Goal: Communication & Community: Answer question/provide support

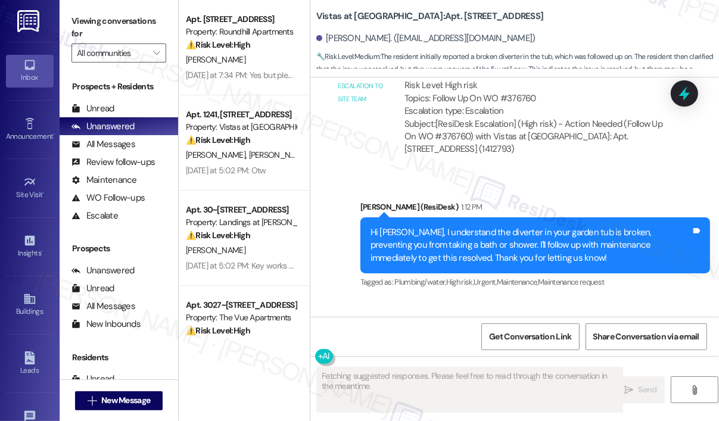
scroll to position [7118, 0]
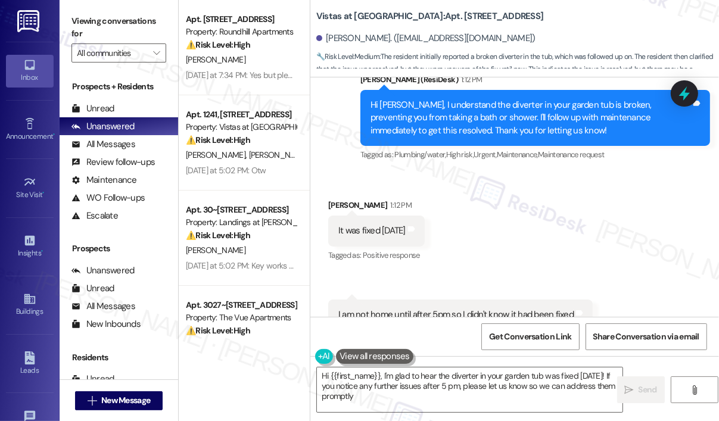
type textarea "Hi {{first_name}}, I'm glad to hear the diverter in your garden tub was fixed […"
click at [542, 192] on div "Received via SMS Heather Bolen 1:12 PM It was fixed yesterday Tags and notes Ta…" at bounding box center [515, 264] width 409 height 185
click at [570, 185] on div "Received via SMS Heather Bolen 1:12 PM It was fixed yesterday Tags and notes Ta…" at bounding box center [515, 264] width 409 height 185
click at [633, 197] on div "Received via SMS Heather Bolen 1:12 PM It was fixed yesterday Tags and notes Ta…" at bounding box center [515, 264] width 409 height 185
click at [490, 234] on div "Received via SMS Heather Bolen 1:12 PM It was fixed yesterday Tags and notes Ta…" at bounding box center [515, 264] width 409 height 185
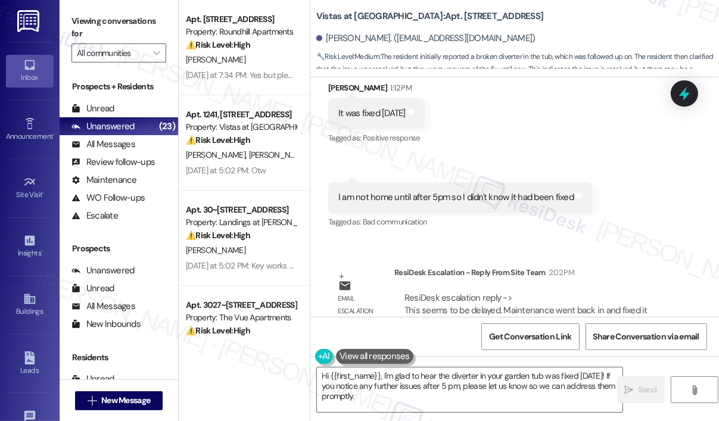
scroll to position [7240, 0]
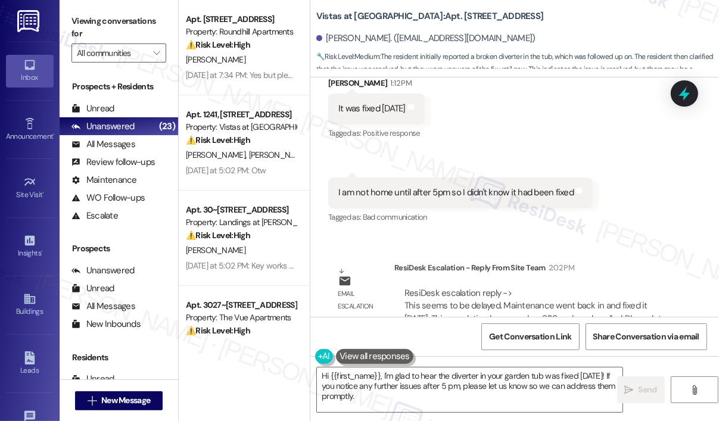
click at [525, 186] on div "Received via SMS 1:13 PM Heather Bolen 1:13 PM I am not home until after 5pm so…" at bounding box center [460, 202] width 283 height 66
click at [523, 211] on div "Survey, sent via SMS Residesk Automated Survey Jun 26, 2025 at 12:19 PM Hi Heat…" at bounding box center [515, 197] width 409 height 240
click at [421, 399] on textarea "Hi {{first_name}}, I'm glad to hear the diverter in your garden tub was fixed y…" at bounding box center [470, 390] width 306 height 45
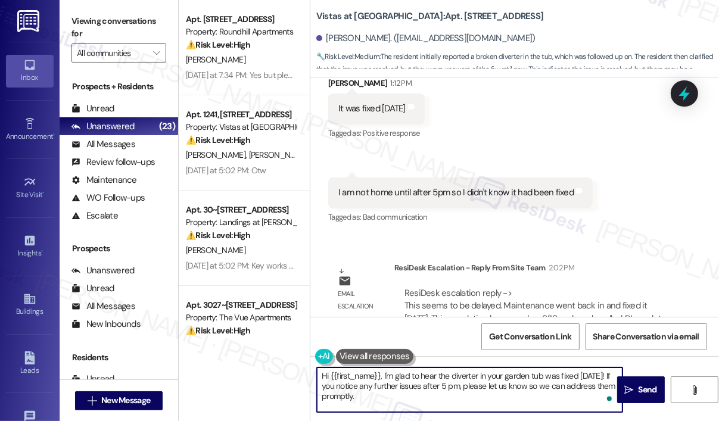
click at [421, 399] on textarea "Hi {{first_name}}, I'm glad to hear the diverter in your garden tub was fixed y…" at bounding box center [470, 390] width 306 height 45
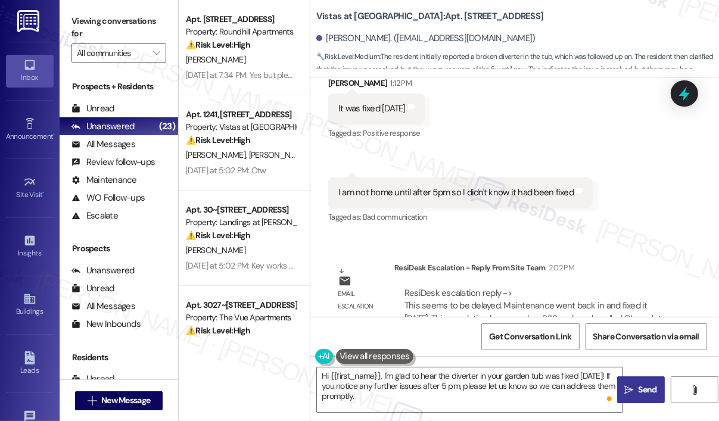
click at [644, 388] on span "Send" at bounding box center [648, 390] width 18 height 13
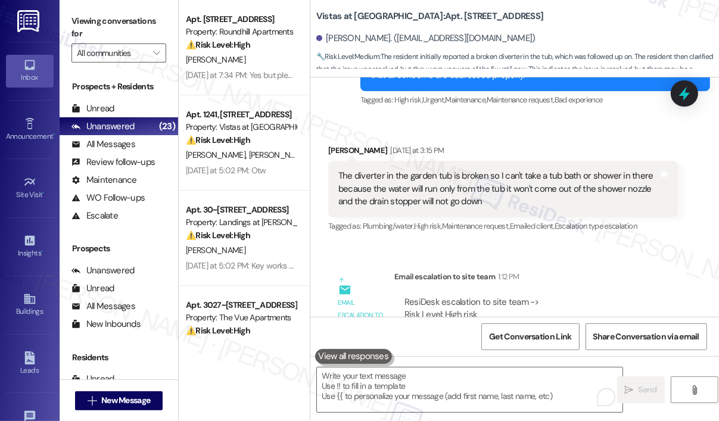
scroll to position [6761, 0]
click at [599, 288] on div "ResiDesk escalation to site team -> Risk Level: High risk Topics: Follow Up On …" at bounding box center [537, 341] width 284 height 107
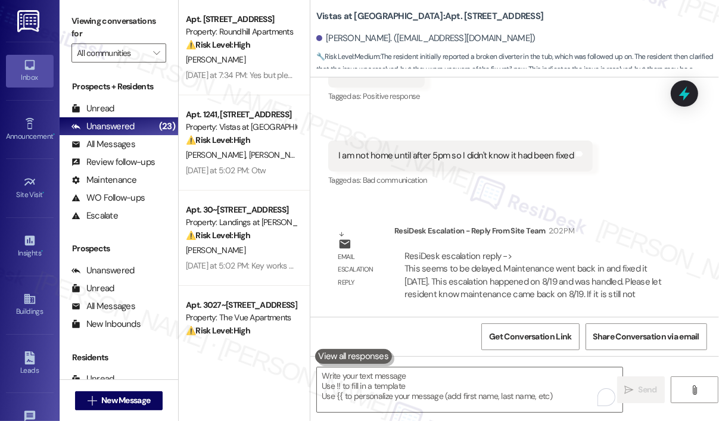
scroll to position [7348, 0]
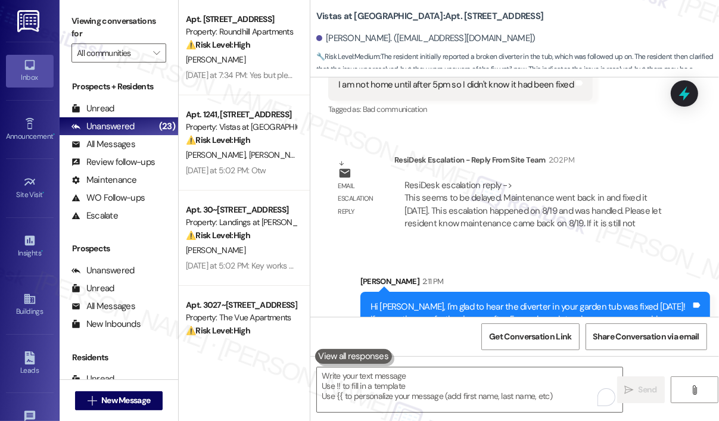
click at [591, 145] on div "Email escalation reply ResiDesk Escalation - Reply From Site Team 2:02 PM ResiD…" at bounding box center [503, 197] width 368 height 104
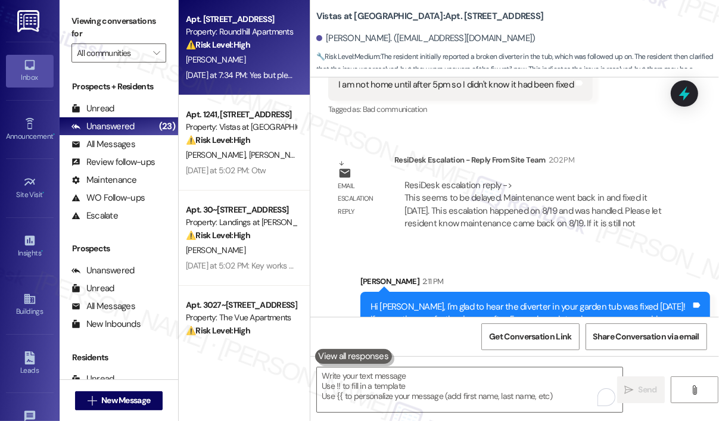
click at [240, 63] on div "A. Walsh" at bounding box center [241, 59] width 113 height 15
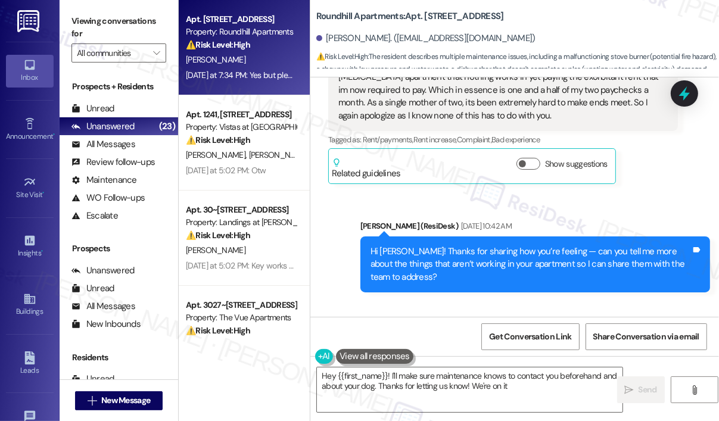
type textarea "Hey {{first_name}}! I'll make sure maintenance knows to contact you beforehand …"
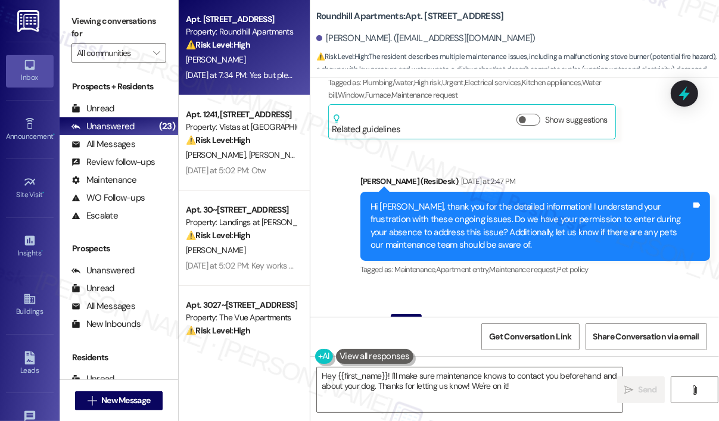
scroll to position [1700, 0]
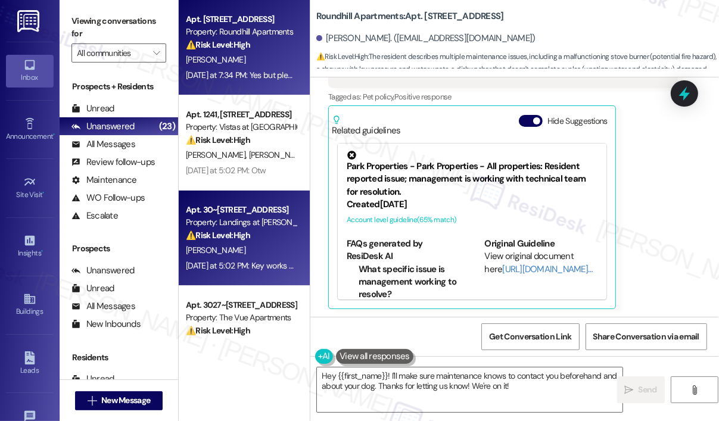
click at [236, 222] on div "Property: Landings at Weyers Cave" at bounding box center [241, 222] width 110 height 13
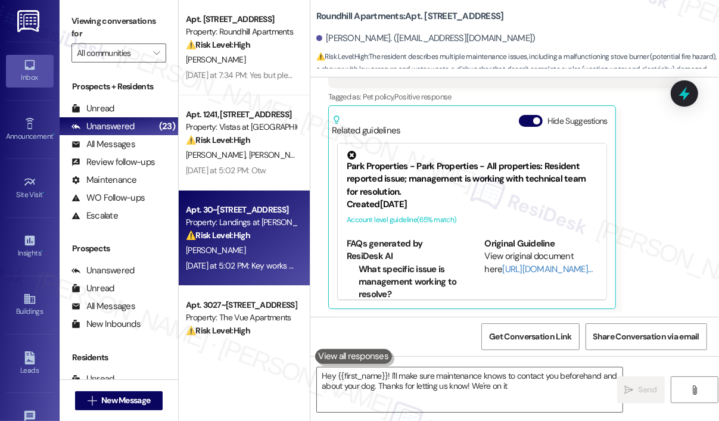
type textarea "Hey {{first_name}}! I'll make sure maintenance knows to contact you beforehand …"
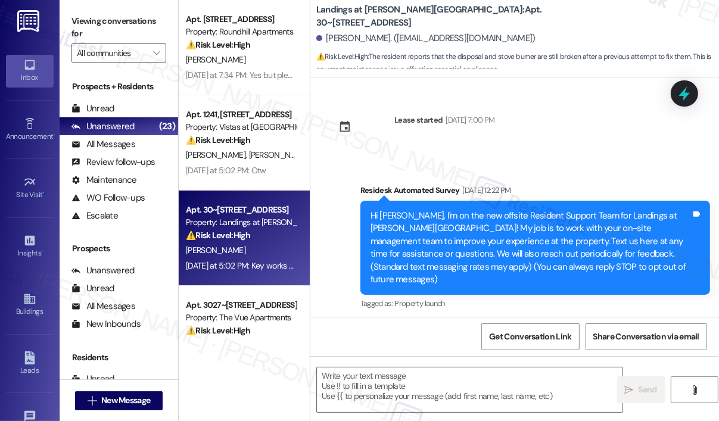
scroll to position [3777, 0]
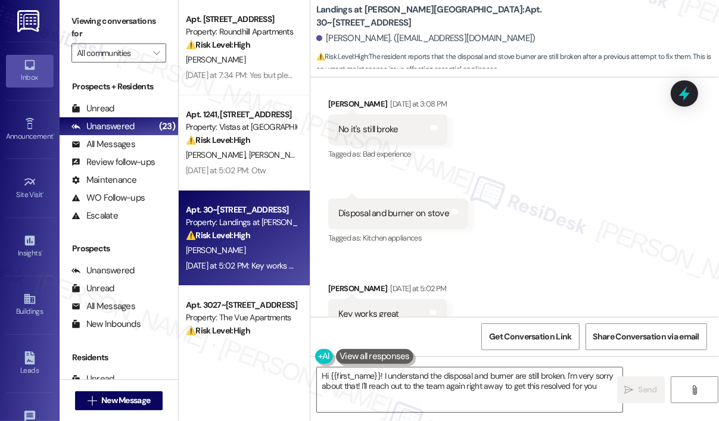
type textarea "Hi {{first_name}}! I understand the disposal and burner are still broken. I'm v…"
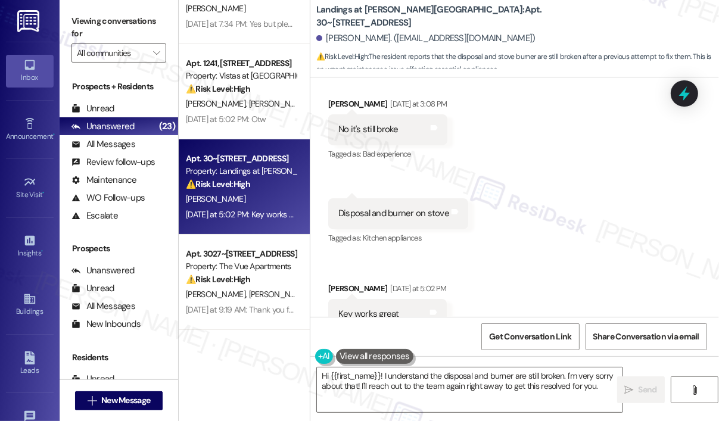
scroll to position [179, 0]
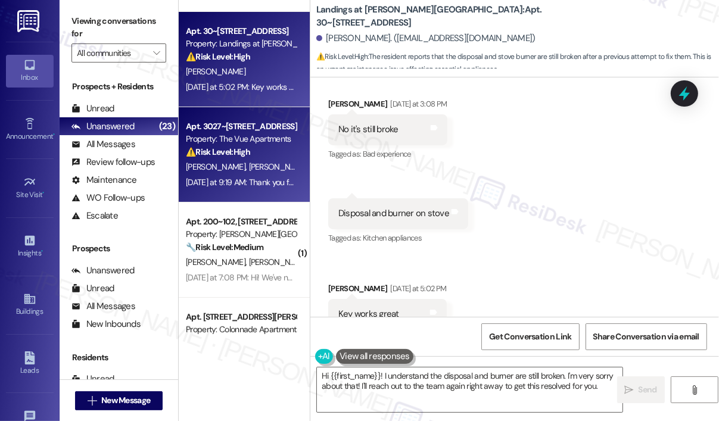
click at [257, 179] on div "Yesterday at 9:19 AM: Thank you for letting us know. I will let you know that w…" at bounding box center [532, 182] width 693 height 11
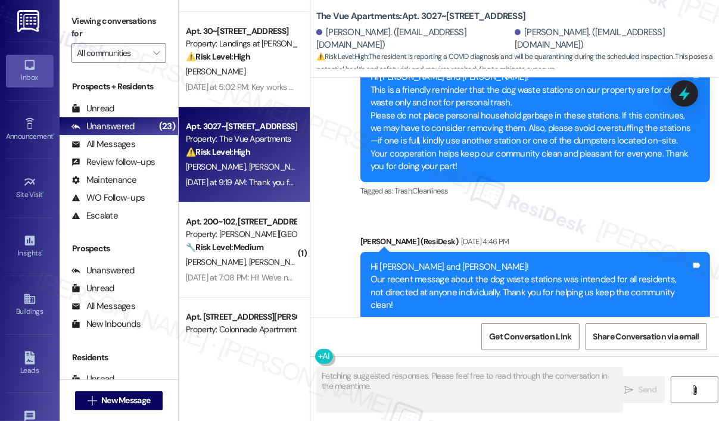
scroll to position [1327, 0]
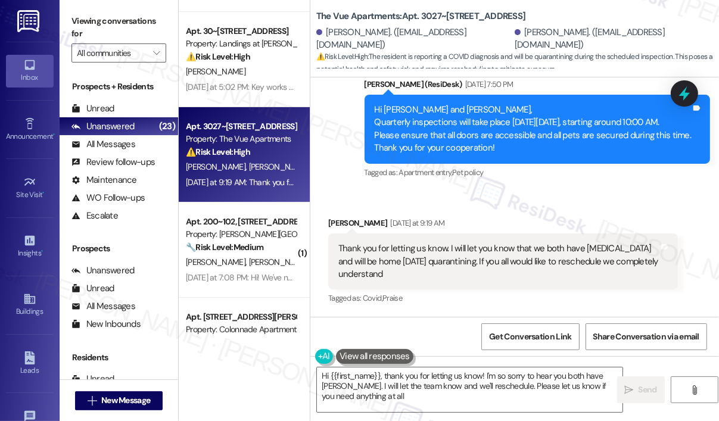
type textarea "Hi {{first_name}}, thank you for letting us know! I'm so sorry to hear you both…"
click at [553, 214] on div "Received via SMS Taylor Dollins Yesterday at 9:19 AM Thank you for letting us k…" at bounding box center [503, 262] width 368 height 108
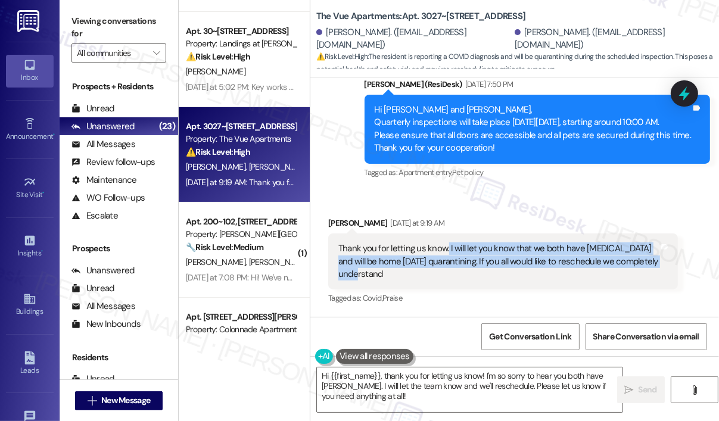
drag, startPoint x: 443, startPoint y: 277, endPoint x: 448, endPoint y: 253, distance: 24.2
click at [448, 253] on div "Thank you for letting us know. I will let you know that we both have Covid and …" at bounding box center [499, 262] width 321 height 38
copy div "I will let you know that we both have Covid and will be home Wednesday quaranti…"
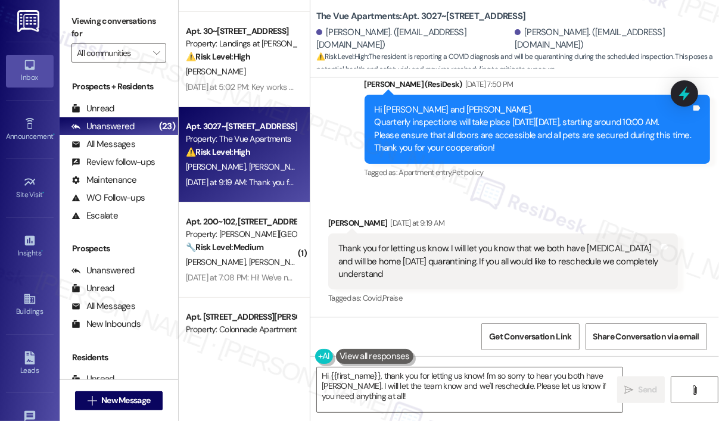
click at [543, 197] on div "Received via SMS Taylor Dollins Yesterday at 9:19 AM Thank you for letting us k…" at bounding box center [515, 253] width 409 height 126
click at [684, 95] on icon at bounding box center [685, 94] width 14 height 18
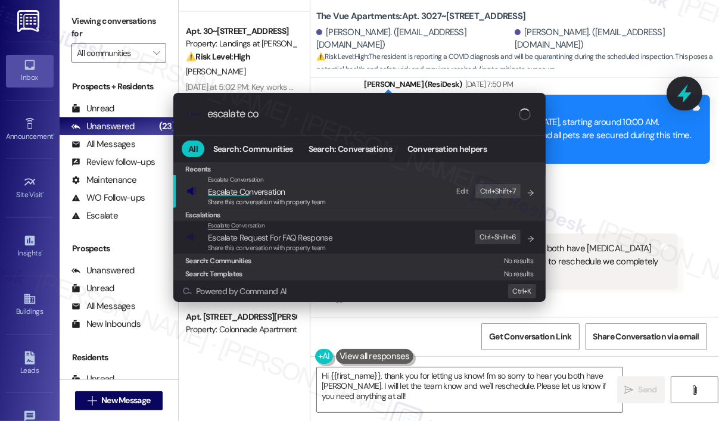
type input "escalate con"
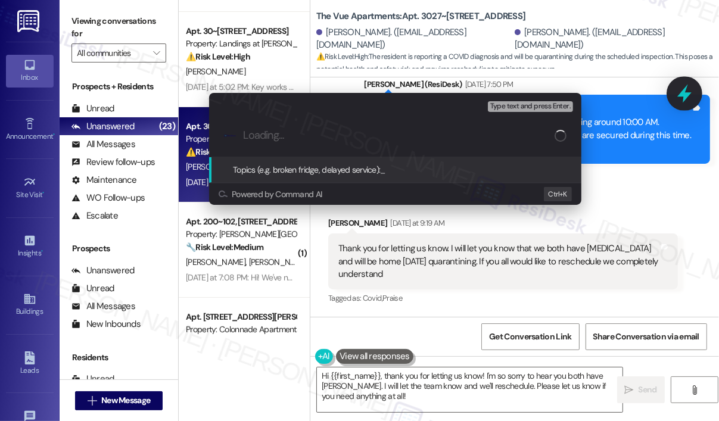
type input "Request to Reschedule Maintenance Due to Covid Quarantine"
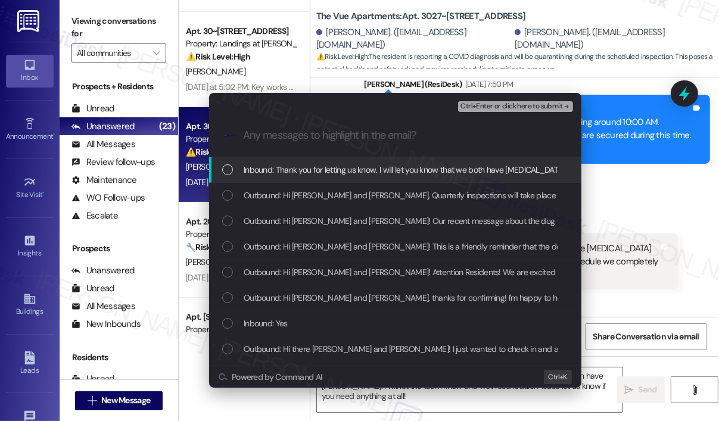
click at [410, 172] on span "Inbound: Thank you for letting us know. I will let you know that we both have C…" at bounding box center [575, 169] width 662 height 13
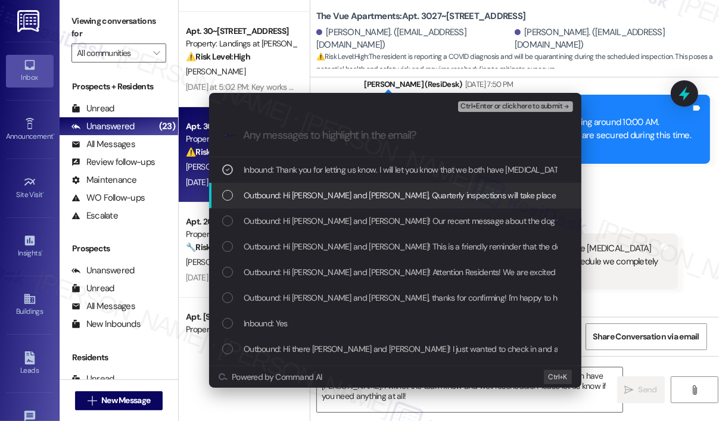
click at [410, 186] on div "Outbound: Hi Taylor and Amanda, Quarterly inspections will take place on Wednes…" at bounding box center [395, 196] width 373 height 26
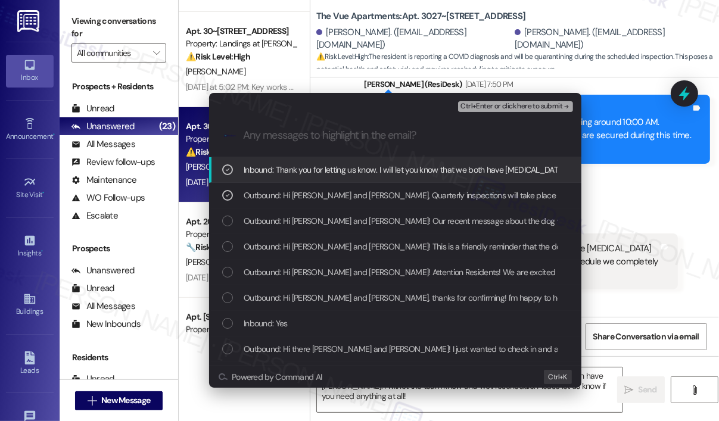
click at [492, 107] on span "Ctrl+Enter or click here to submit" at bounding box center [512, 107] width 102 height 8
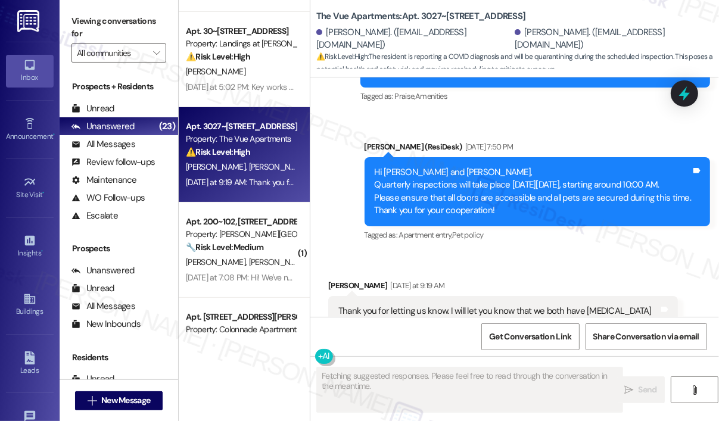
scroll to position [1327, 0]
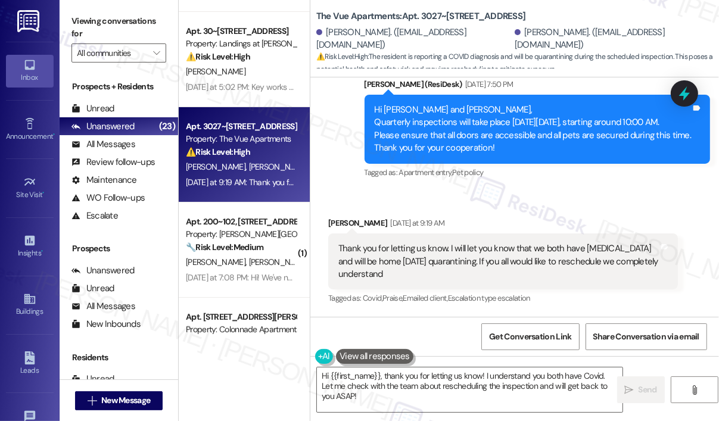
click at [526, 220] on div "Taylor Dollins Yesterday at 9:19 AM" at bounding box center [503, 225] width 350 height 17
click at [544, 207] on div "Received via SMS Taylor Dollins Yesterday at 9:19 AM Thank you for letting us k…" at bounding box center [515, 253] width 409 height 126
click at [484, 396] on textarea "Hi {{first_name}}, thank you for letting us know! I understand you both have Co…" at bounding box center [470, 390] width 306 height 45
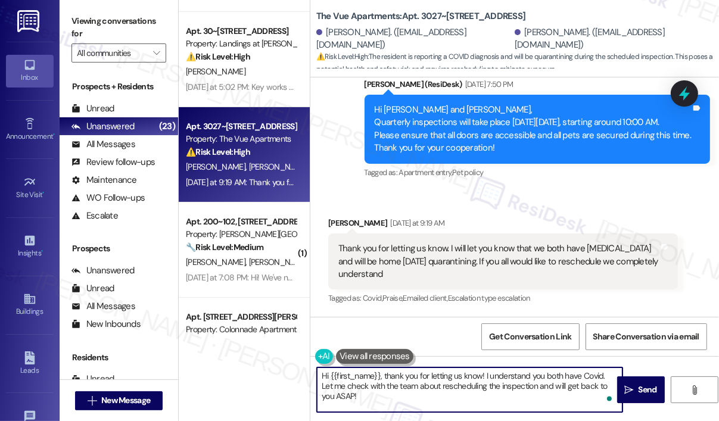
click at [484, 396] on textarea "Hi {{first_name}}, thank you for letting us know! I understand you both have Co…" at bounding box center [470, 390] width 306 height 45
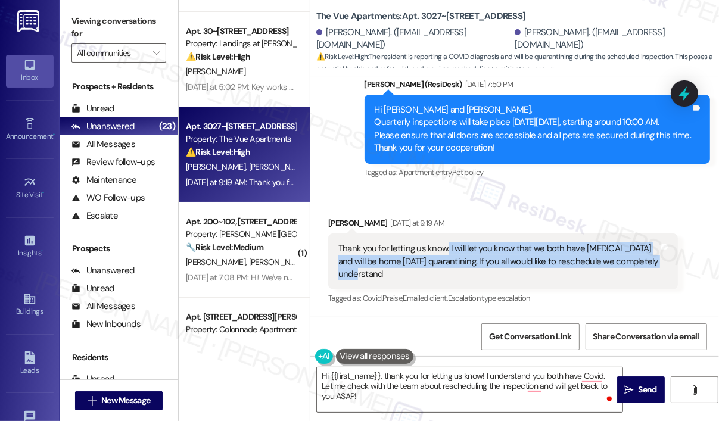
drag, startPoint x: 429, startPoint y: 277, endPoint x: 448, endPoint y: 249, distance: 33.9
click at [448, 249] on div "Thank you for letting us know. I will let you know that we both have Covid and …" at bounding box center [499, 262] width 321 height 38
copy div "I will let you know that we both have Covid and will be home Wednesday quaranti…"
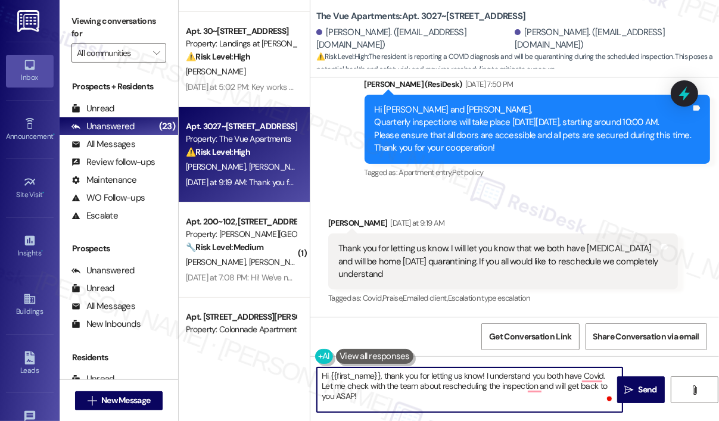
drag, startPoint x: 417, startPoint y: 408, endPoint x: 389, endPoint y: 390, distance: 32.9
click at [381, 376] on textarea "Hi {{first_name}}, thank you for letting us know! I understand you both have Co…" at bounding box center [470, 390] width 306 height 45
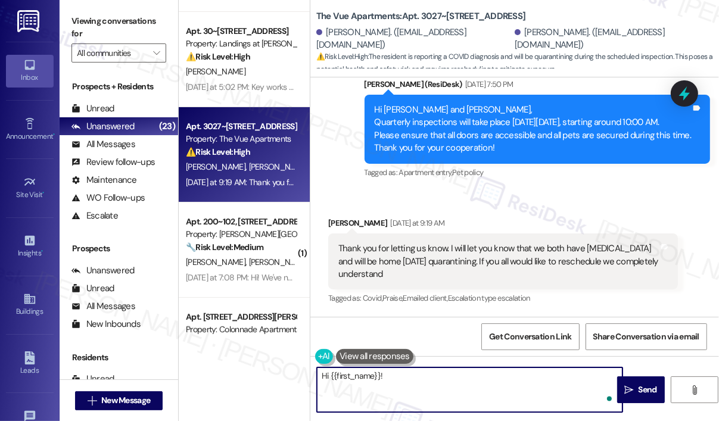
paste textarea "Thank you for reaching out. I’m sorry to hear you’re both dealing with Covid an…"
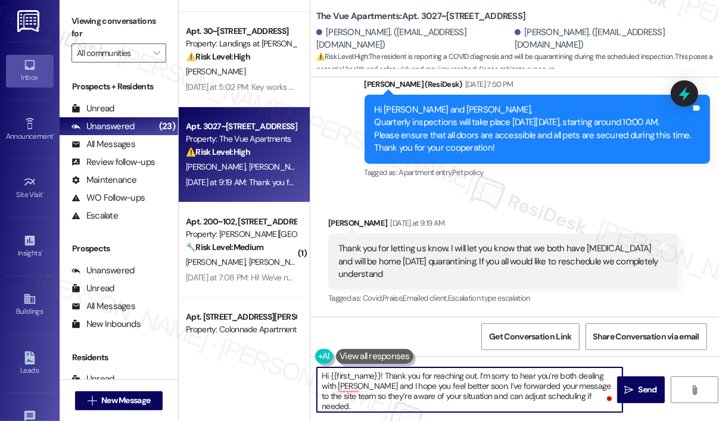
click at [554, 393] on textarea "Hi {{first_name}}! Thank you for reaching out. I’m sorry to hear you’re both de…" at bounding box center [470, 390] width 306 height 45
type textarea "Hi {{first_name}}! Thank you for reaching out. I’m sorry to hear you’re both de…"
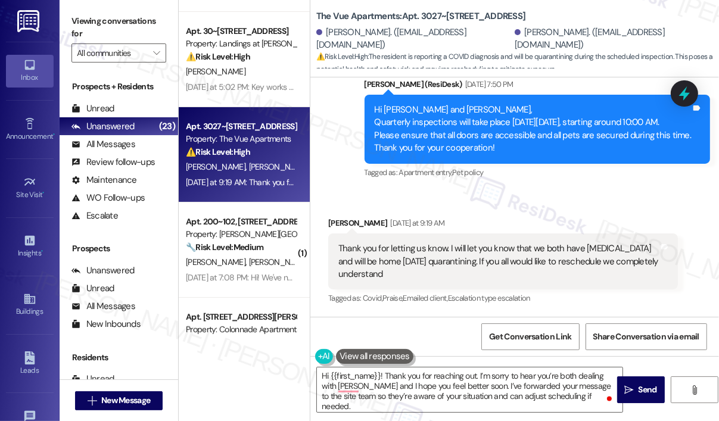
click at [527, 196] on div "Received via SMS Taylor Dollins Yesterday at 9:19 AM Thank you for letting us k…" at bounding box center [515, 253] width 409 height 126
click at [587, 395] on textarea "Hi {{first_name}}! Thank you for reaching out. I’m sorry to hear you’re both de…" at bounding box center [470, 390] width 306 height 45
click at [634, 390] on span " Send" at bounding box center [641, 390] width 38 height 13
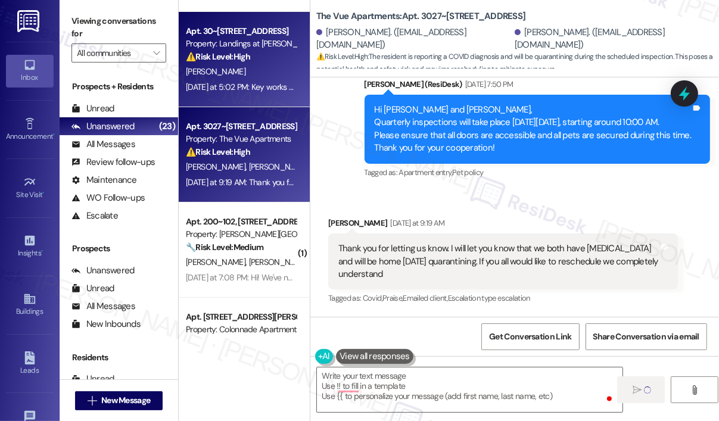
scroll to position [1327, 0]
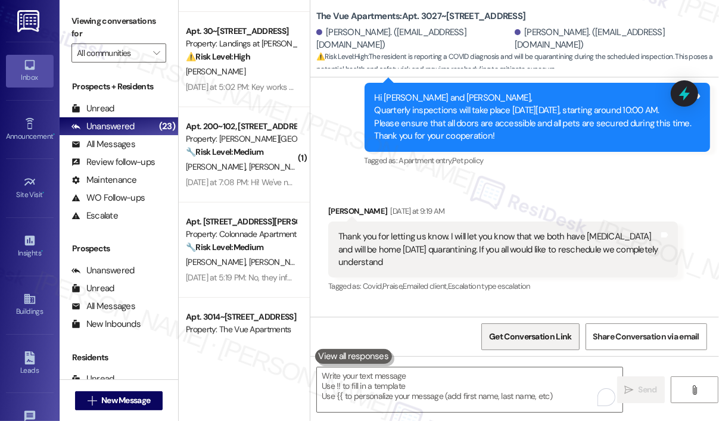
click at [542, 332] on span "Get Conversation Link" at bounding box center [530, 337] width 82 height 13
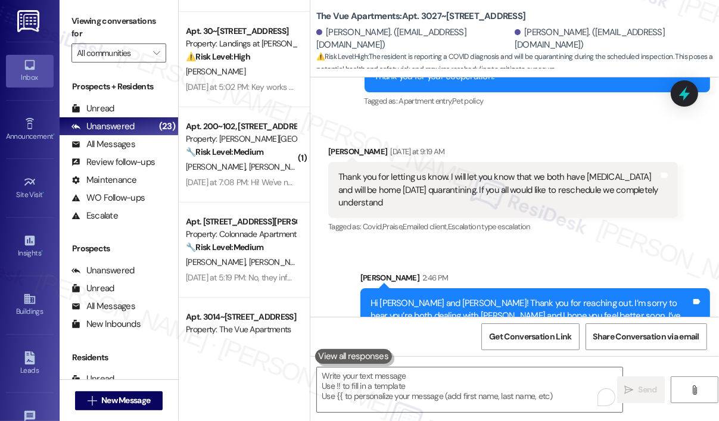
scroll to position [1437, 0]
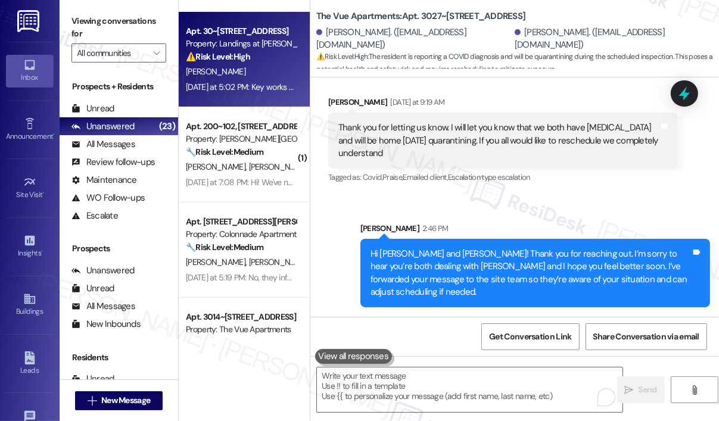
click at [238, 78] on div "T. Smallwood" at bounding box center [241, 71] width 113 height 15
type textarea "Fetching suggested responses. Please feel free to read through the conversation…"
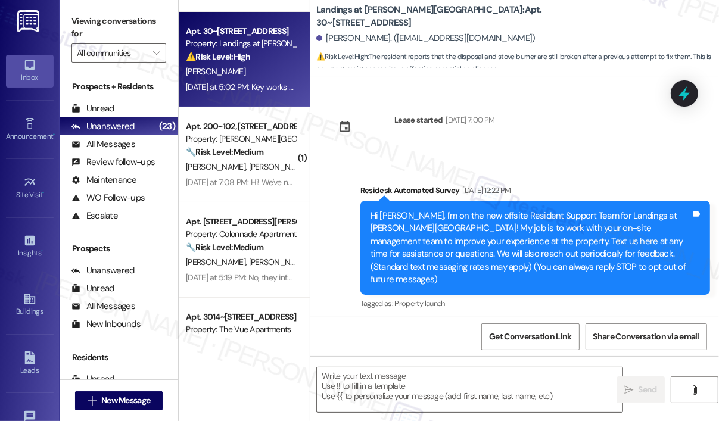
scroll to position [3777, 0]
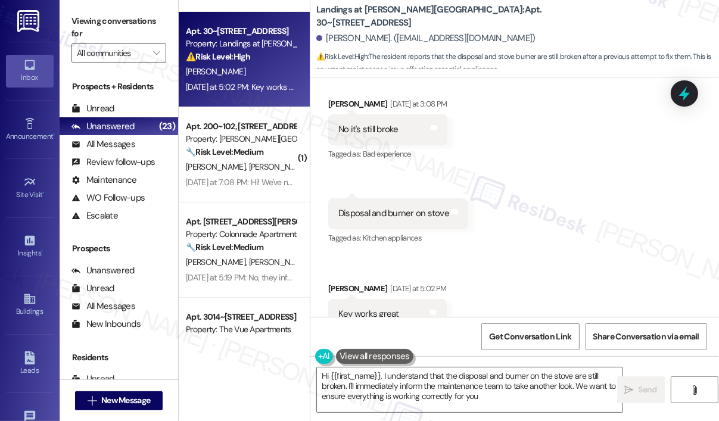
type textarea "Hi {{first_name}}, I understand that the disposal and burner on the stove are s…"
click at [582, 166] on div "Received via SMS Teresa Smallwood Yesterday at 3:08 PM No it's still broke Tags…" at bounding box center [515, 213] width 409 height 285
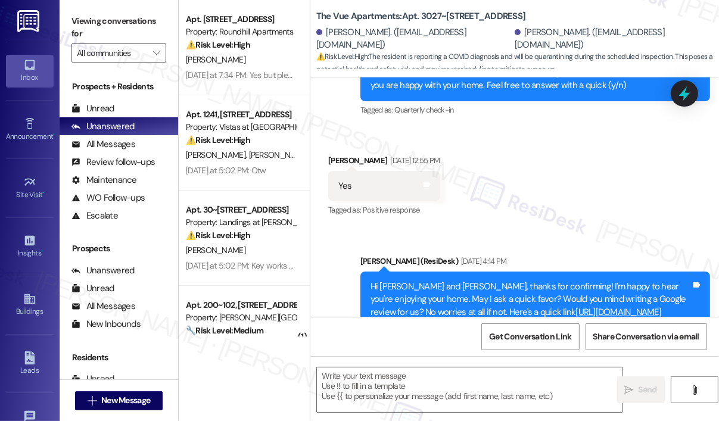
type textarea "Fetching suggested responses. Please feel free to read through the conversation…"
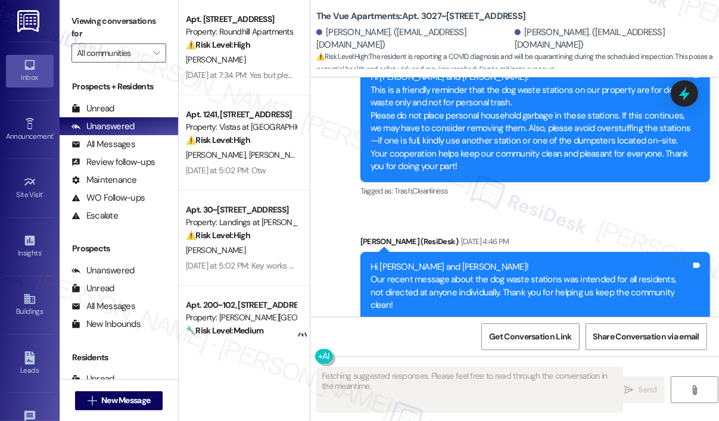
scroll to position [1327, 0]
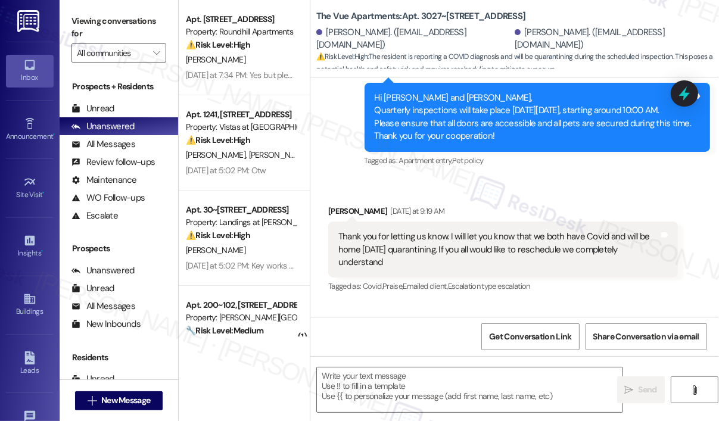
click at [508, 209] on div "Received via SMS [PERSON_NAME] [DATE] at 9:19 AM Thank you for letting us know.…" at bounding box center [503, 250] width 368 height 108
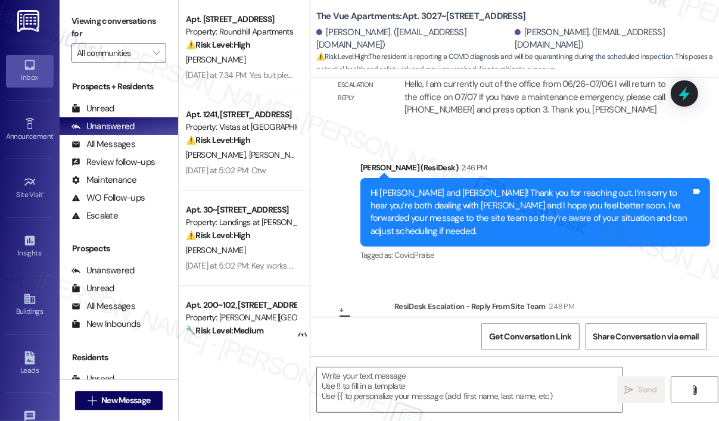
scroll to position [1856, 0]
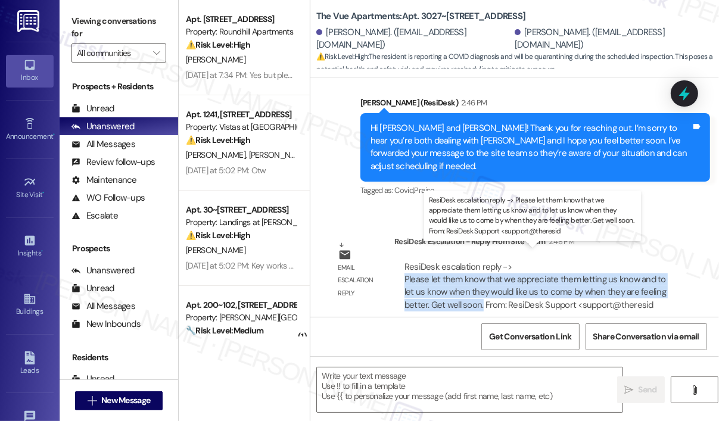
drag, startPoint x: 482, startPoint y: 295, endPoint x: 405, endPoint y: 269, distance: 80.5
click at [405, 269] on div "ResiDesk escalation reply -> Please let them know that we appreciate them letti…" at bounding box center [536, 286] width 262 height 50
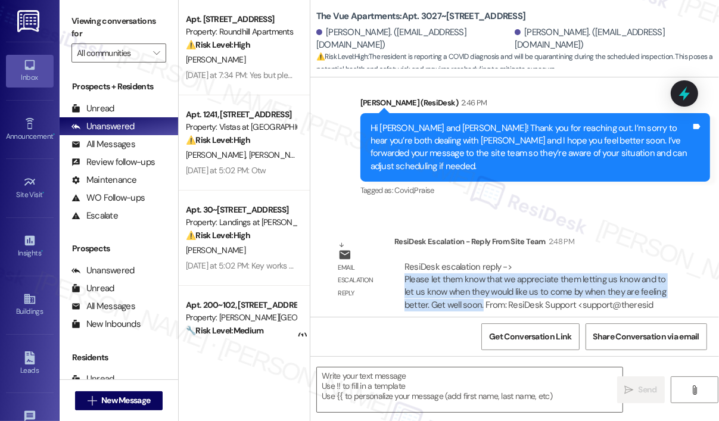
copy div "Please let them know that we appreciate them letting us know and to let us know…"
click at [417, 384] on textarea at bounding box center [470, 390] width 306 height 45
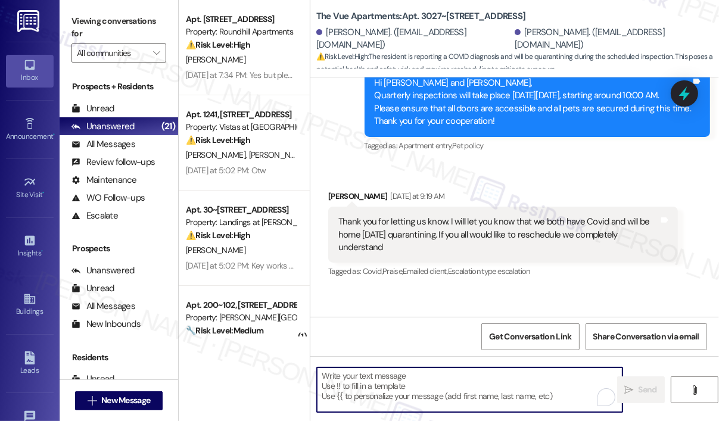
scroll to position [1439, 0]
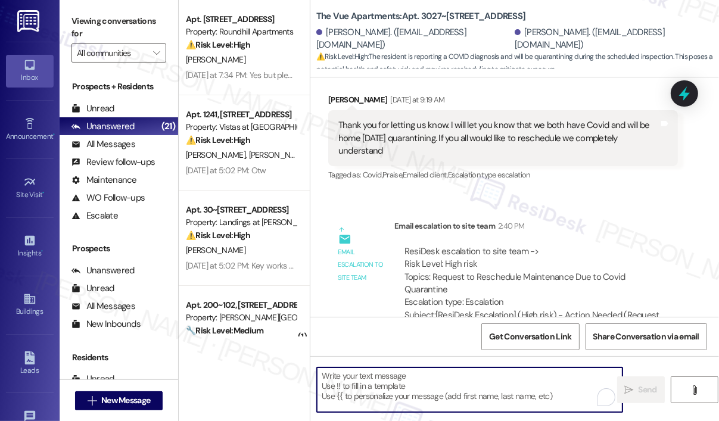
click at [415, 379] on textarea "To enrich screen reader interactions, please activate Accessibility in Grammarl…" at bounding box center [470, 390] width 306 height 45
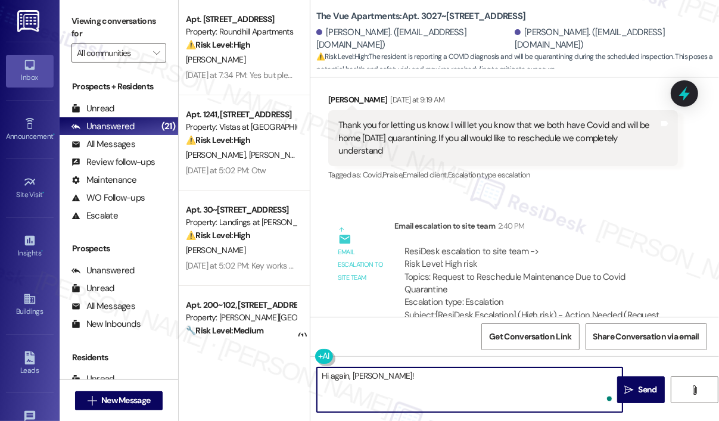
paste textarea "The site team wanted to let you know we appreciate you keeping us informed. Ple…"
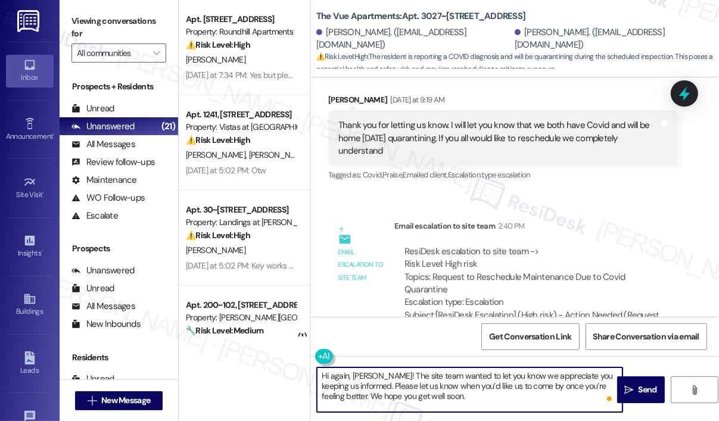
click at [461, 405] on textarea "Hi again, [PERSON_NAME]! The site team wanted to let you know we appreciate you…" at bounding box center [470, 390] width 306 height 45
click at [468, 396] on textarea "Hi again, [PERSON_NAME]! The site team wanted to let you know we appreciate you…" at bounding box center [470, 390] width 306 height 45
type textarea "Hi again, [PERSON_NAME]! The site team wanted to let you know we appreciate you…"
click at [628, 391] on icon "" at bounding box center [629, 391] width 9 height 10
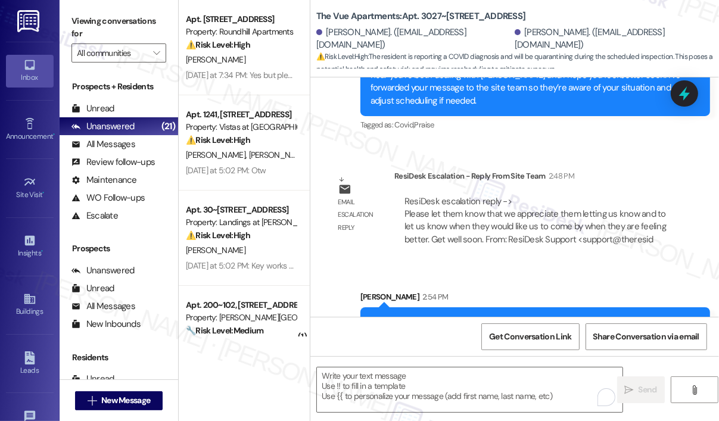
scroll to position [1965, 0]
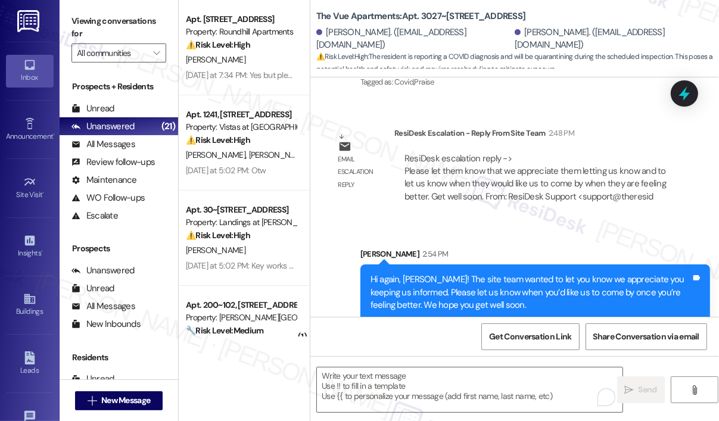
click at [554, 200] on div "Email escalation reply ResiDesk Escalation - Reply From Site Team 2:48 PM ResiD…" at bounding box center [503, 170] width 368 height 104
click at [480, 221] on div "Sent via SMS Sarah 2:54 PM Hi again, Taylor! The site team wanted to let you kn…" at bounding box center [515, 275] width 409 height 108
click at [24, 132] on div "Announcement •" at bounding box center [30, 137] width 60 height 12
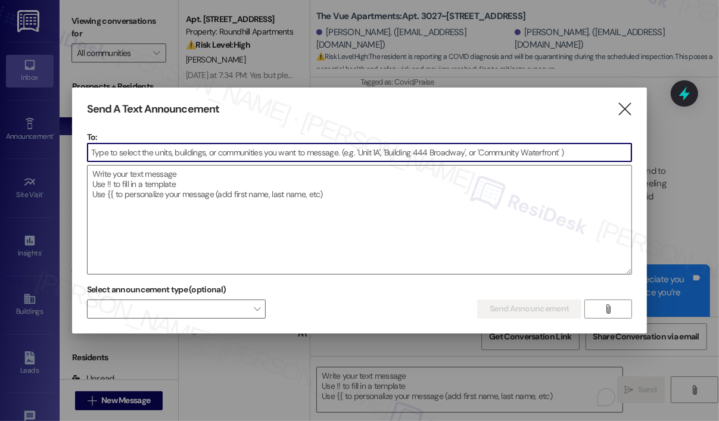
click at [162, 162] on input at bounding box center [360, 153] width 545 height 18
click at [161, 151] on input at bounding box center [360, 153] width 545 height 18
type input "b"
type input "sjy"
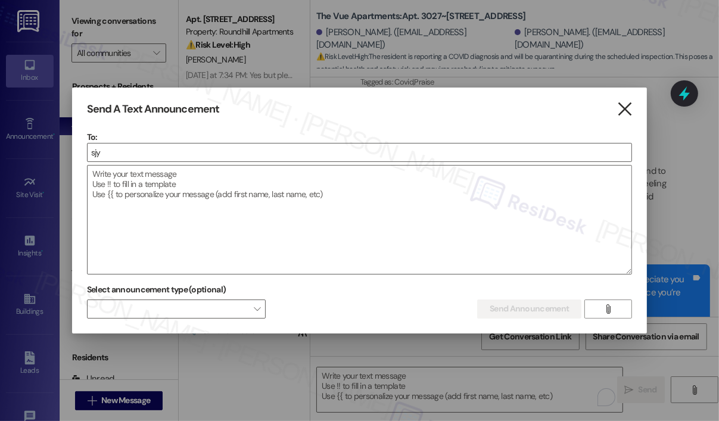
click at [625, 110] on icon "" at bounding box center [625, 109] width 16 height 13
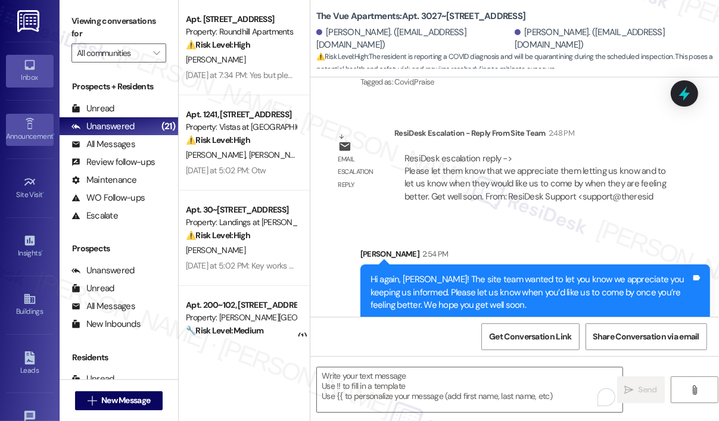
click at [35, 128] on link "Announcement •" at bounding box center [30, 130] width 48 height 32
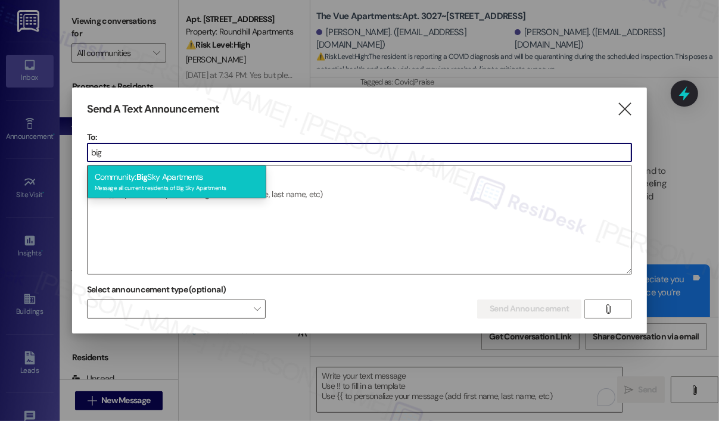
type input "big"
click at [162, 173] on div "Community: Big Sky Apartments Message all current residents of Big Sky Apartmen…" at bounding box center [177, 182] width 179 height 34
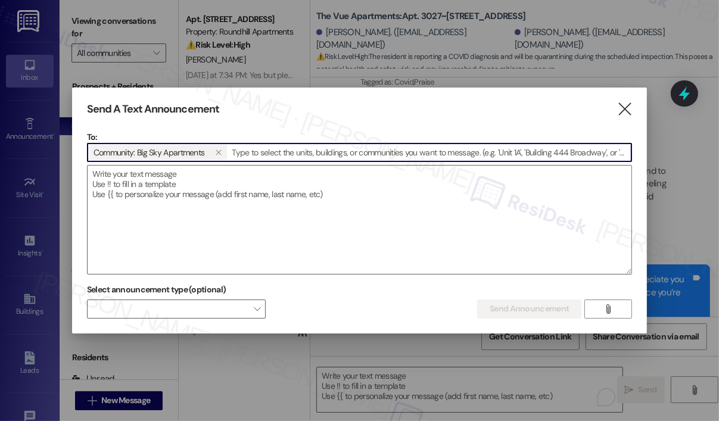
click at [162, 173] on textarea at bounding box center [360, 220] width 545 height 108
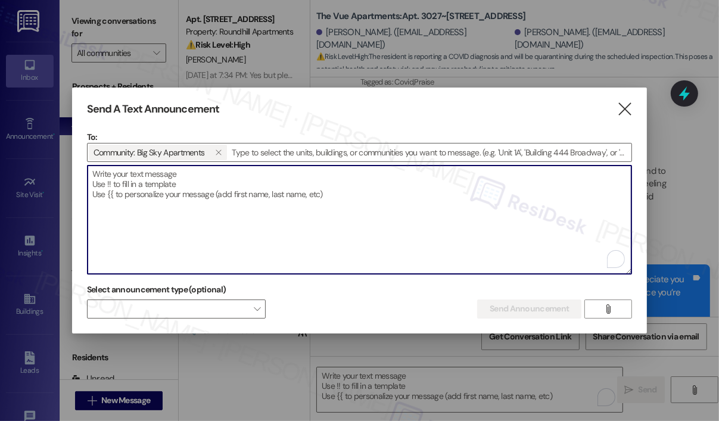
paste textarea "Hi {{first_name}}, Don’t forget—our Back-to-School Block Party is happening tod…"
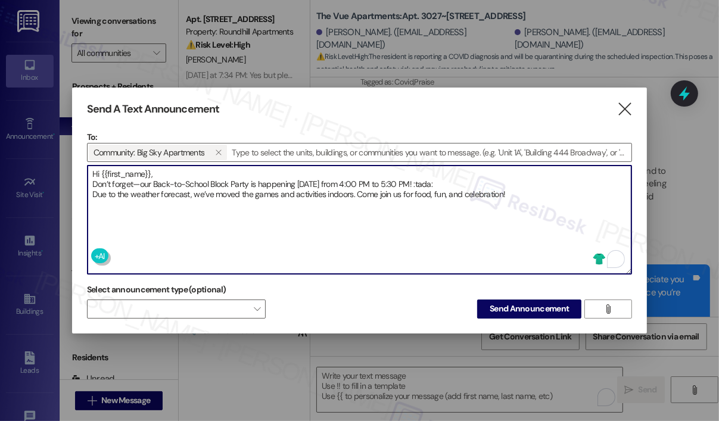
click at [430, 185] on textarea "Hi {{first_name}}, Don’t forget—our Back-to-School Block Party is happening tod…" at bounding box center [360, 220] width 545 height 108
click at [429, 184] on textarea "Hi {{first_name}}, Don’t forget—our Back-to-School Block Party is happening tod…" at bounding box center [360, 220] width 545 height 108
click at [424, 218] on textarea "Hi {{first_name}}, Don’t forget—our Back-to-School Block Party is happening tod…" at bounding box center [360, 220] width 545 height 108
type textarea "Hi {{first_name}}, Don’t forget—our Back-to-School Block Party is happening tod…"
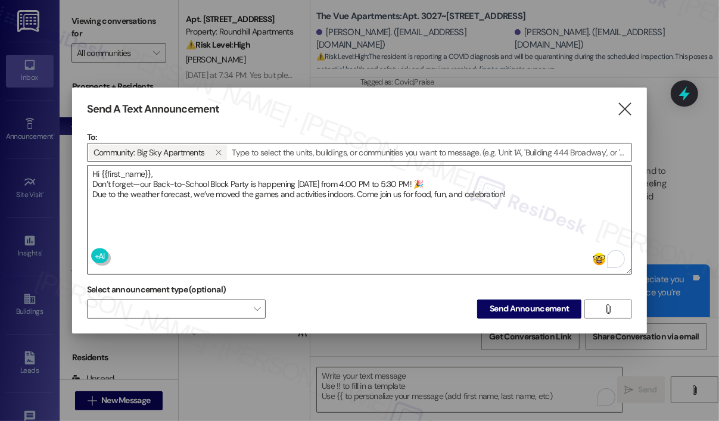
click at [501, 184] on textarea "Hi {{first_name}}, Don’t forget—our Back-to-School Block Party is happening tod…" at bounding box center [360, 220] width 545 height 108
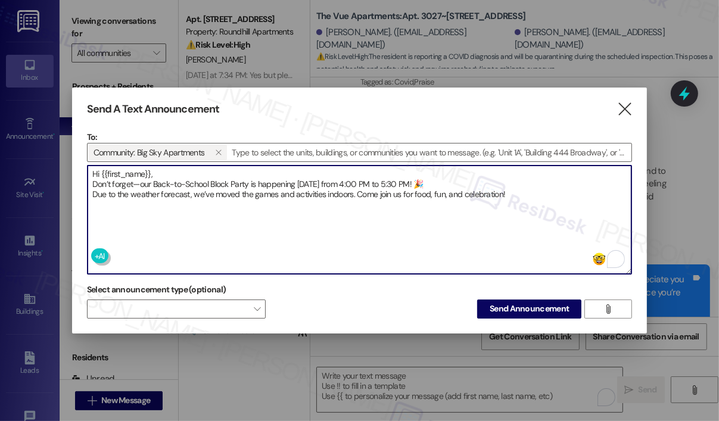
click at [510, 197] on textarea "Hi {{first_name}}, Don’t forget—our Back-to-School Block Party is happening tod…" at bounding box center [360, 220] width 545 height 108
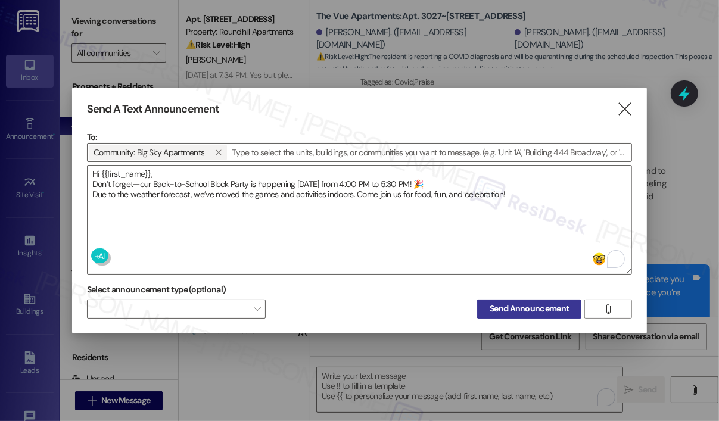
click at [523, 306] on span "Send Announcement" at bounding box center [529, 309] width 79 height 13
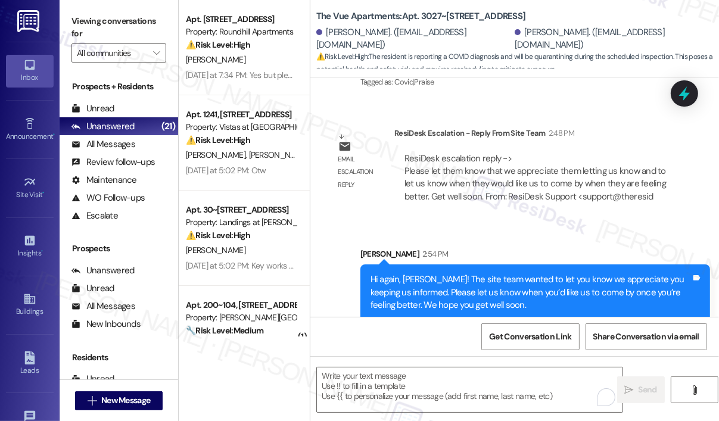
click at [463, 207] on div "Email escalation reply ResiDesk Escalation - Reply From Site Team 2:48 PM ResiD…" at bounding box center [503, 170] width 368 height 104
click at [267, 34] on div "Property: Roundhill Apartments" at bounding box center [241, 32] width 110 height 13
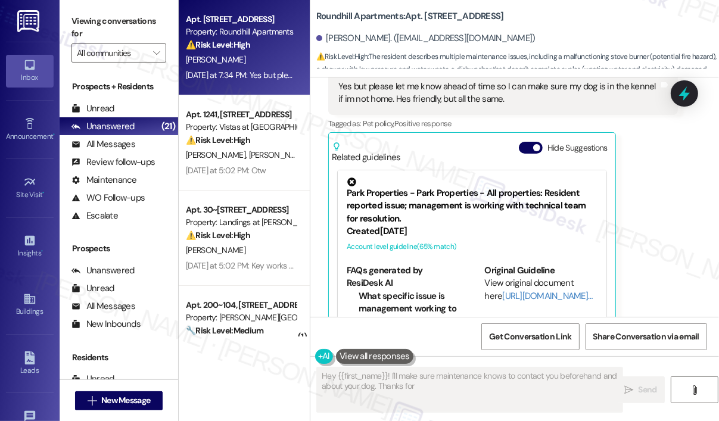
scroll to position [1700, 0]
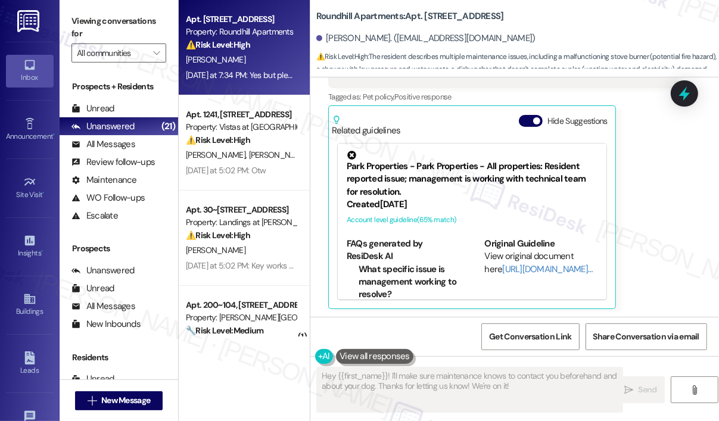
click at [661, 154] on div "Alexandra Walsh Question Yesterday at 7:34 PM Yes but please let me know ahead …" at bounding box center [503, 168] width 350 height 284
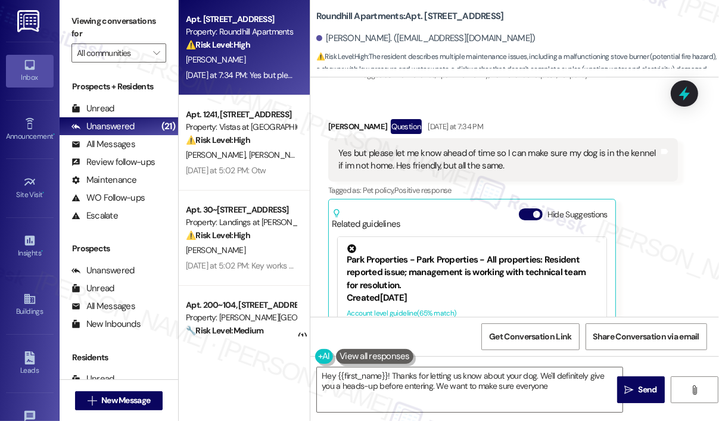
scroll to position [1581, 0]
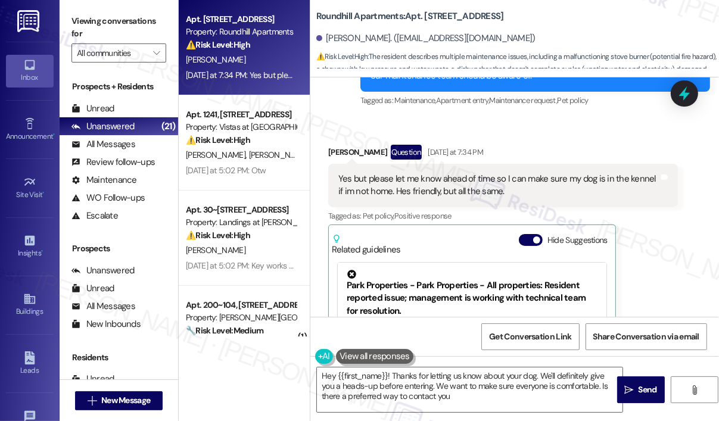
type textarea "Hey {{first_name}}! Thanks for letting us know about your dog. We'll definitely…"
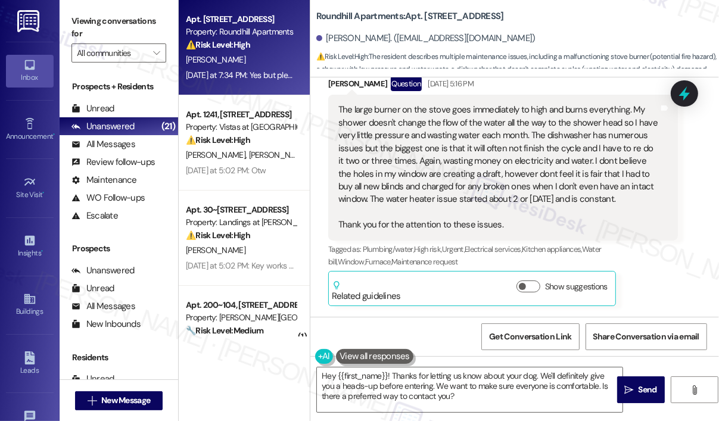
scroll to position [1223, 0]
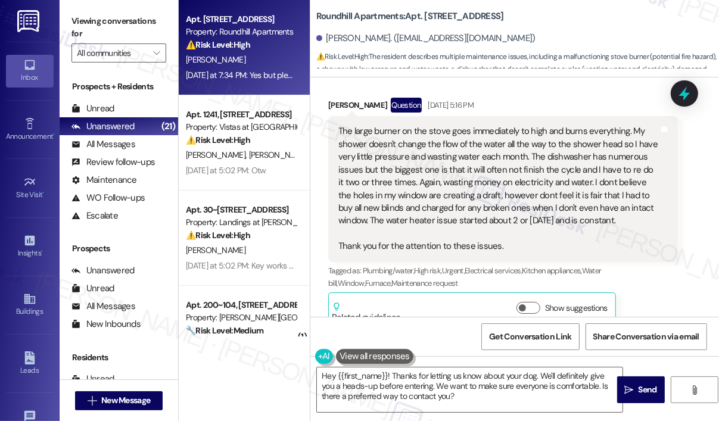
drag, startPoint x: 619, startPoint y: 223, endPoint x: 333, endPoint y: 138, distance: 299.1
click at [333, 138] on div "The large burner on the stove goes immediately to high and burns everything. My…" at bounding box center [503, 188] width 350 height 145
copy div "The large burner on the stove goes immediately to high and burns everything. My…"
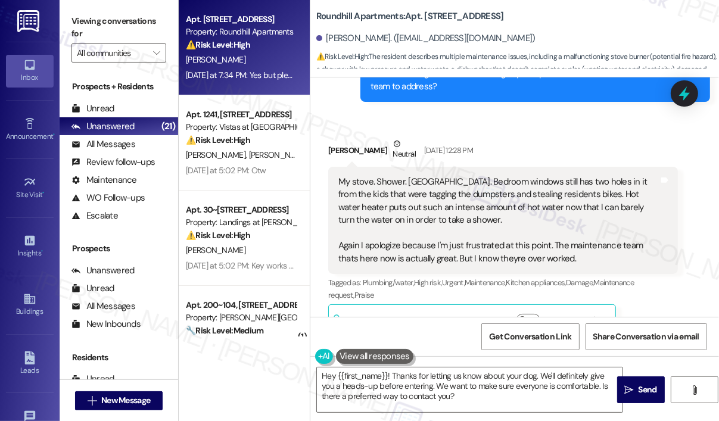
scroll to position [746, 0]
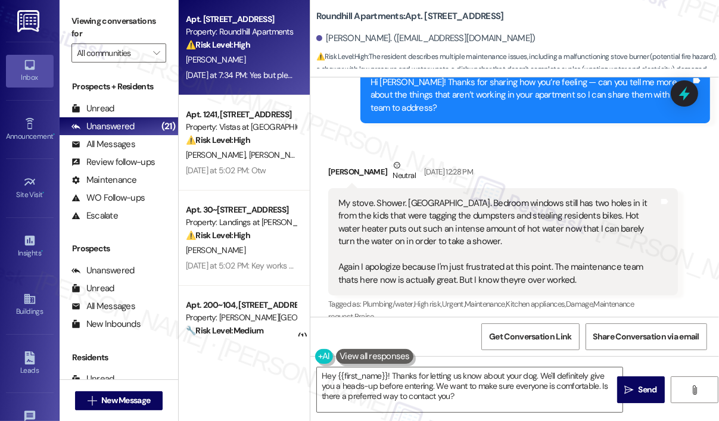
click at [492, 159] on div "Alexandra Walsh Neutral Aug 15, 2025 at 12:28 PM" at bounding box center [503, 173] width 350 height 29
click at [685, 91] on icon at bounding box center [685, 94] width 14 height 18
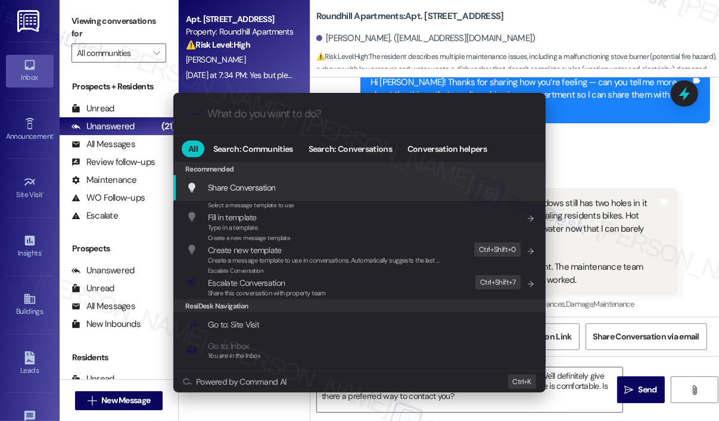
click at [295, 117] on input "What do you want to do?" at bounding box center [369, 114] width 324 height 13
click at [597, 156] on div ".cls-1{fill:#0a055f;}.cls-2{fill:#0cc4c4;} resideskLogoBlueOrange All Search: C…" at bounding box center [359, 210] width 719 height 421
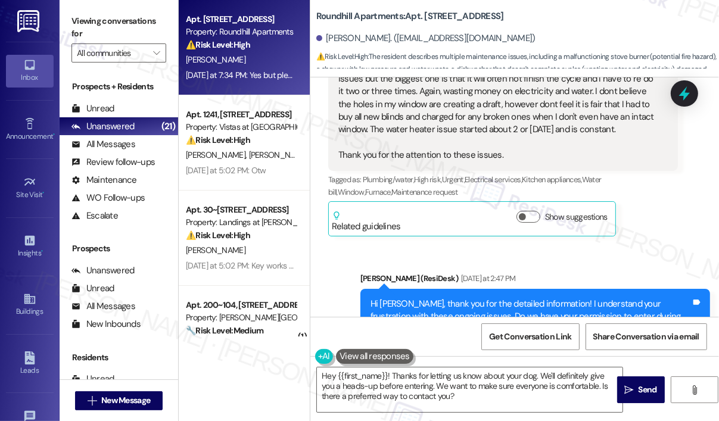
scroll to position [1521, 0]
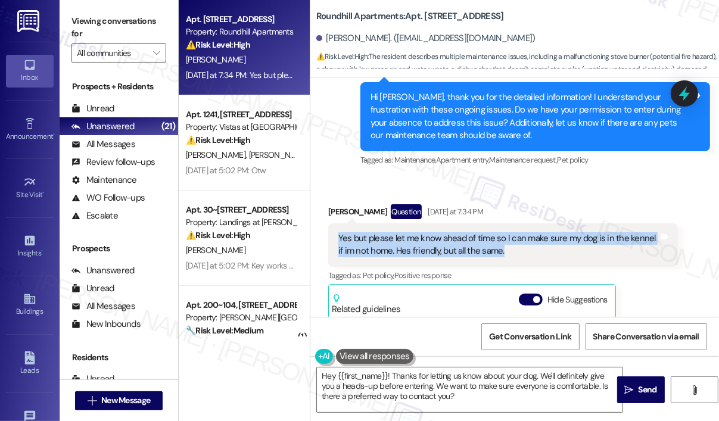
drag, startPoint x: 516, startPoint y: 255, endPoint x: 339, endPoint y: 238, distance: 178.4
click at [339, 238] on div "Yes but please let me know ahead of time so I can make sure my dog is in the ke…" at bounding box center [499, 245] width 321 height 26
copy div "Yes but please let me know ahead of time so I can make sure my dog is in the ke…"
click at [688, 91] on icon at bounding box center [685, 93] width 20 height 20
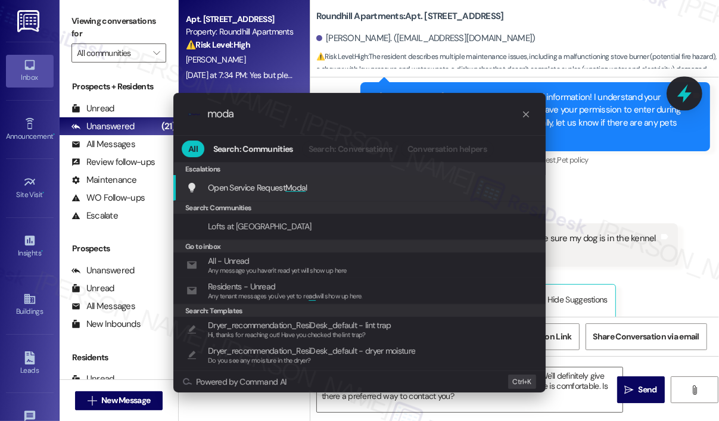
type input "modal"
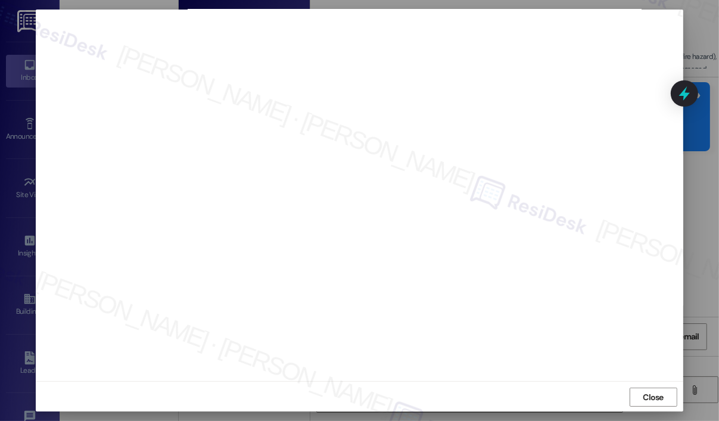
scroll to position [8, 0]
click at [656, 391] on span "Close" at bounding box center [653, 396] width 21 height 13
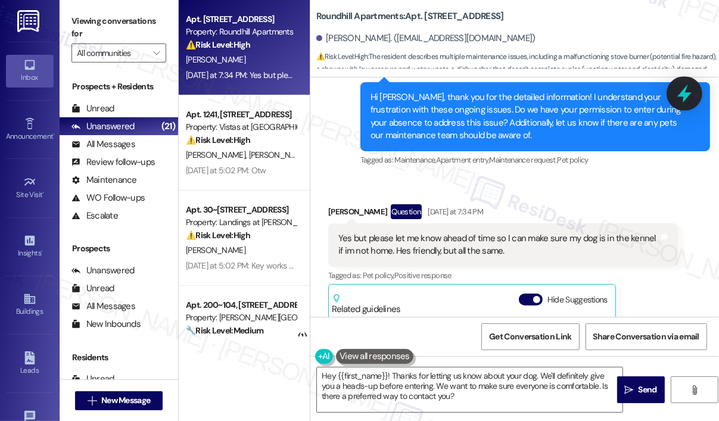
click at [685, 96] on icon at bounding box center [685, 94] width 14 height 18
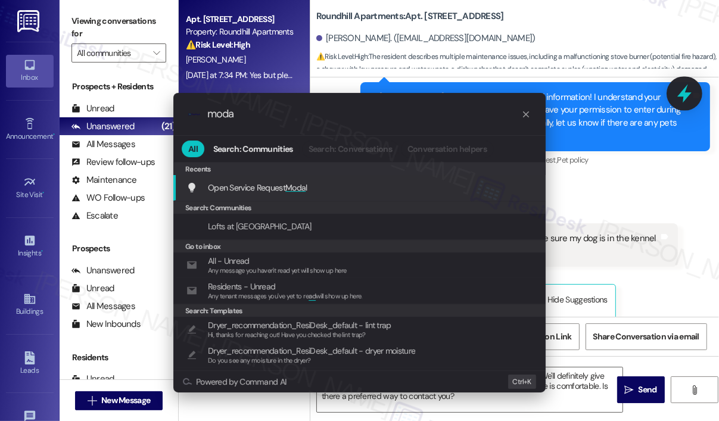
type input "modal"
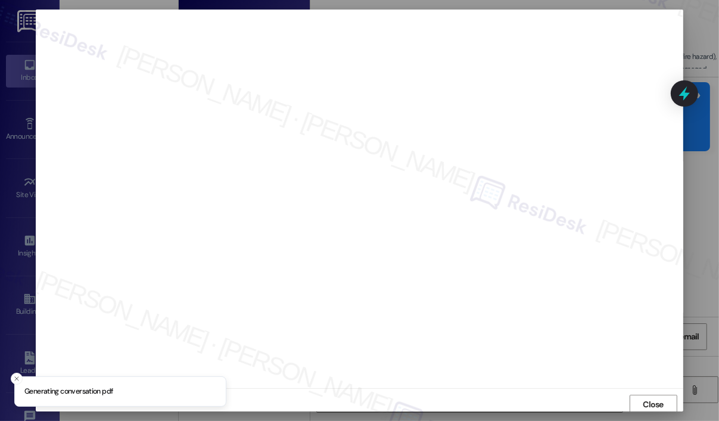
scroll to position [2, 0]
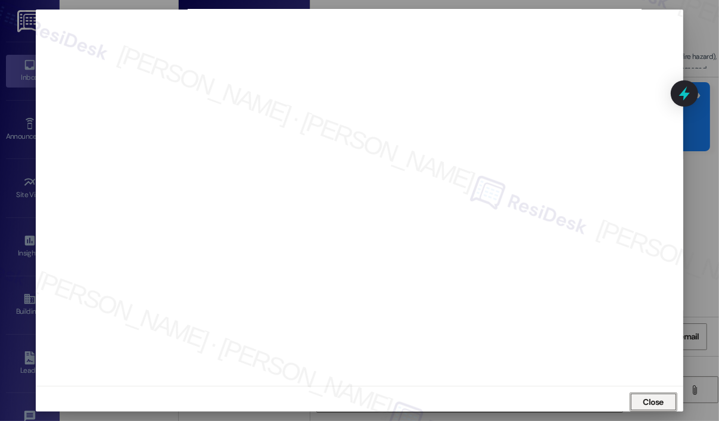
click at [653, 399] on span "Close" at bounding box center [653, 402] width 21 height 13
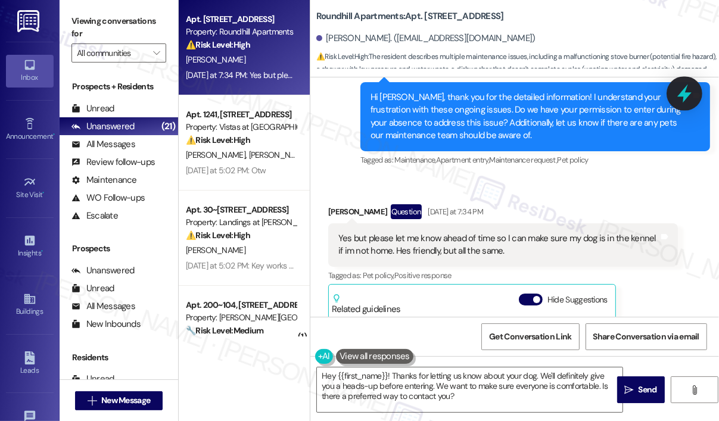
click at [687, 85] on icon at bounding box center [685, 93] width 20 height 20
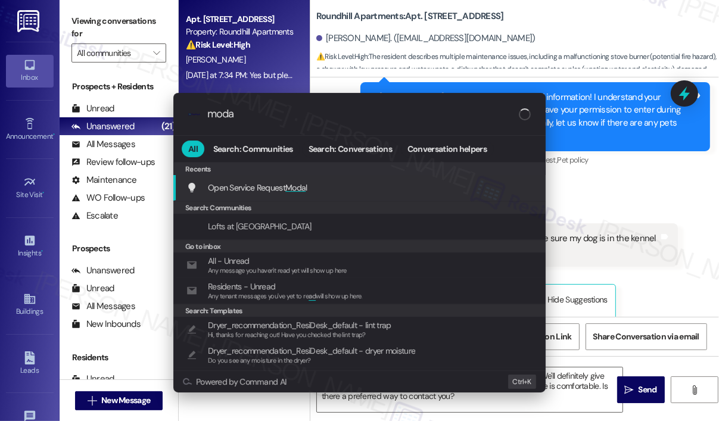
type input "modal"
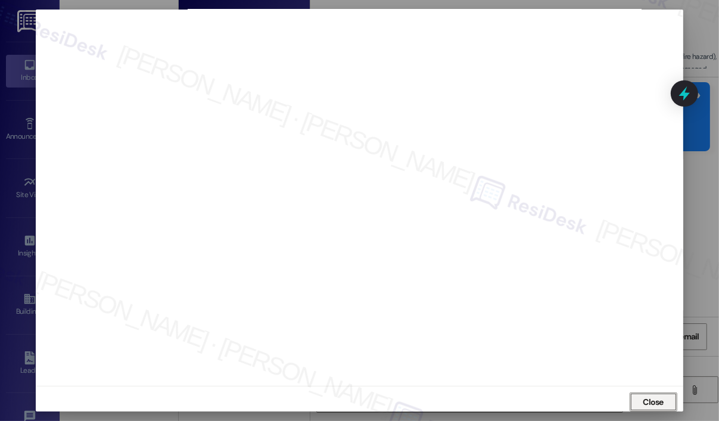
click at [646, 398] on span "Close" at bounding box center [653, 402] width 21 height 13
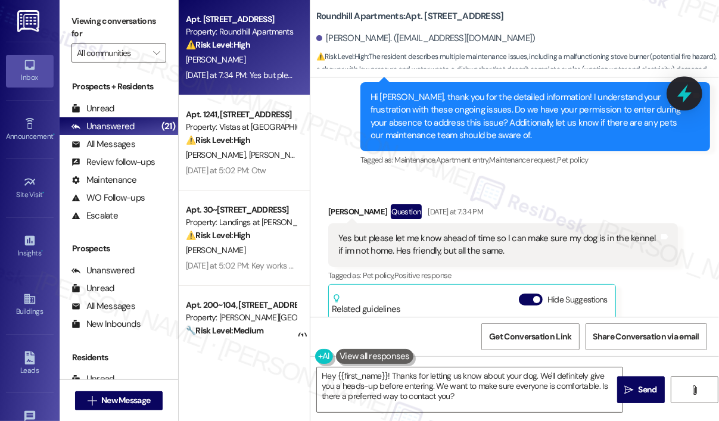
click at [683, 88] on icon at bounding box center [685, 93] width 20 height 20
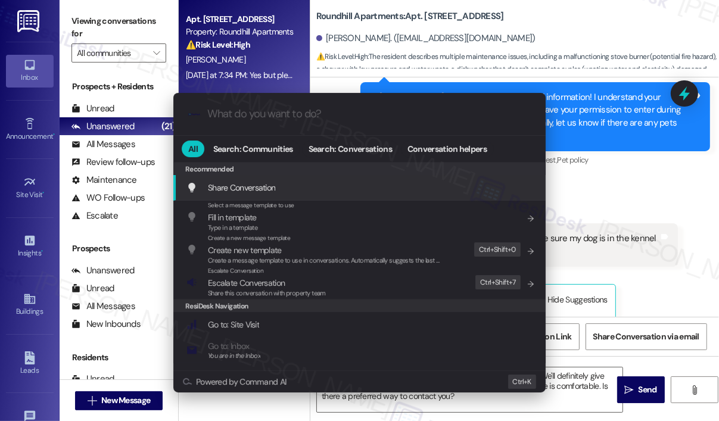
type input "e"
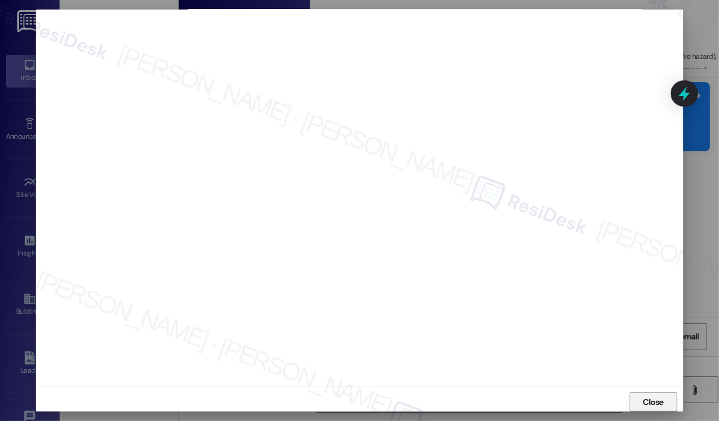
click at [651, 407] on span "Close" at bounding box center [653, 402] width 21 height 13
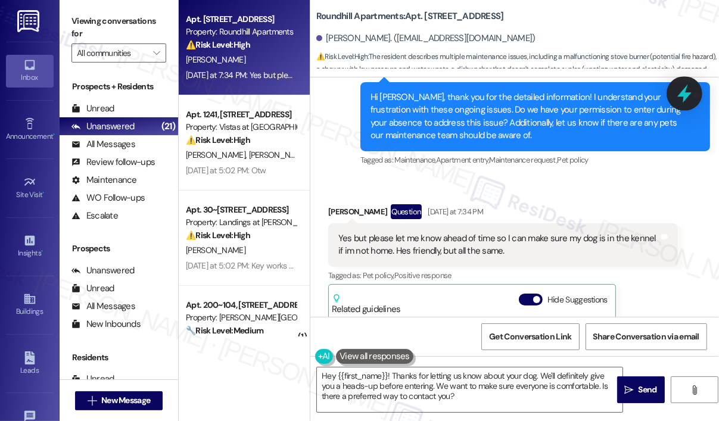
click at [689, 98] on icon at bounding box center [685, 93] width 20 height 20
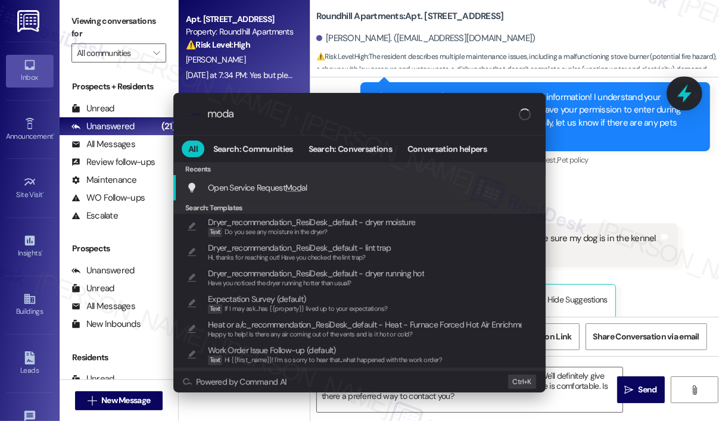
type input "modal"
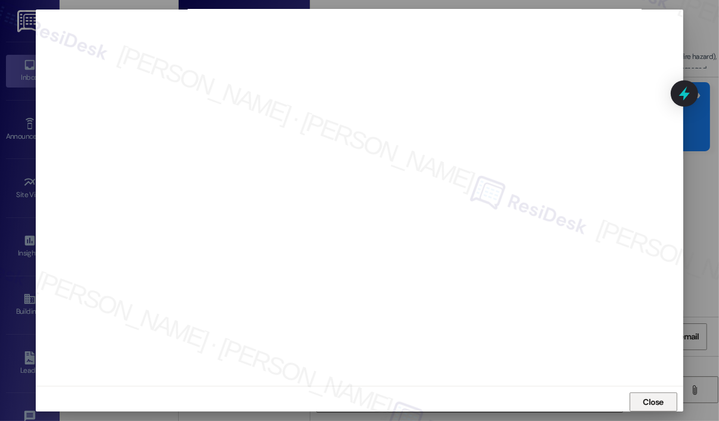
click at [642, 393] on span "Close" at bounding box center [654, 402] width 26 height 18
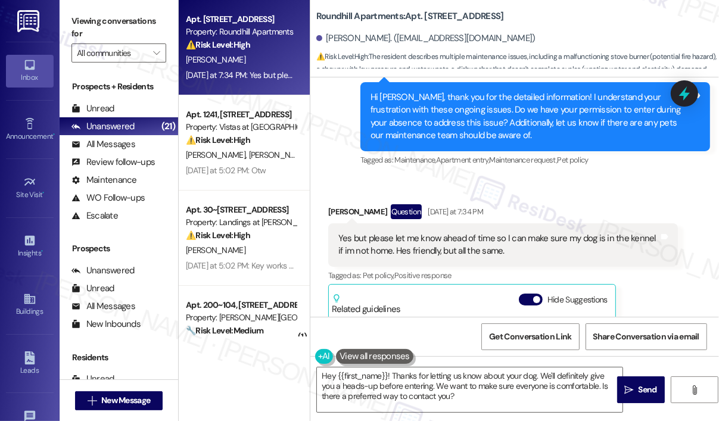
click at [688, 190] on div "Received via SMS Alexandra Walsh Question Yesterday at 7:34 PM Yes but please l…" at bounding box center [515, 337] width 409 height 319
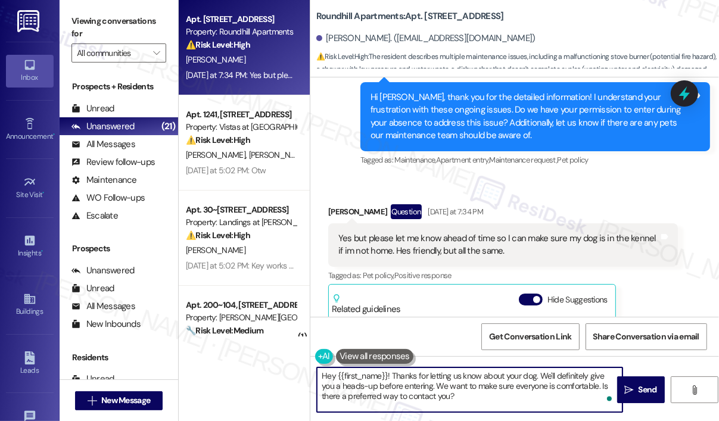
drag, startPoint x: 453, startPoint y: 398, endPoint x: 396, endPoint y: 376, distance: 61.3
click at [393, 375] on textarea "Hey {{first_name}}! Thanks for letting us know about your dog. We'll definitely…" at bounding box center [470, 390] width 306 height 45
paste textarea "you for reaching out. I’ve submitted 5 work orders on your behalf for the follo…"
type textarea "Hey {{first_name}}! Thank you for reaching out. I’ve submitted 5 work orders on…"
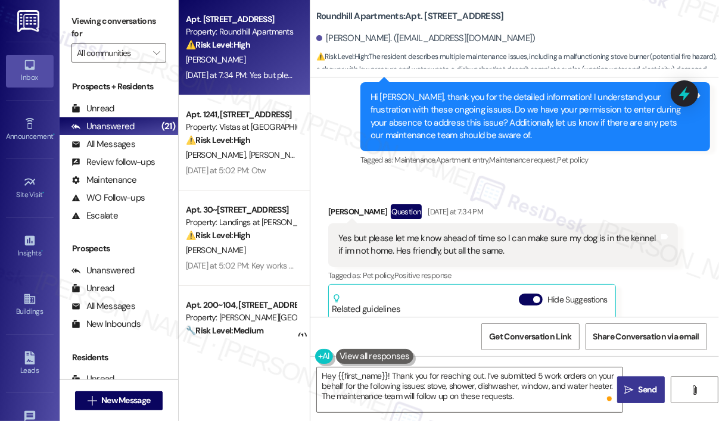
click at [631, 386] on icon "" at bounding box center [629, 391] width 9 height 10
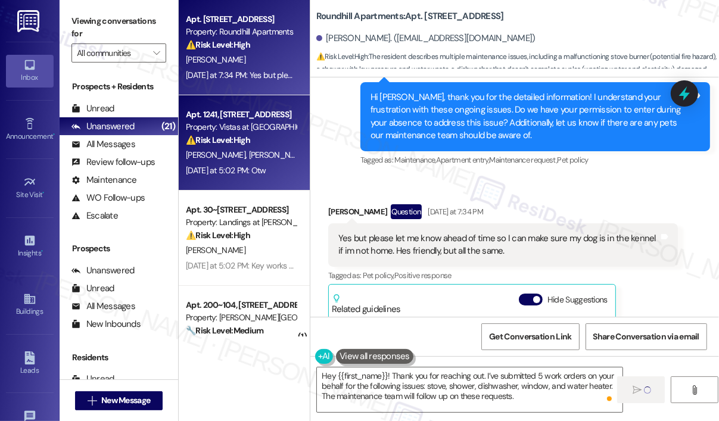
click at [266, 168] on div "Yesterday at 5:02 PM: Otw Yesterday at 5:02 PM: Otw" at bounding box center [226, 170] width 80 height 11
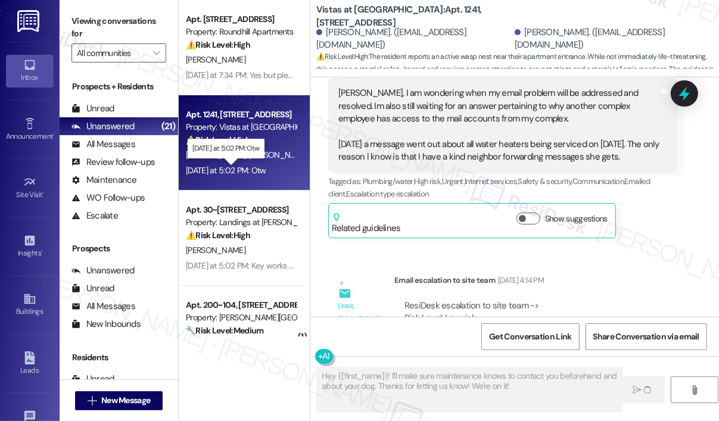
type textarea "Fetching suggested responses. Please feel free to read through the conversation…"
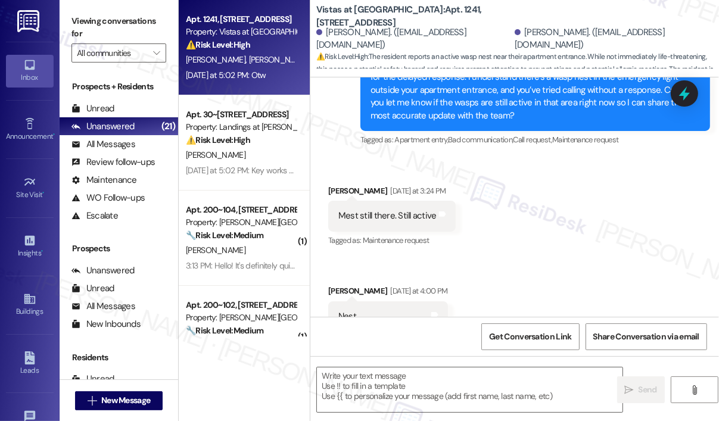
scroll to position [7882, 0]
click at [375, 376] on textarea at bounding box center [470, 390] width 306 height 45
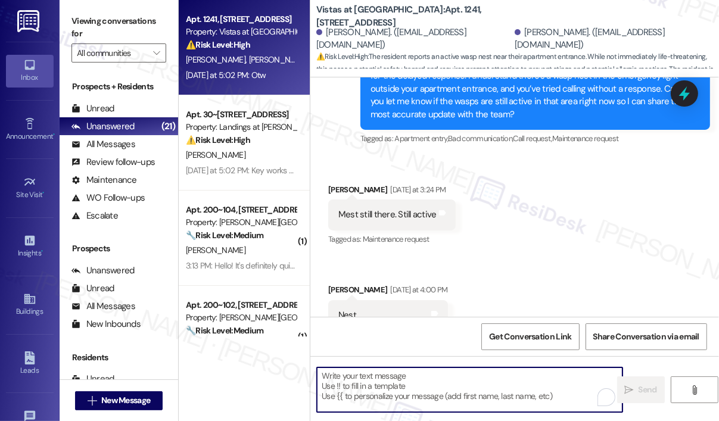
paste textarea "I apologize for the confusion. Since we don’t yet have a confirmed time for whe…"
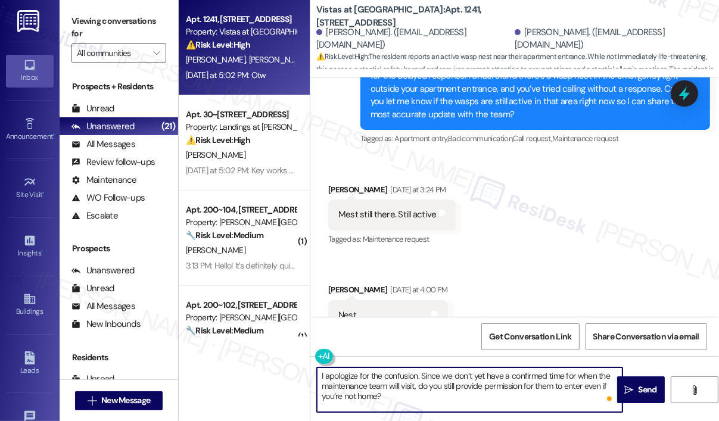
click at [418, 377] on textarea "I apologize for the confusion. Since we don’t yet have a confirmed time for whe…" at bounding box center [470, 390] width 306 height 45
type textarea "I apologize for the confusion, Julia. Since we don’t yet have a confirmed time …"
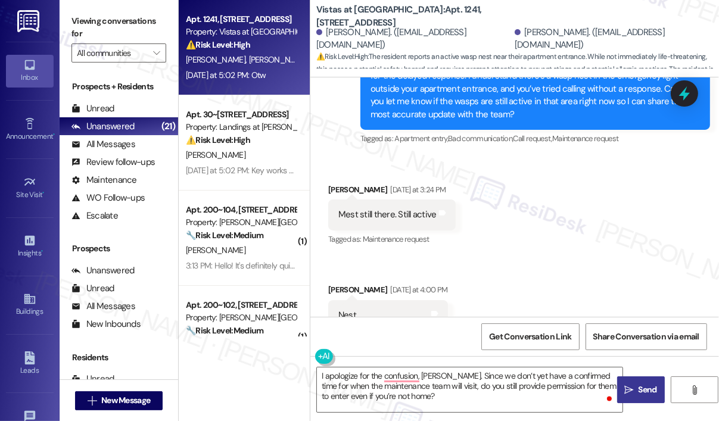
click at [647, 395] on span "Send" at bounding box center [648, 390] width 18 height 13
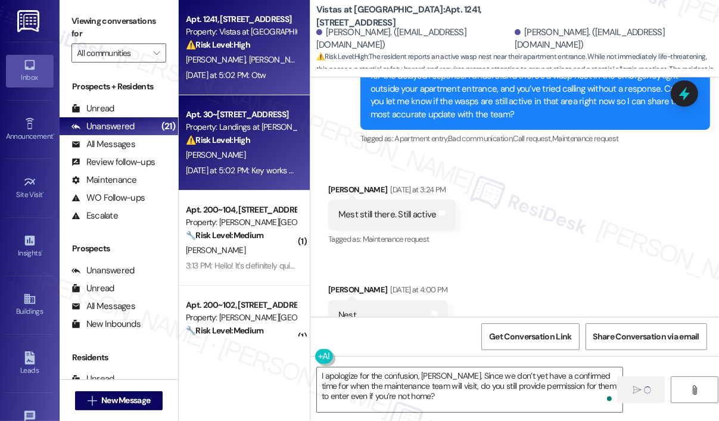
click at [274, 173] on div "Yesterday at 5:02 PM: Key works great Yesterday at 5:02 PM: Key works great" at bounding box center [246, 170] width 121 height 11
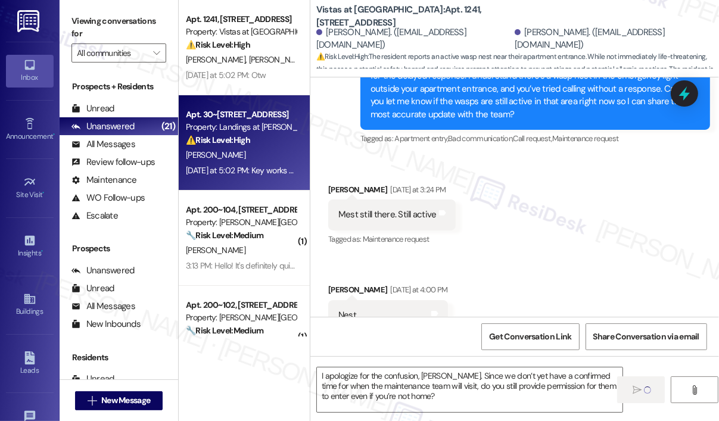
type textarea "Fetching suggested responses. Please feel free to read through the conversation…"
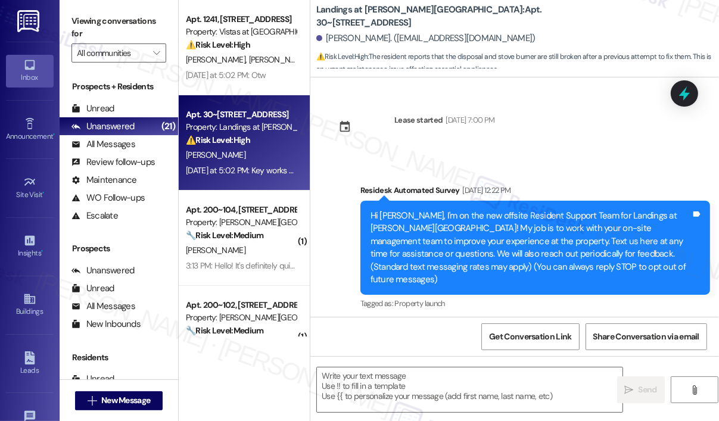
scroll to position [3777, 0]
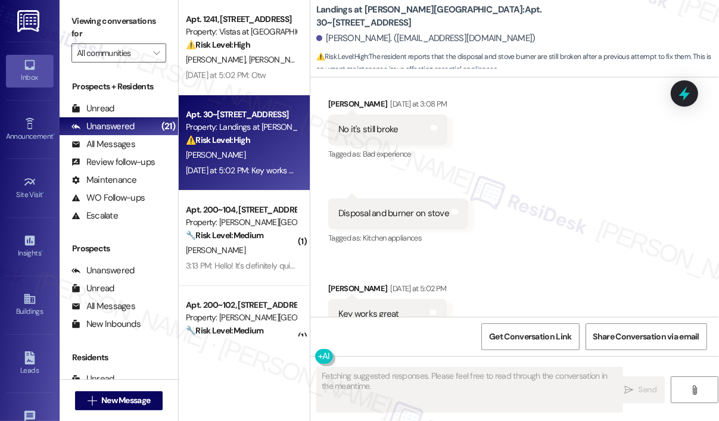
click at [559, 176] on div "Received via SMS Teresa Smallwood Yesterday at 3:08 PM No it's still broke Tags…" at bounding box center [515, 213] width 409 height 285
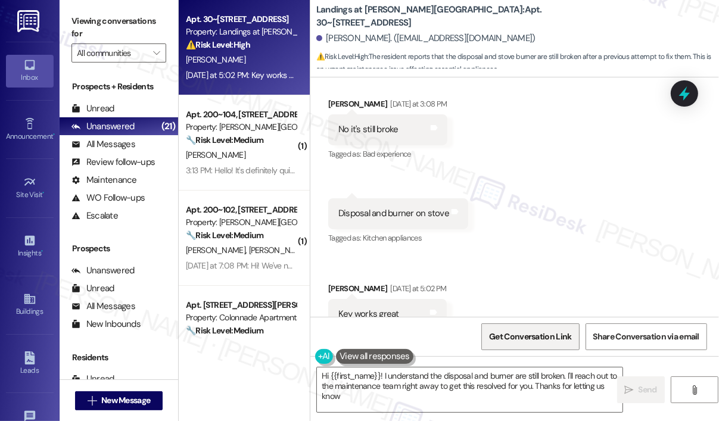
type textarea "Hi {{first_name}}! I understand the disposal and burner are still broken. I'll …"
click at [472, 396] on textarea "Hi {{first_name}}! I understand the disposal and burner are still broken. I'll …" at bounding box center [470, 390] width 306 height 45
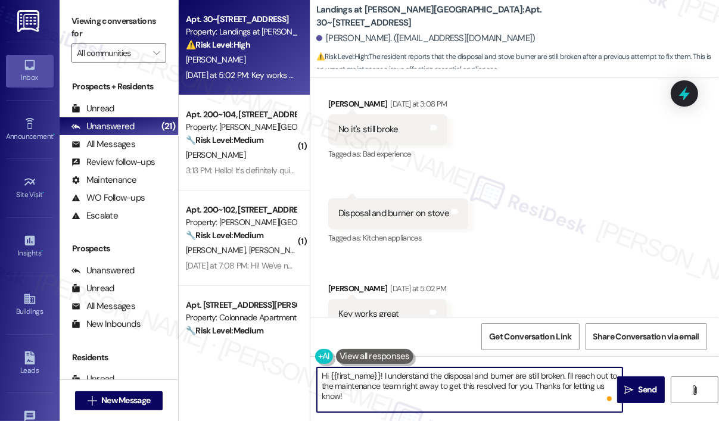
click at [472, 396] on textarea "Hi {{first_name}}! I understand the disposal and burner are still broken. I'll …" at bounding box center [470, 390] width 306 height 45
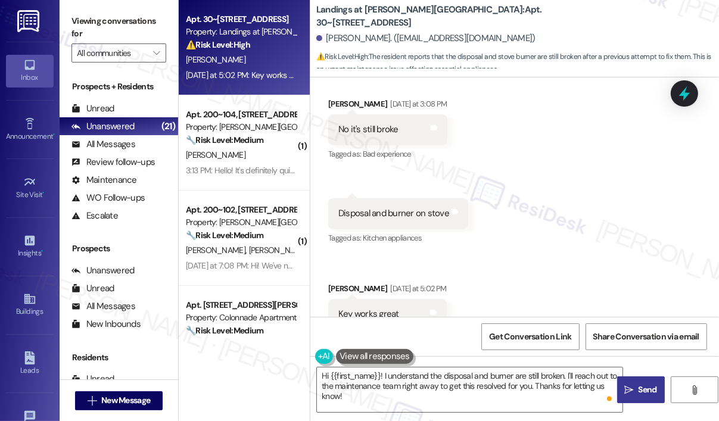
click at [632, 393] on icon "" at bounding box center [629, 391] width 9 height 10
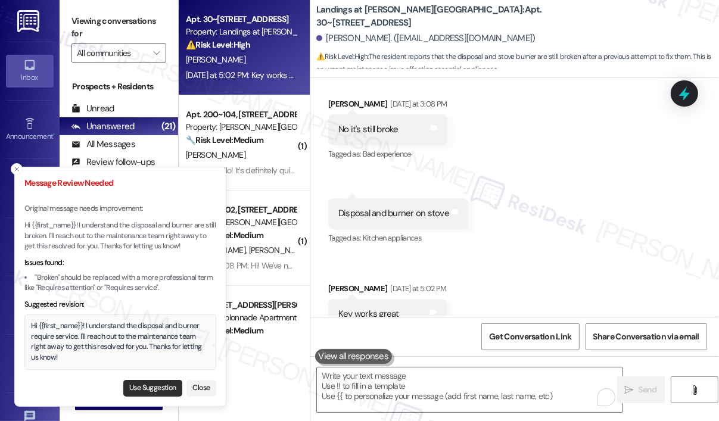
click at [157, 386] on button "Use Suggestion" at bounding box center [152, 388] width 59 height 17
type textarea "Hi {{first_name}}! I understand the disposal and burner require service. I'll r…"
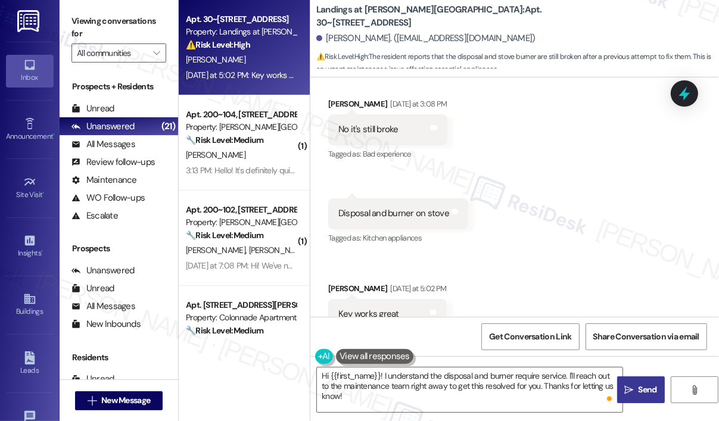
click at [637, 386] on span "Send" at bounding box center [648, 390] width 23 height 13
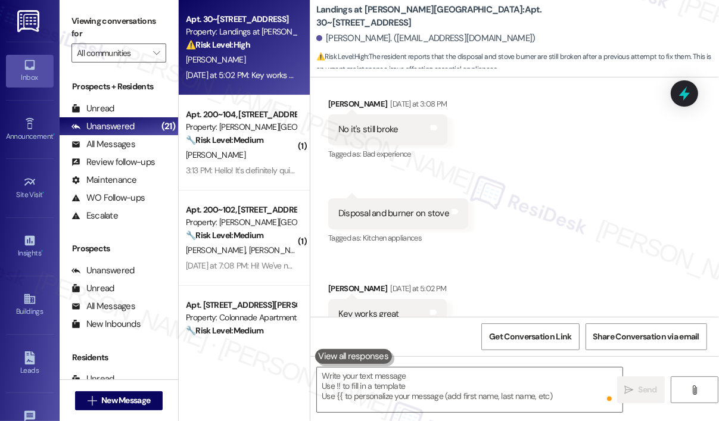
scroll to position [3777, 0]
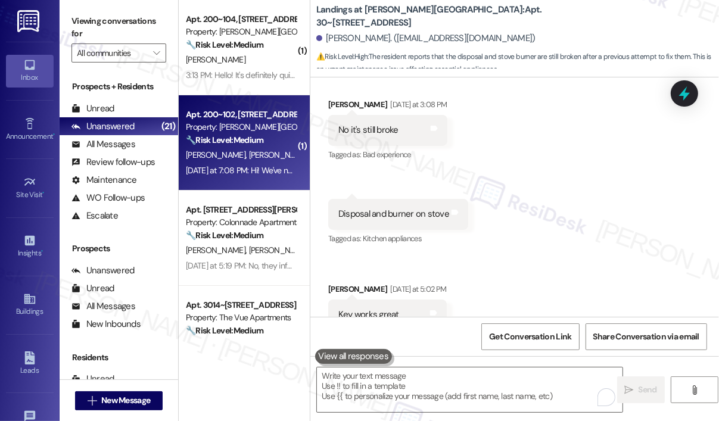
click at [246, 145] on strong "🔧 Risk Level: Medium" at bounding box center [224, 140] width 77 height 11
type textarea "Fetching suggested responses. Please feel free to read through the conversation…"
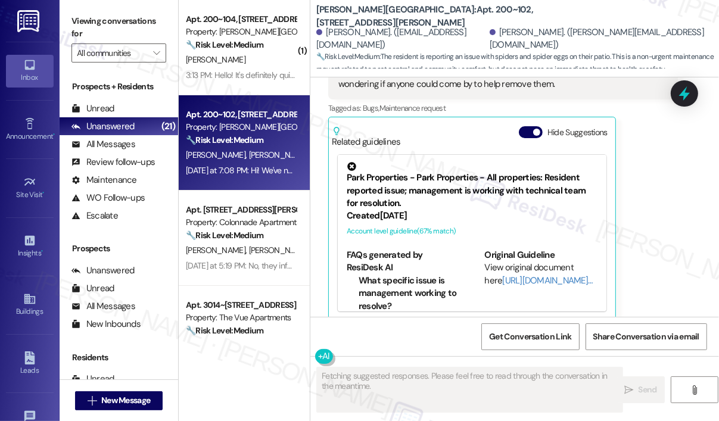
scroll to position [1270, 0]
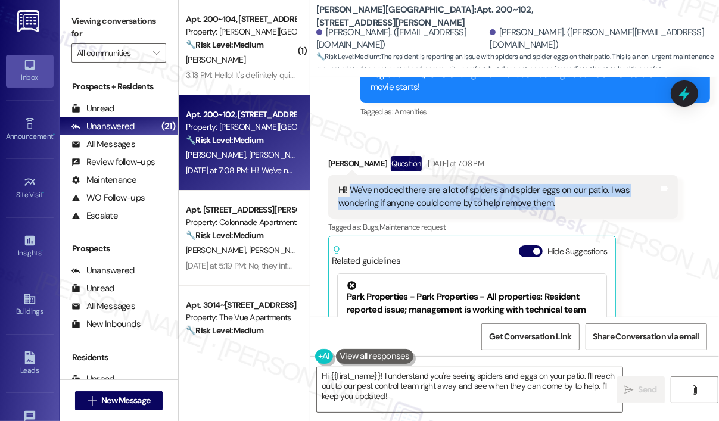
drag, startPoint x: 565, startPoint y: 192, endPoint x: 351, endPoint y: 178, distance: 214.4
click at [351, 184] on div "Hi! We've noticed there are a lot of spiders and spider eggs on our patio. I wa…" at bounding box center [499, 197] width 321 height 26
copy div "We've noticed there are a lot of spiders and spider eggs on our patio. I was wo…"
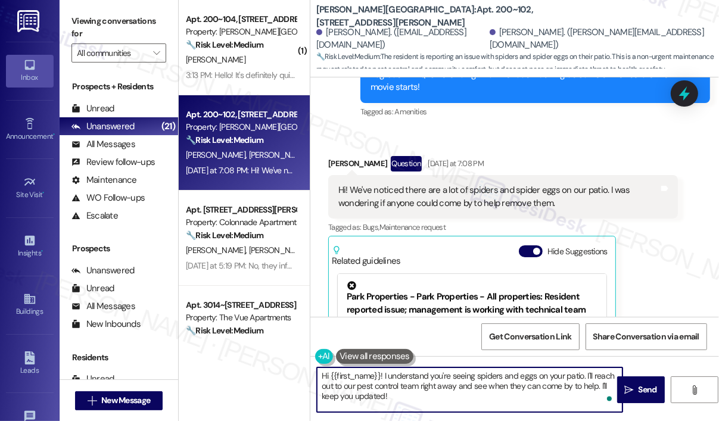
drag, startPoint x: 472, startPoint y: 398, endPoint x: 391, endPoint y: 376, distance: 83.9
click at [385, 374] on textarea "Hi {{first_name}}! I understand you're seeing spiders and eggs on your patio. I…" at bounding box center [470, 390] width 306 height 45
paste textarea "Thank you for reaching out. Can you let us know how long you’ve been noticing t…"
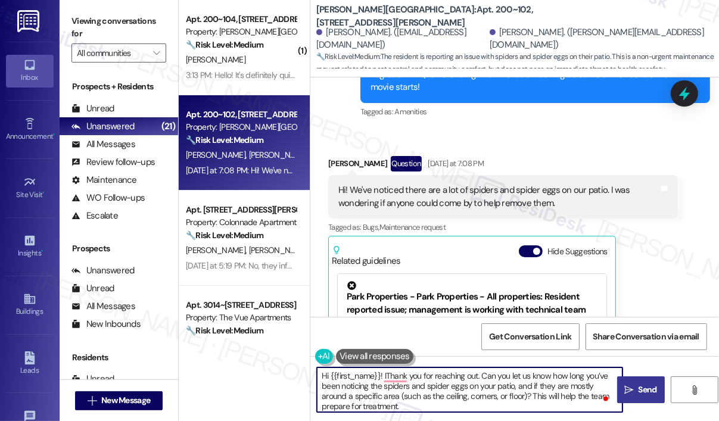
type textarea "Hi {{first_name}}! IThank you for reaching out. Can you let us know how long yo…"
click at [635, 387] on span " Send" at bounding box center [641, 390] width 38 height 13
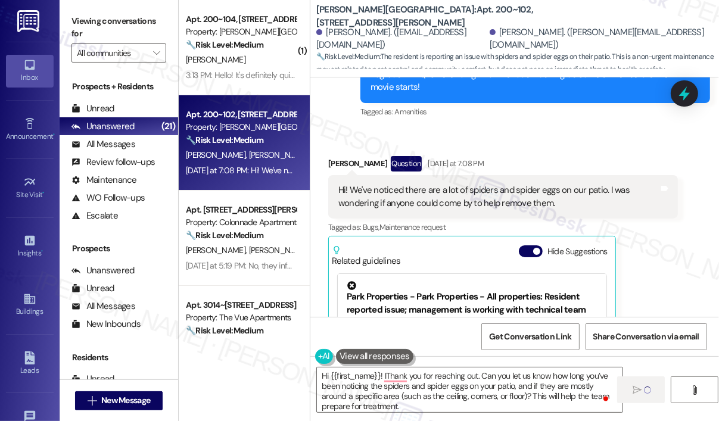
click at [256, 156] on div "K. Snyder N. Rivera" at bounding box center [241, 155] width 113 height 15
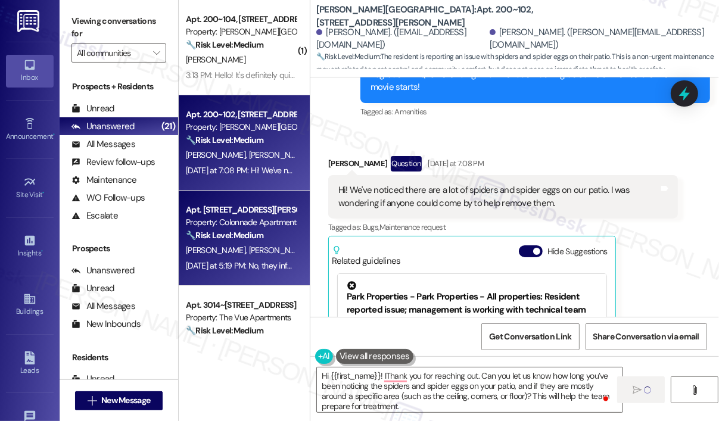
click at [254, 224] on div "Property: Colonnade Apartments" at bounding box center [241, 222] width 110 height 13
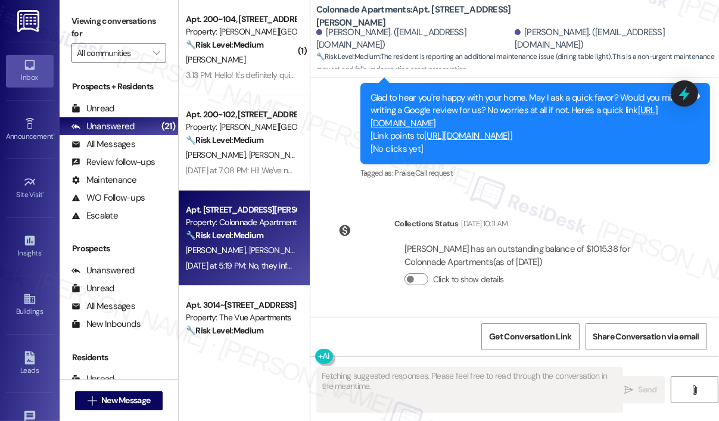
scroll to position [2251, 0]
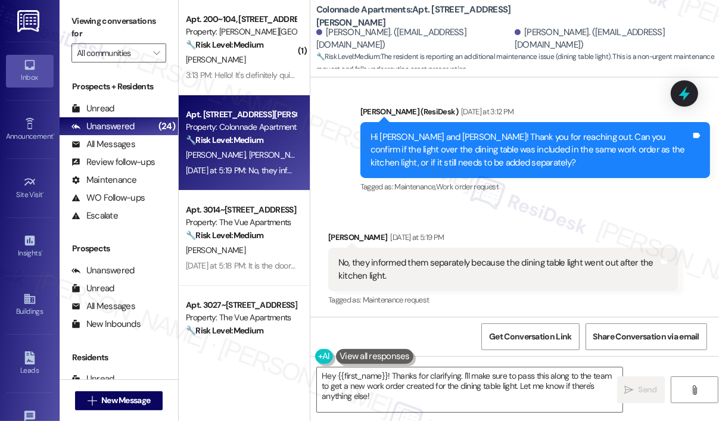
click at [485, 216] on div "Received via SMS Maria Flores Yesterday at 5:19 PM No, they informed them separ…" at bounding box center [515, 260] width 409 height 113
click at [549, 214] on div "Received via SMS Maria Flores Yesterday at 5:19 PM No, they informed them separ…" at bounding box center [515, 260] width 409 height 113
click at [536, 197] on div "Sent via SMS Sarah (ResiDesk) Yesterday at 3:12 PM Hi Antonio and Maria! Thank …" at bounding box center [536, 151] width 368 height 108
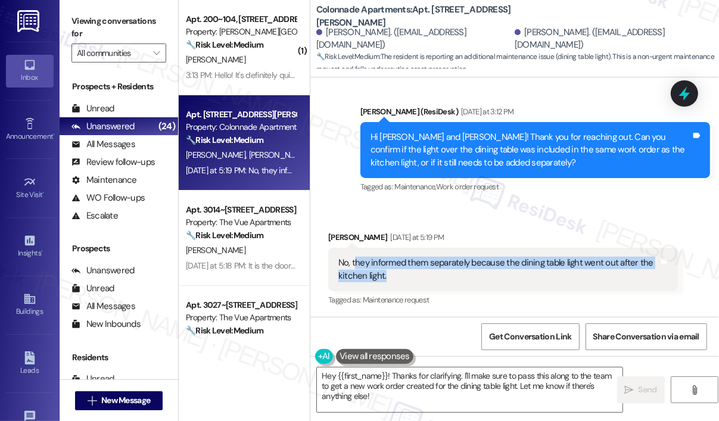
drag, startPoint x: 422, startPoint y: 279, endPoint x: 362, endPoint y: 274, distance: 59.8
click at [353, 262] on div "No, they informed them separately because the dining table light went out after…" at bounding box center [499, 270] width 321 height 26
click at [353, 265] on div "No, they informed them separately because the dining table light went out after…" at bounding box center [499, 270] width 321 height 26
copy div "they informed them separately because the dining table light went out after the…"
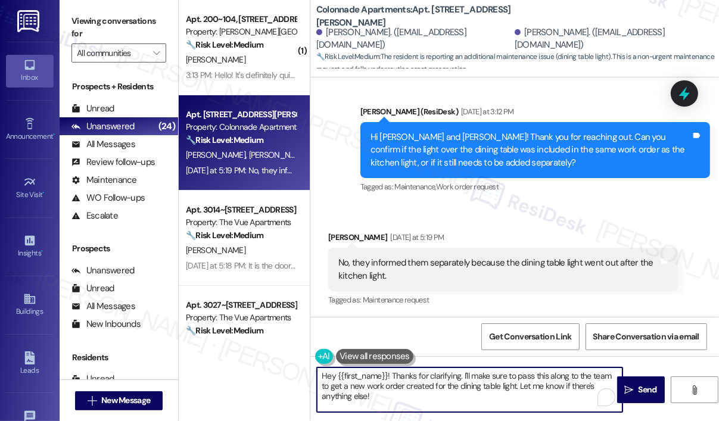
drag, startPoint x: 438, startPoint y: 403, endPoint x: 424, endPoint y: 397, distance: 14.4
click at [424, 397] on textarea "Hey {{first_name}}! Thanks for clarifying. I'll make sure to pass this along to…" at bounding box center [470, 390] width 306 height 45
drag, startPoint x: 440, startPoint y: 400, endPoint x: 463, endPoint y: 380, distance: 29.6
click at [463, 380] on textarea "Hey {{first_name}}! Thanks for clarifying. I'll make sure to pass this along to…" at bounding box center [470, 390] width 306 height 45
paste textarea "Thank you for reaching out. Since the dining table light went out after the kit…"
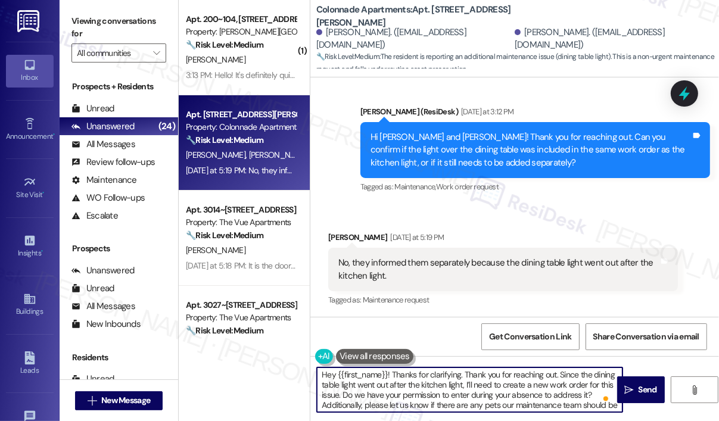
scroll to position [0, 0]
click at [558, 374] on textarea "Hey {{first_name}}! Thanks for clarifying. Thank you for reaching out. Since th…" at bounding box center [470, 390] width 306 height 45
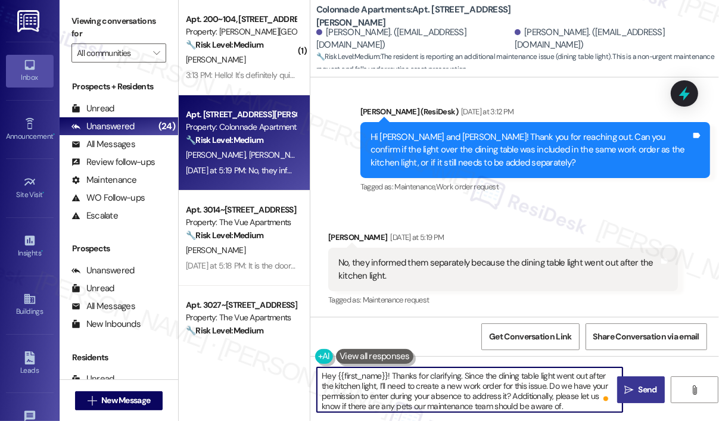
type textarea "Hey {{first_name}}! Thanks for clarifying. Since the dining table light went ou…"
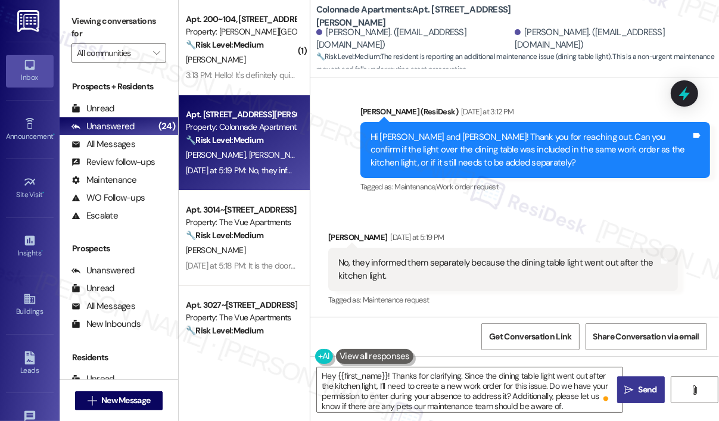
click at [631, 387] on icon "" at bounding box center [629, 391] width 9 height 10
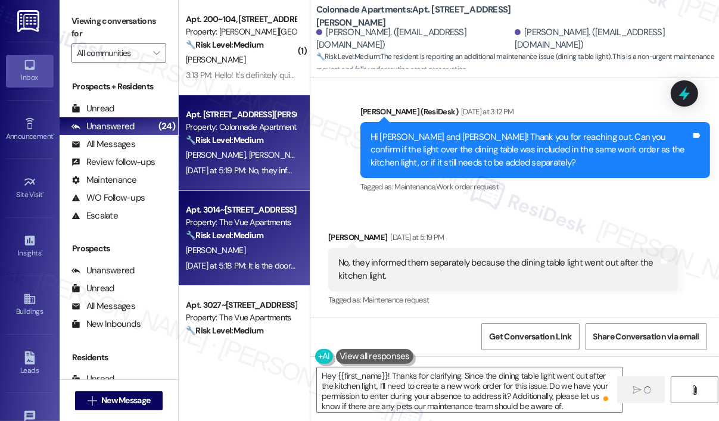
click at [269, 267] on div "Yesterday at 5:18 PM: It is the door in between my bathroom and bedroom and yes…" at bounding box center [452, 265] width 533 height 11
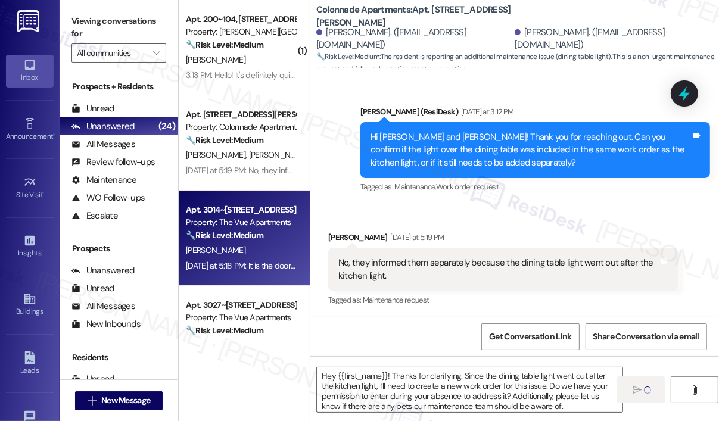
type textarea "Fetching suggested responses. Please feel free to read through the conversation…"
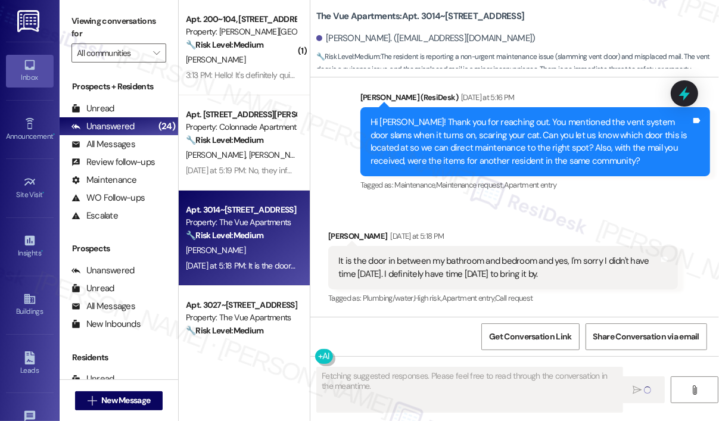
scroll to position [787, 0]
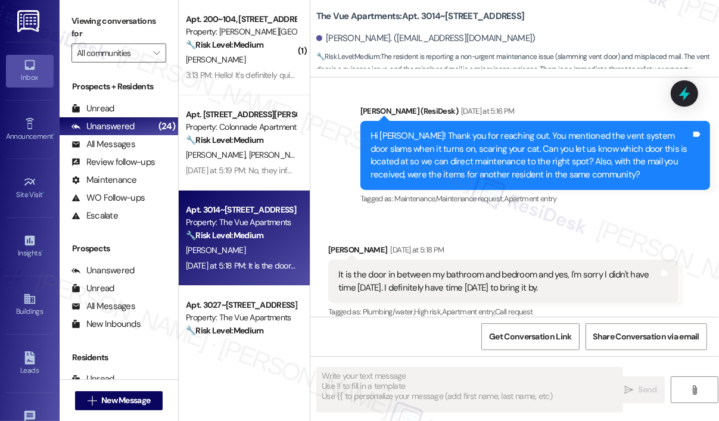
click at [542, 219] on div "Received via SMS Ana Oakes Yesterday at 5:18 PM It is the door in between my ba…" at bounding box center [515, 273] width 409 height 113
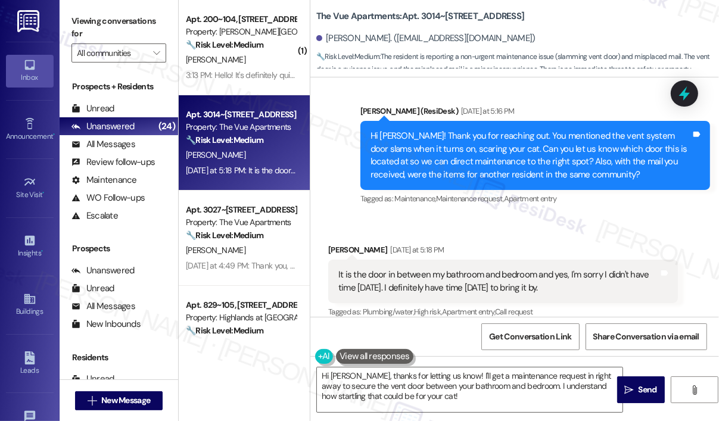
click at [380, 218] on div "Received via SMS Ana Oakes Yesterday at 5:18 PM It is the door in between my ba…" at bounding box center [515, 273] width 409 height 113
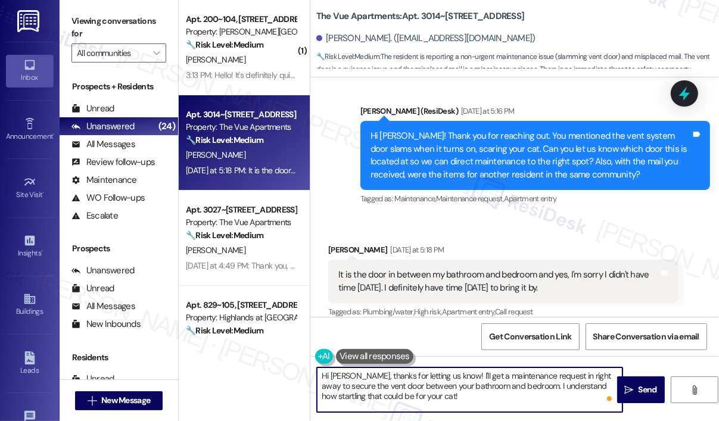
drag, startPoint x: 482, startPoint y: 400, endPoint x: 532, endPoint y: 387, distance: 52.2
click at [532, 387] on textarea "Hi Ana, thanks for letting us know! I'll get a maintenance request in right awa…" at bounding box center [470, 390] width 306 height 45
paste textarea "Do we have your permission to enter during your absence to address this issue? …"
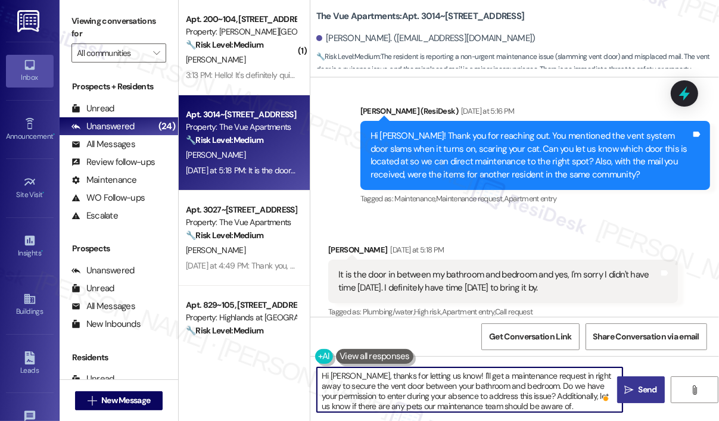
type textarea "Hi Ana, thanks for letting us know! I'll get a maintenance request in right awa…"
click at [634, 388] on span " Send" at bounding box center [641, 390] width 38 height 13
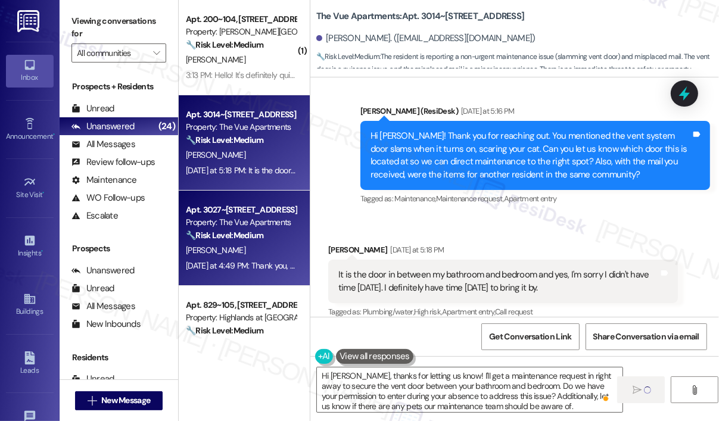
click at [278, 278] on div "Apt. 3027~112, 3000 Vue Avenue Property: The Vue Apartments 🔧 Risk Level: Mediu…" at bounding box center [244, 238] width 131 height 95
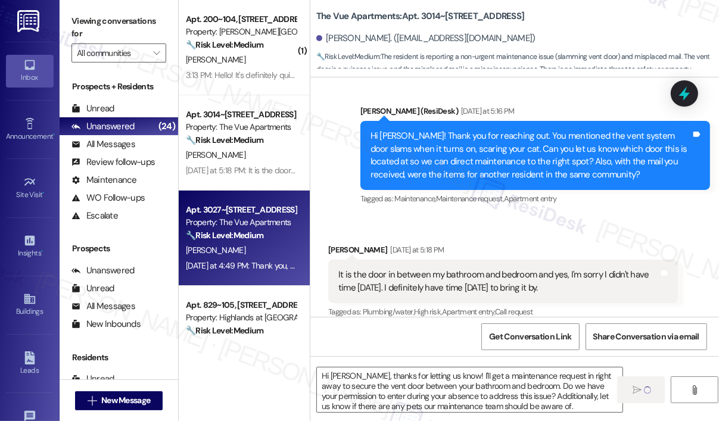
type textarea "Fetching suggested responses. Please feel free to read through the conversation…"
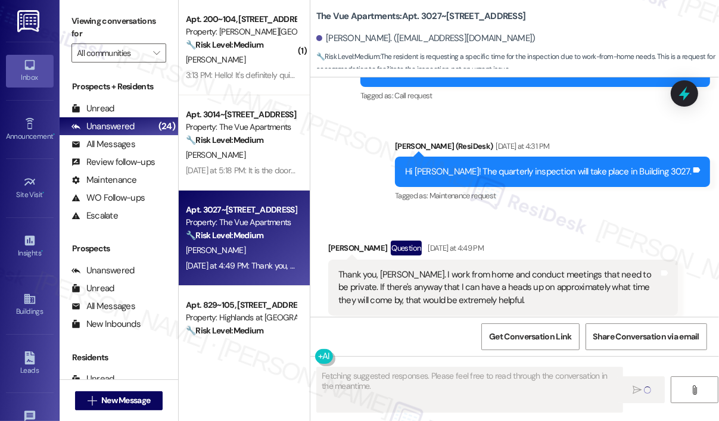
scroll to position [2053, 0]
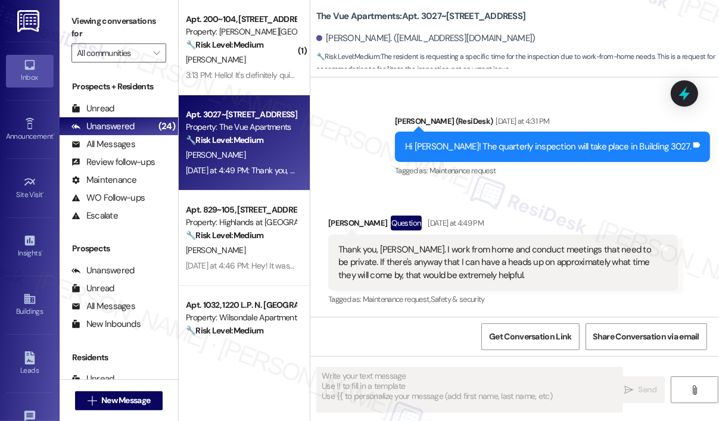
click at [263, 159] on div "S. Jordan" at bounding box center [241, 155] width 113 height 15
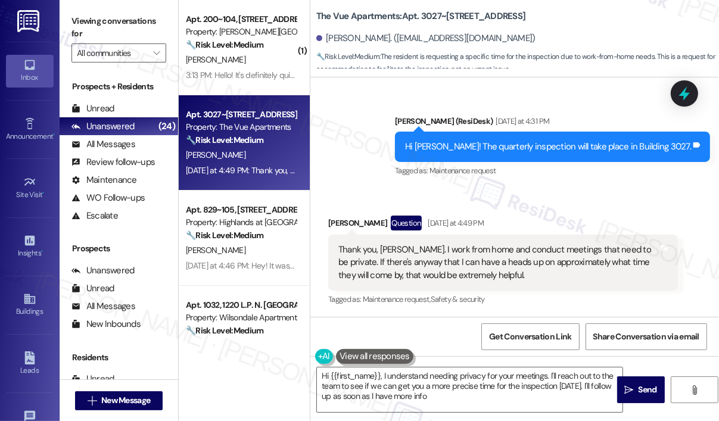
type textarea "Hi {{first_name}}, I understand needing privacy for your meetings. I'll reach o…"
click at [509, 201] on div "Received via SMS Sheila Jordan Question Yesterday at 4:49 PM Thank you, Sarah. …" at bounding box center [515, 253] width 409 height 129
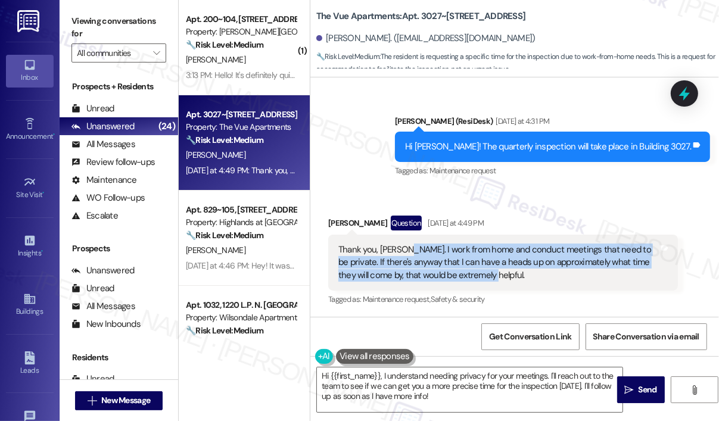
drag, startPoint x: 507, startPoint y: 275, endPoint x: 403, endPoint y: 247, distance: 108.0
click at [403, 247] on div "Thank you, Sarah. I work from home and conduct meetings that need to be private…" at bounding box center [499, 263] width 321 height 38
copy div "I work from home and conduct meetings that need to be private. If there's anywa…"
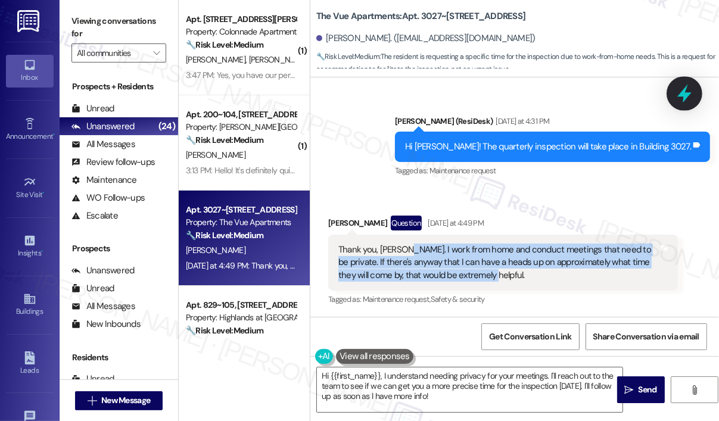
click at [687, 97] on icon at bounding box center [685, 94] width 14 height 18
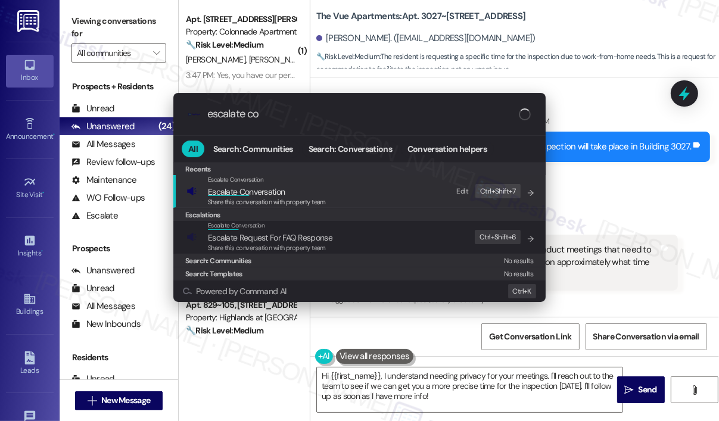
type input "escalate con"
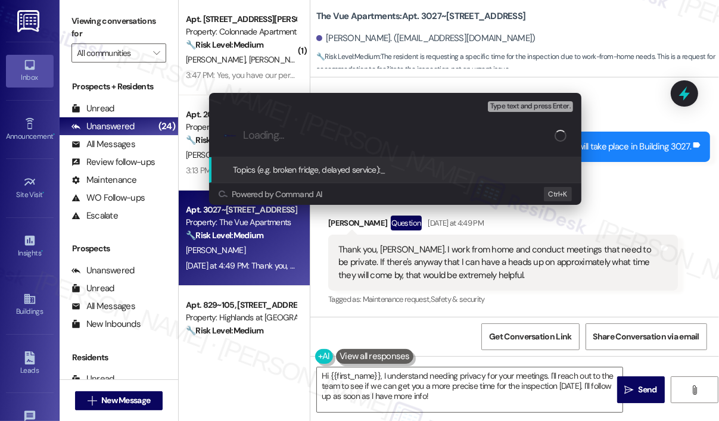
paste input "Request for Advance Notice on Quarterly Inspection Timing"
type input "Request for Advance Notice on Quarterly Inspection Timing"
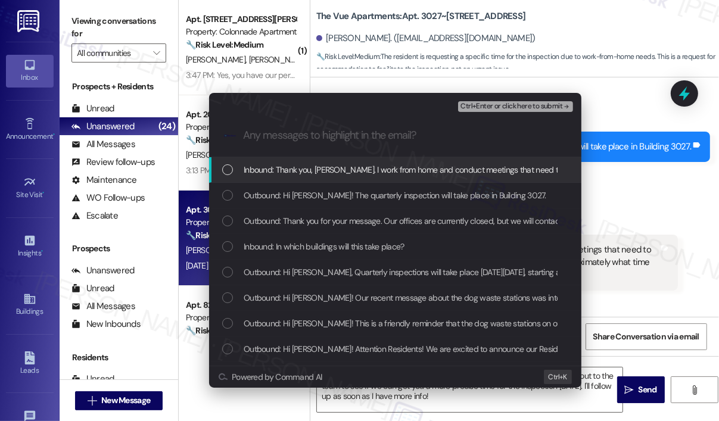
click at [403, 176] on span "Inbound: Thank you, Sarah. I work from home and conduct meetings that need to b…" at bounding box center [637, 169] width 787 height 13
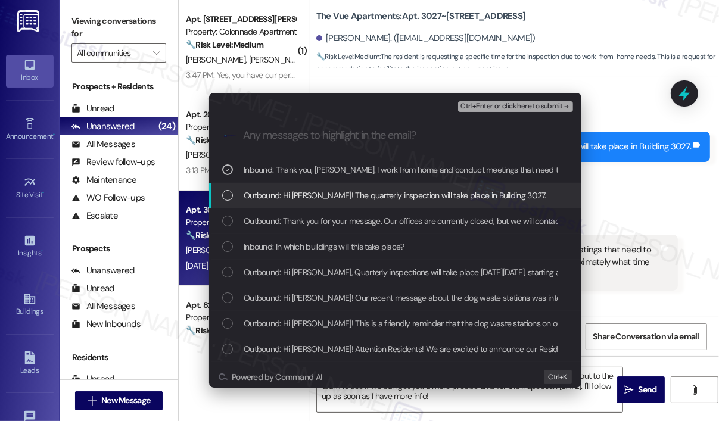
click at [401, 200] on span "Outbound: Hi Sheila! The quarterly inspection will take place in Building 3027." at bounding box center [395, 195] width 303 height 13
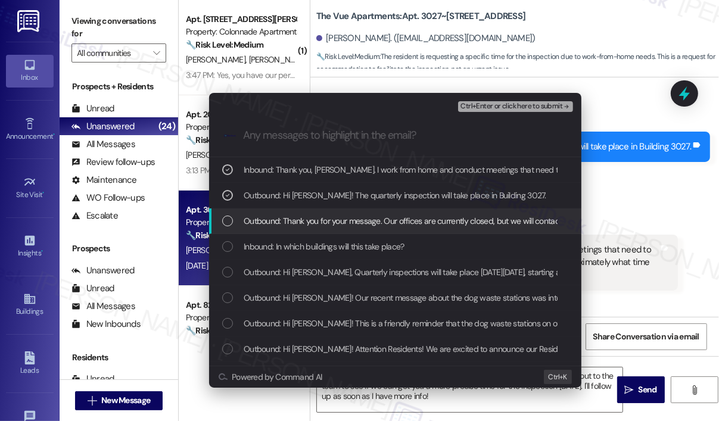
click at [458, 221] on span "Outbound: Thank you for your message. Our offices are currently closed, but we …" at bounding box center [597, 221] width 706 height 13
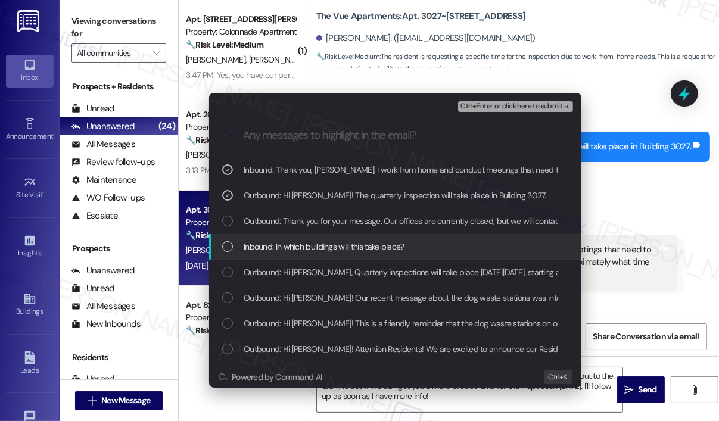
click at [441, 244] on div "Inbound: In which buildings will this take place?" at bounding box center [396, 246] width 349 height 13
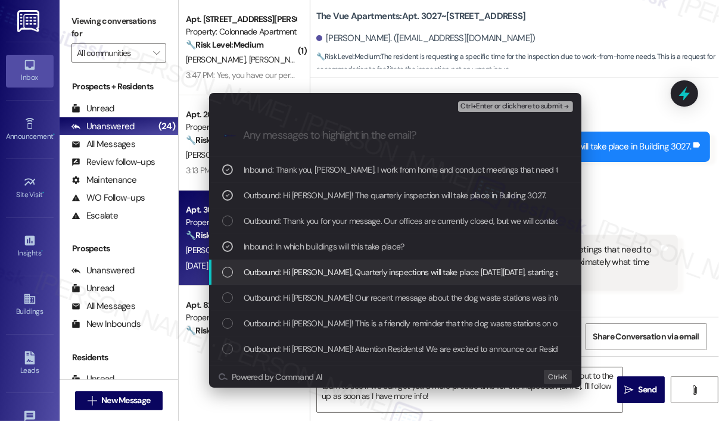
click at [443, 269] on span "Outbound: Hi Sheila, Quarterly inspections will take place on Wednesday, August…" at bounding box center [632, 272] width 777 height 13
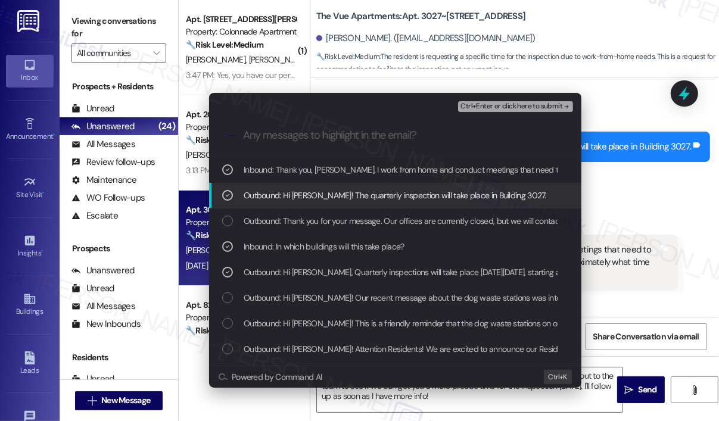
click at [497, 104] on span "Ctrl+Enter or click here to submit" at bounding box center [512, 107] width 102 height 8
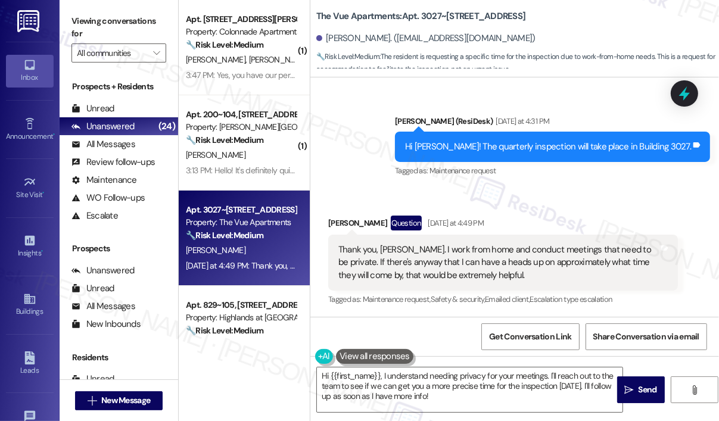
scroll to position [2053, 0]
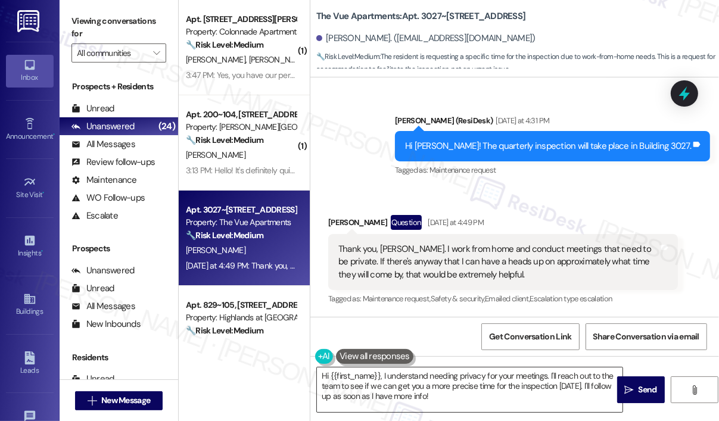
click at [477, 396] on textarea "Hi {{first_name}}, I understand needing privacy for your meetings. I'll reach o…" at bounding box center [470, 390] width 306 height 45
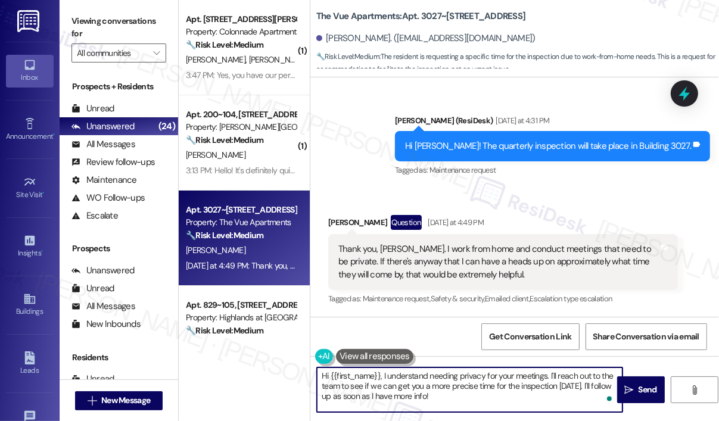
click at [488, 390] on textarea "Hi {{first_name}}, I understand needing privacy for your meetings. I'll reach o…" at bounding box center [470, 390] width 306 height 45
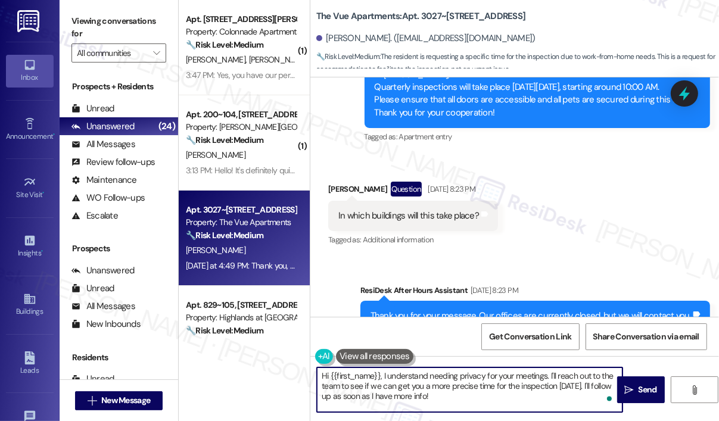
scroll to position [1755, 0]
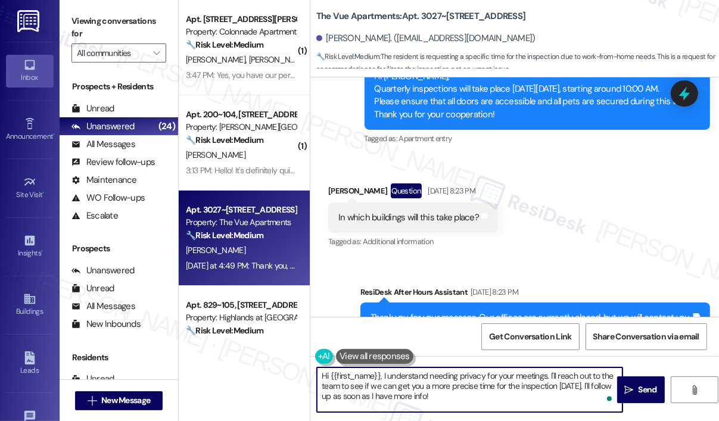
drag, startPoint x: 486, startPoint y: 398, endPoint x: 468, endPoint y: 393, distance: 19.2
click at [468, 393] on textarea "Hi {{first_name}}, I understand needing privacy for your meetings. I'll reach o…" at bounding box center [470, 390] width 306 height 45
click at [558, 388] on textarea "Hi {{first_name}}, I understand needing privacy for your meetings. I'll reach o…" at bounding box center [470, 390] width 306 height 45
type textarea "Hi {{first_name}}, I understand needing privacy for your meetings. I'll reach o…"
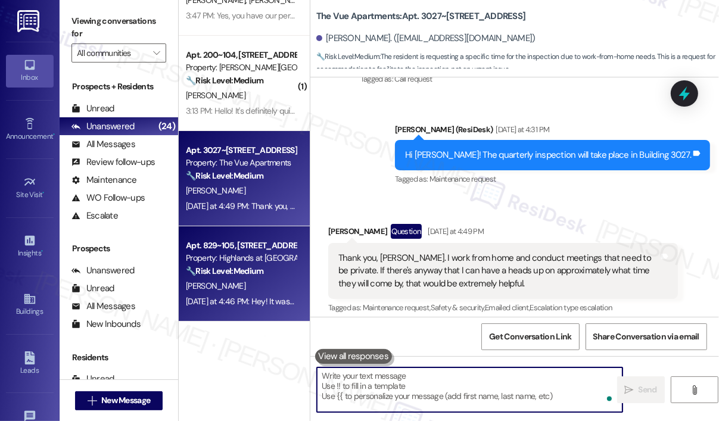
scroll to position [2053, 0]
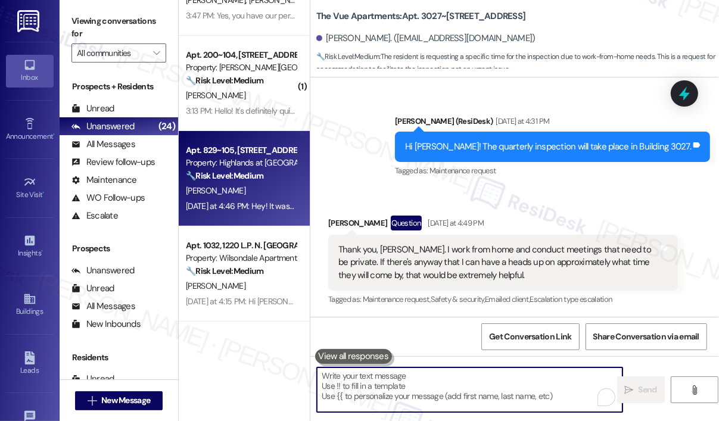
click at [241, 184] on div "[PERSON_NAME]" at bounding box center [241, 191] width 113 height 15
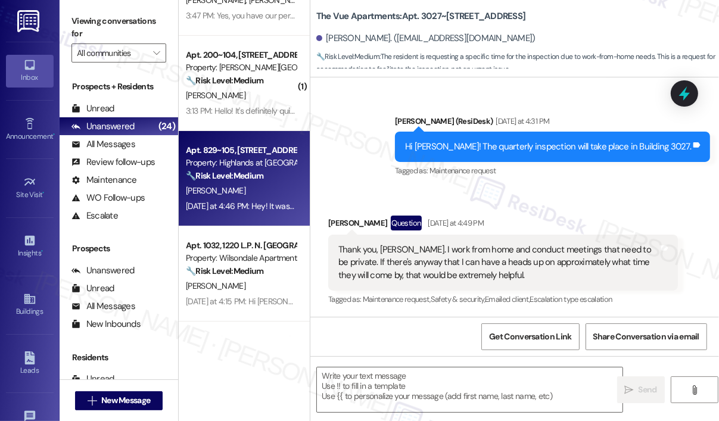
type textarea "Fetching suggested responses. Please feel free to read through the conversation…"
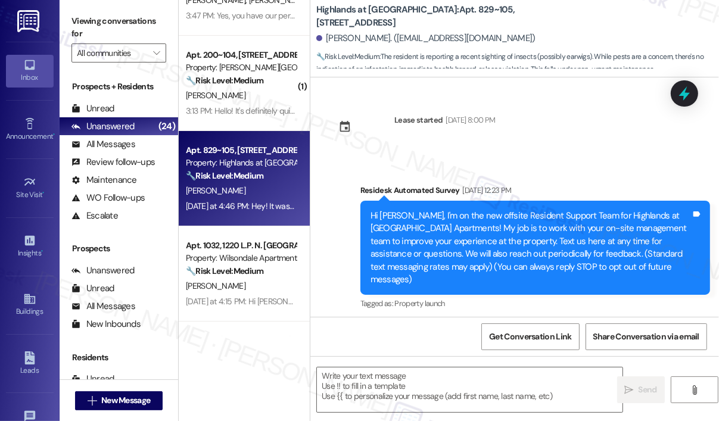
scroll to position [18008, 0]
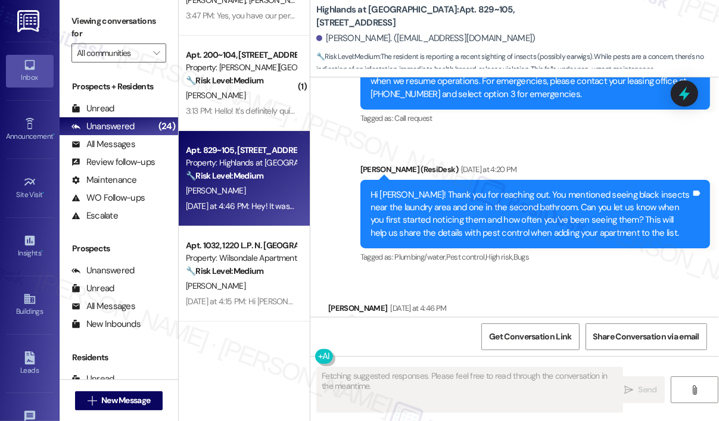
click at [565, 275] on div "Received via SMS Christine Powell Yesterday at 4:46 PM Hey! It was this weekend…" at bounding box center [515, 316] width 409 height 83
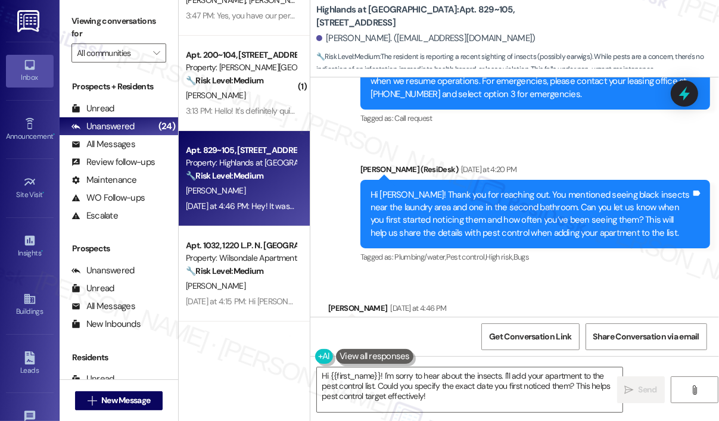
drag, startPoint x: 355, startPoint y: 292, endPoint x: 627, endPoint y: 293, distance: 272.4
click at [627, 328] on div "Hey! It was this weekend when I noticed it. I haven't seen them before this tim…" at bounding box center [488, 334] width 299 height 13
copy div "It was this weekend when I noticed it. I haven't seen them before this time."
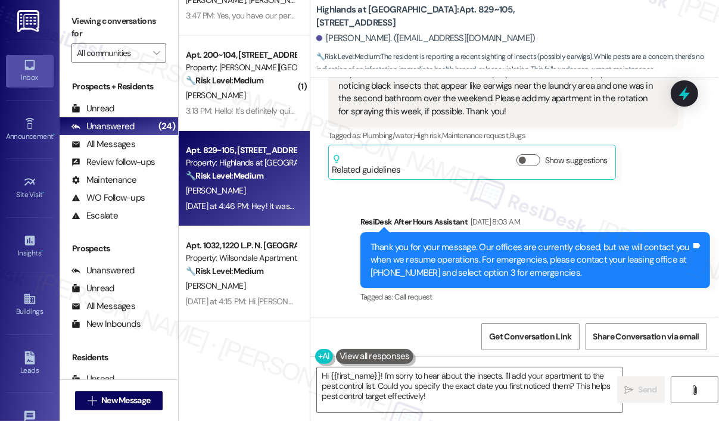
scroll to position [17710, 0]
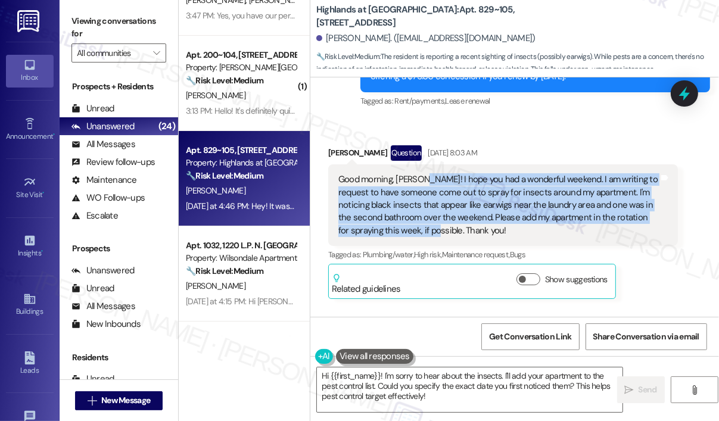
drag, startPoint x: 417, startPoint y: 190, endPoint x: 421, endPoint y: 143, distance: 46.7
click at [421, 173] on div "Good morning, Sarah! I hope you had a wonderful weekend. I am writing to reques…" at bounding box center [499, 205] width 321 height 64
copy div "I hope you had a wonderful weekend. I am writing to request to have someone com…"
click at [489, 395] on textarea "Hi {{first_name}}! I'm sorry to hear about the insects. I'll add your apartment…" at bounding box center [470, 390] width 306 height 45
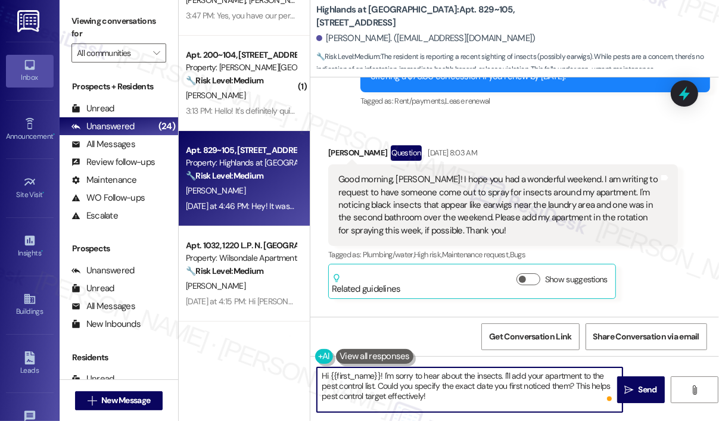
drag, startPoint x: 463, startPoint y: 393, endPoint x: 379, endPoint y: 384, distance: 84.5
click at [379, 384] on textarea "Hi {{first_name}}! I'm sorry to hear about the insects. I'll add your apartment…" at bounding box center [470, 390] width 306 height 45
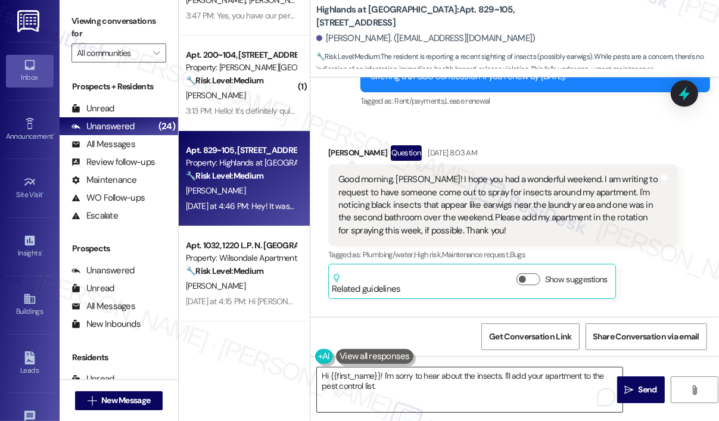
click at [399, 388] on textarea "Hi {{first_name}}! I'm sorry to hear about the insects. I'll add your apartment…" at bounding box center [470, 390] width 306 height 45
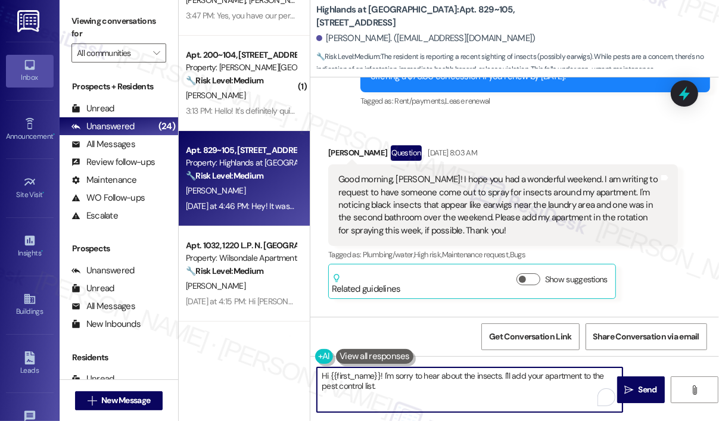
paste textarea "Do we have your permission to enter during your absence to address this issue? …"
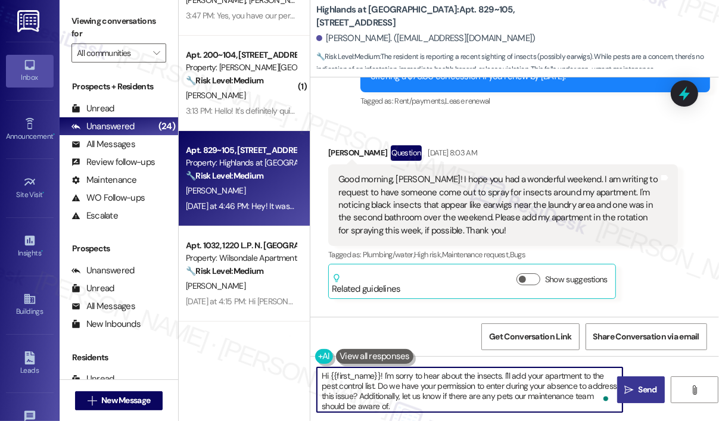
type textarea "Hi {{first_name}}! I'm sorry to hear about the insects. I'll add your apartment…"
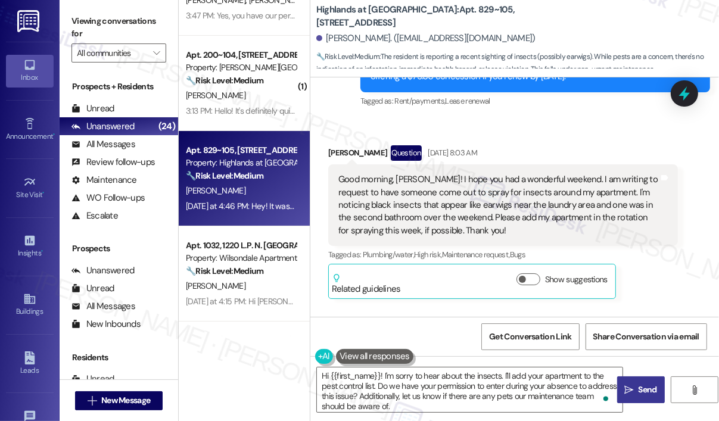
click at [640, 387] on span "Send" at bounding box center [648, 390] width 18 height 13
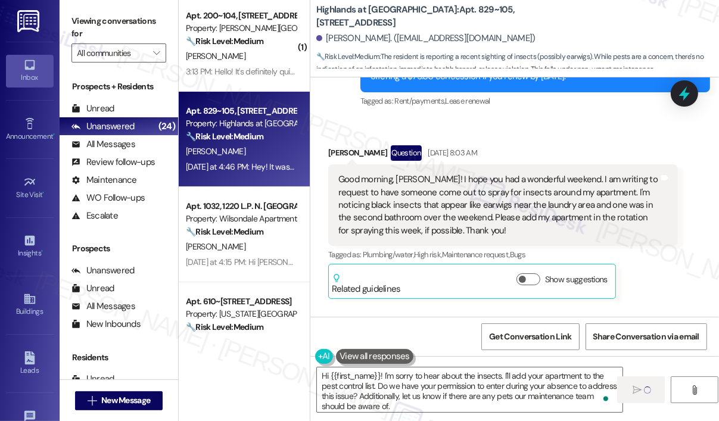
scroll to position [119, 0]
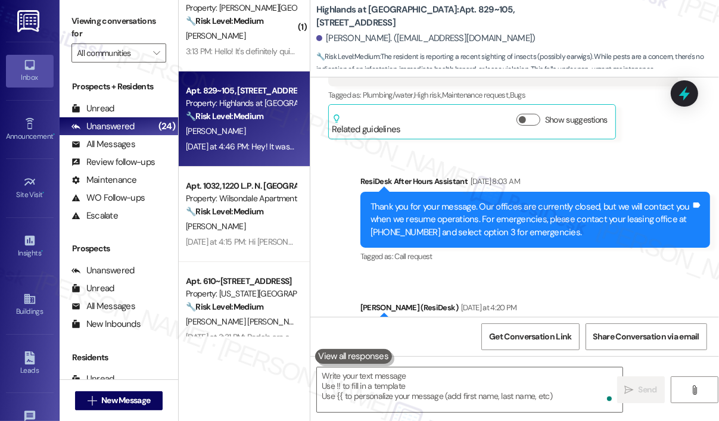
click at [277, 193] on div "Property: Wilsondale Apartments" at bounding box center [241, 199] width 110 height 13
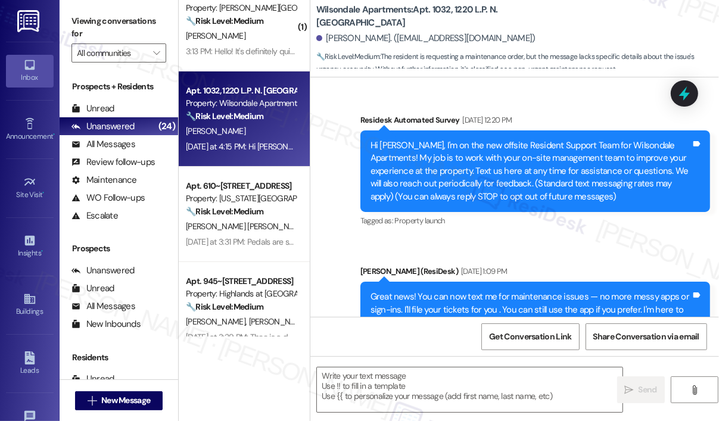
scroll to position [9598, 0]
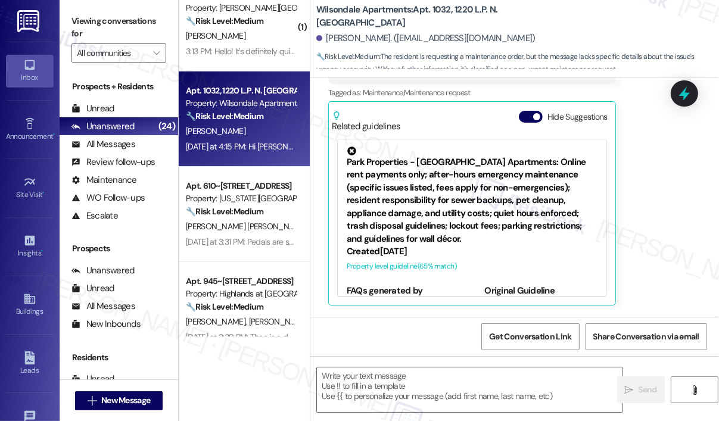
type textarea "Fetching suggested responses. Please feel free to read through the conversation…"
click at [268, 135] on div "[PERSON_NAME]" at bounding box center [241, 131] width 113 height 15
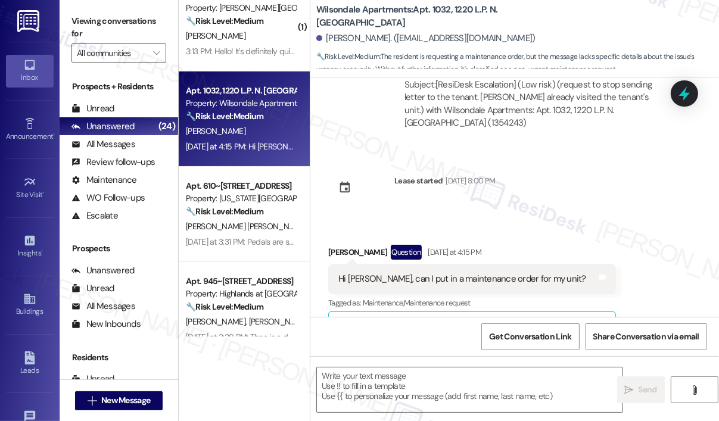
scroll to position [9360, 0]
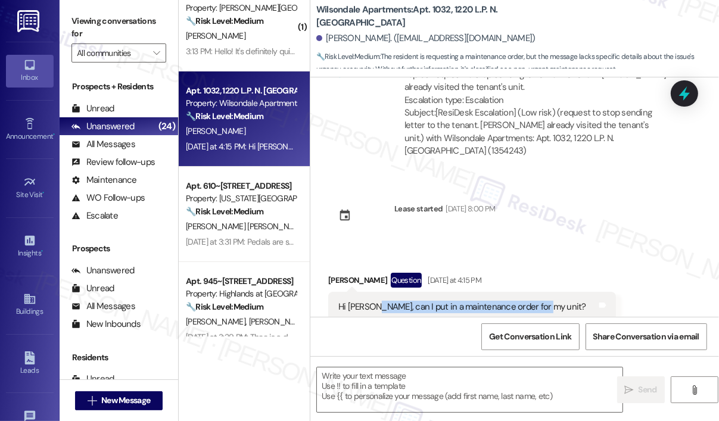
drag, startPoint x: 550, startPoint y: 182, endPoint x: 372, endPoint y: 188, distance: 177.7
click at [371, 292] on div "Hi Sarah, can I put in a maintenance order for my unit? Tags and notes" at bounding box center [472, 307] width 288 height 30
copy div "can I put in a maintenance order for my unit?"
click at [415, 373] on textarea at bounding box center [470, 390] width 306 height 45
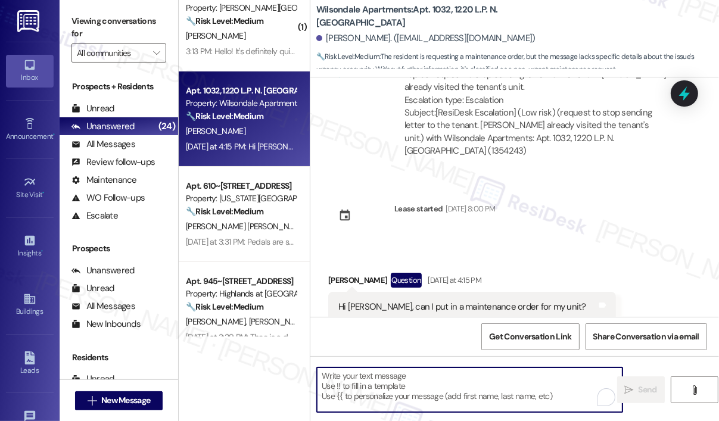
paste textarea "Thank you for reaching out. Can you share more about the issue you’re experienc…"
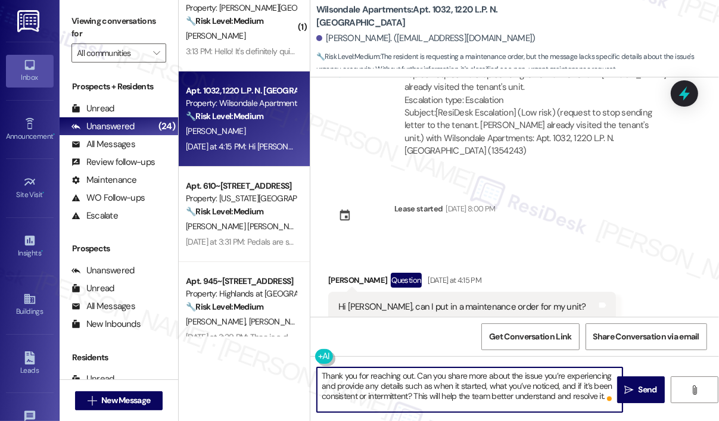
click at [496, 388] on textarea "Thank you for reaching out. Can you share more about the issue you’re experienc…" at bounding box center [470, 390] width 306 height 45
type textarea "Thank you for reaching out. Can you share more about the issue you’re experienc…"
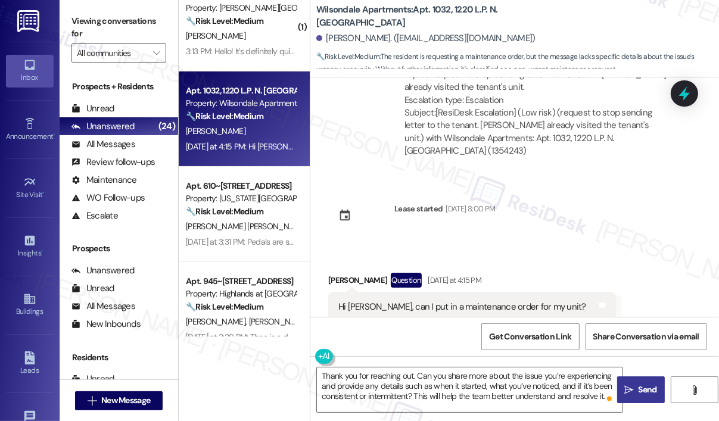
click at [624, 388] on span " Send" at bounding box center [641, 390] width 38 height 13
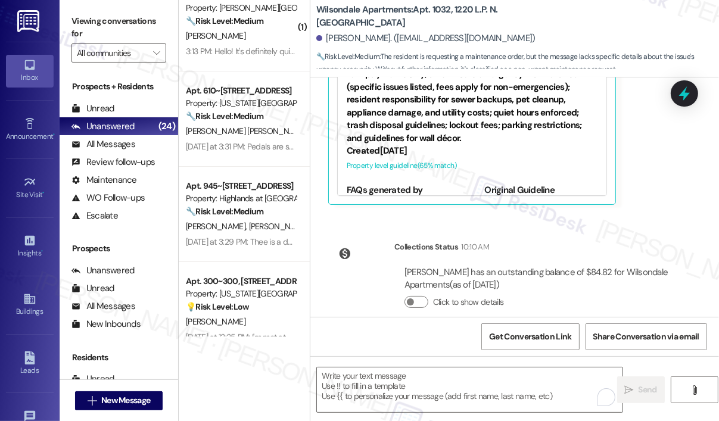
scroll to position [9706, 0]
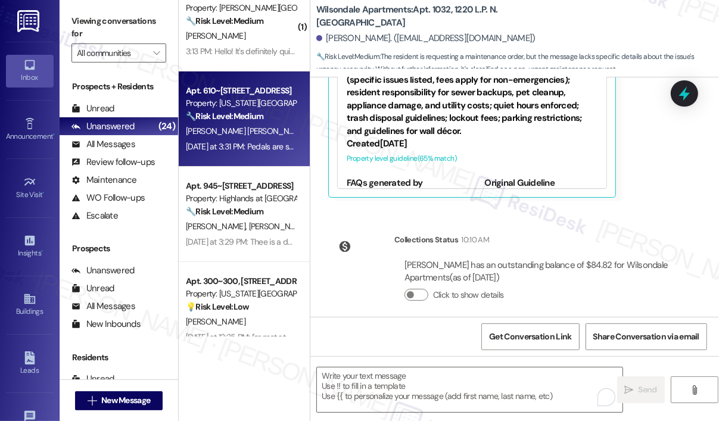
click at [234, 134] on span "[PERSON_NAME] [PERSON_NAME]" at bounding box center [248, 131] width 125 height 11
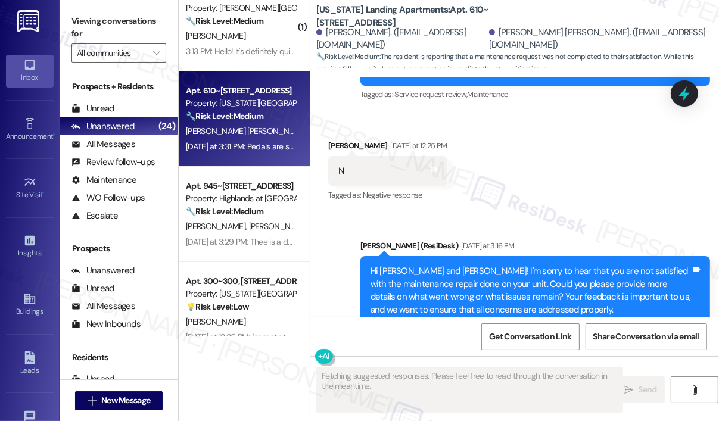
scroll to position [858, 0]
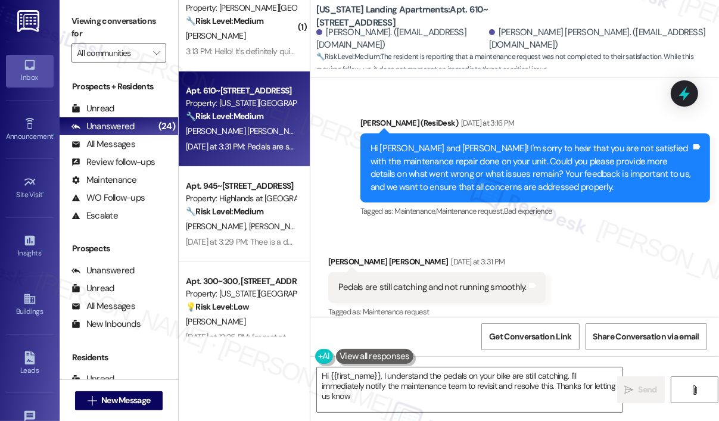
type textarea "Hi {{first_name}}, I understand the pedals on your bike are still catching. I'l…"
click at [346, 197] on div "Sent via SMS Sarah (ResiDesk) Yesterday at 3:16 PM Hi Matthew and Yadira Margar…" at bounding box center [515, 159] width 409 height 139
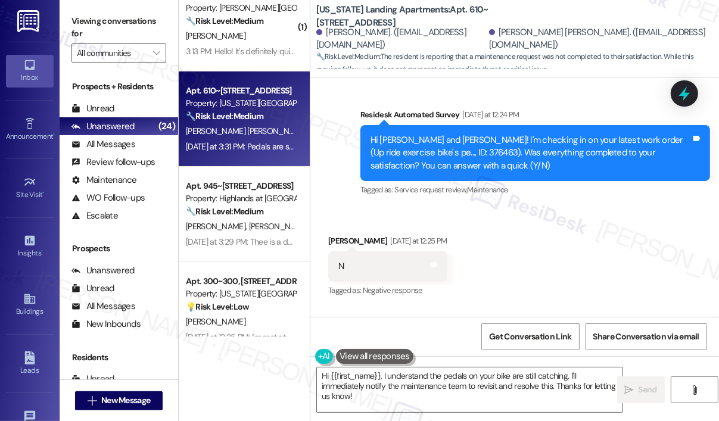
scroll to position [620, 0]
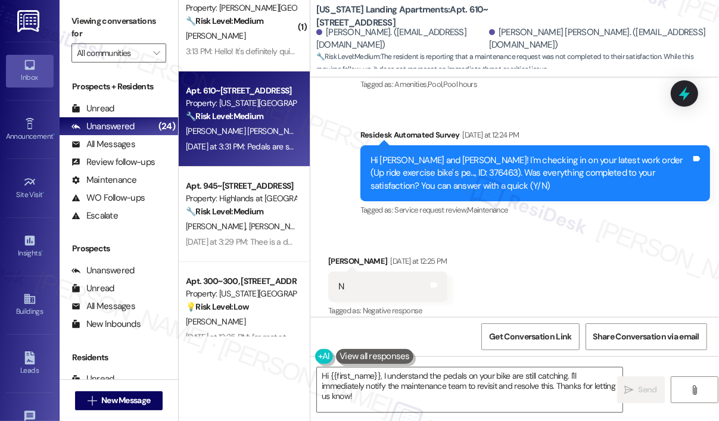
click at [472, 158] on div "Hi Matthew and Yadira Margarita! I'm checking in on your latest work order (Up …" at bounding box center [531, 173] width 321 height 38
copy div "376463"
click at [696, 103] on div at bounding box center [684, 93] width 27 height 26
click at [688, 94] on icon at bounding box center [685, 94] width 14 height 18
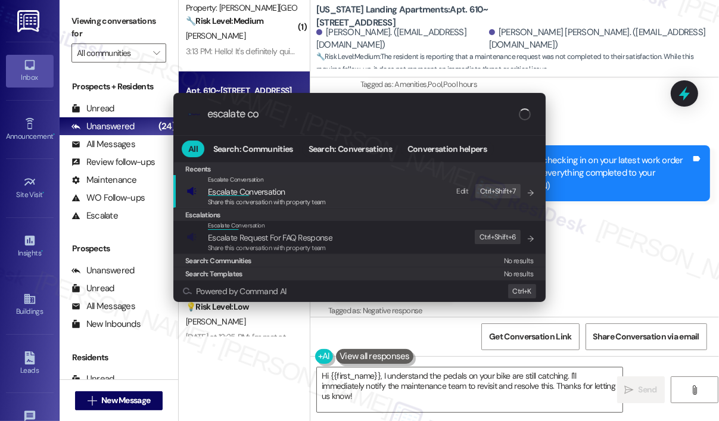
type input "escalate con"
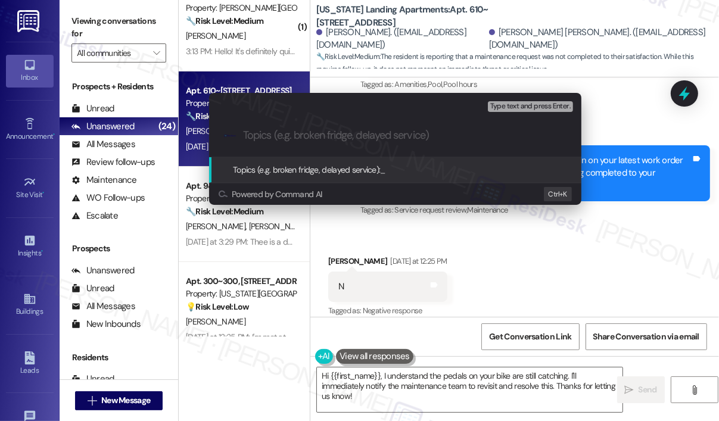
paste input "376463"
type input "Follow Up On WO #376463"
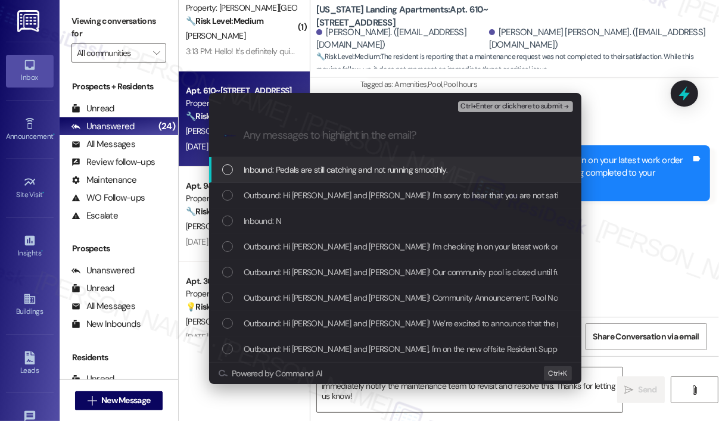
click at [350, 171] on span "Inbound: Pedals are still catching and not running smoothly." at bounding box center [346, 169] width 204 height 13
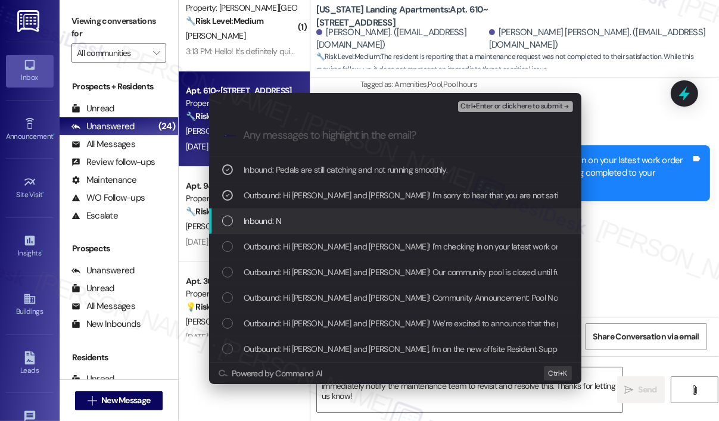
click at [343, 213] on div "Inbound: N" at bounding box center [395, 222] width 373 height 26
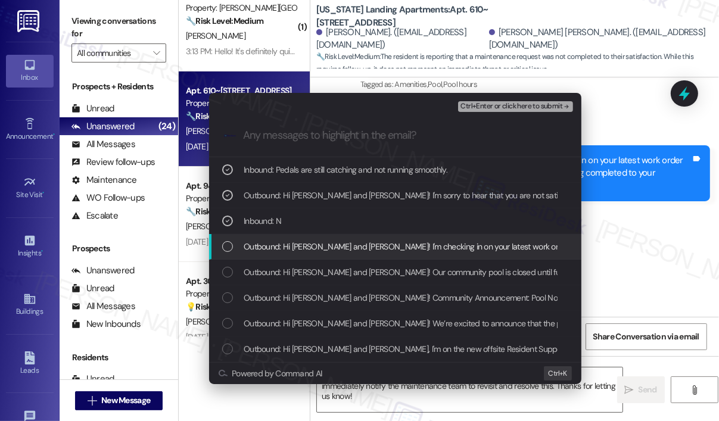
click at [350, 243] on span "Outbound: Hi Matthew and Yadira Margarita! I'm checking in on your latest work …" at bounding box center [622, 246] width 756 height 13
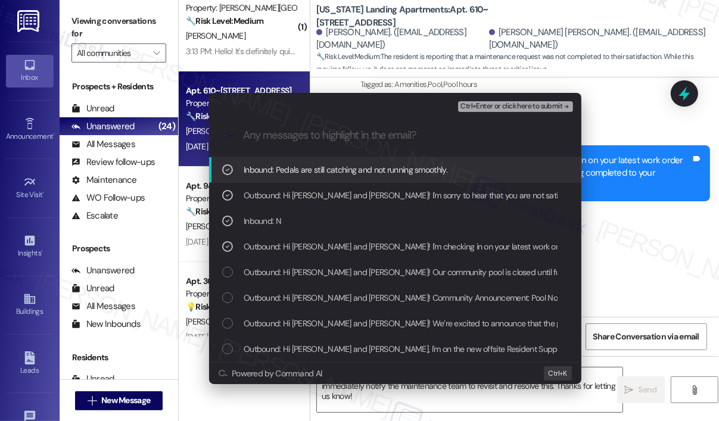
click at [494, 110] on span "Ctrl+Enter or click here to submit" at bounding box center [512, 107] width 102 height 8
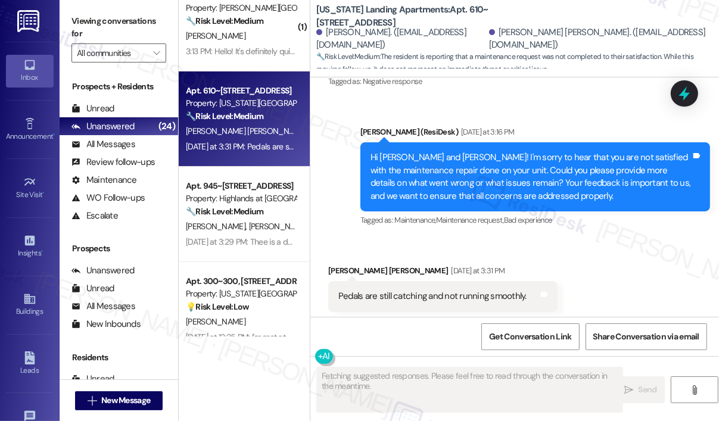
scroll to position [858, 0]
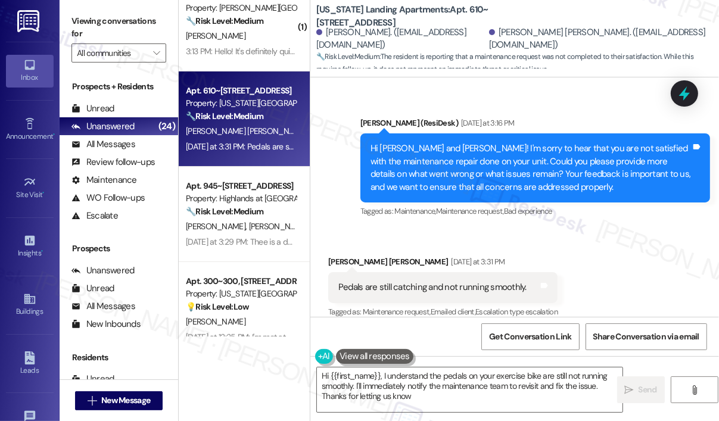
type textarea "Hi {{first_name}}, I understand the pedals on your exercise bike are still not …"
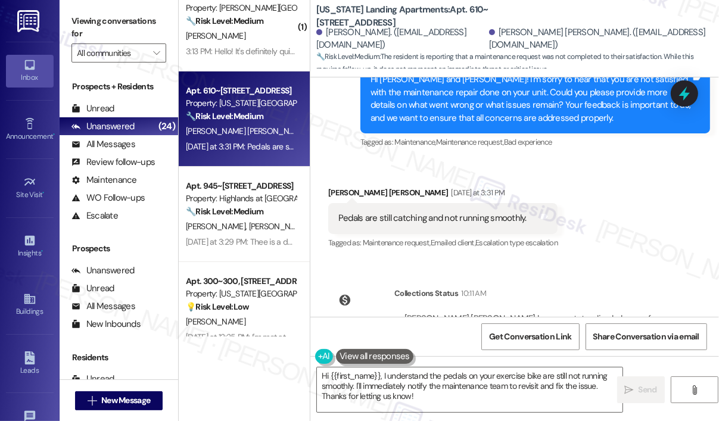
scroll to position [981, 0]
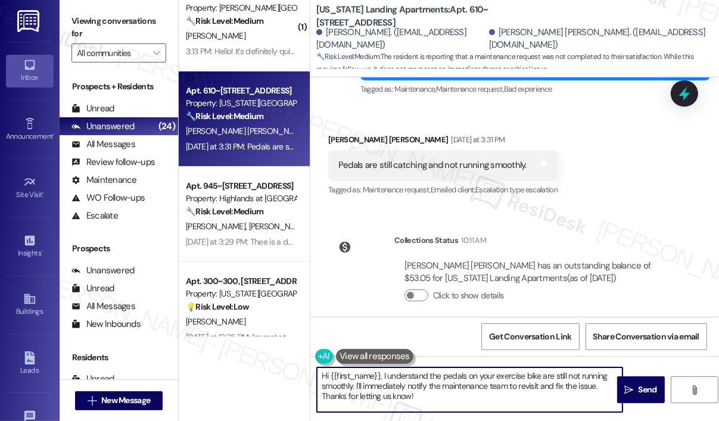
click at [498, 388] on textarea "Hi {{first_name}}, I understand the pedals on your exercise bike are still not …" at bounding box center [470, 390] width 306 height 45
click at [504, 388] on textarea "Hi {{first_name}}, I understand the pedals on your exercise bike are still not …" at bounding box center [470, 390] width 306 height 45
click at [633, 388] on icon "" at bounding box center [629, 391] width 9 height 10
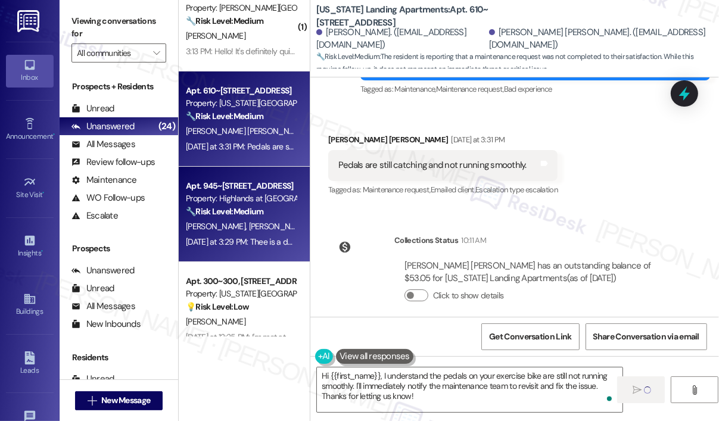
click at [247, 241] on div "Yesterday at 3:29 PM: Thee is a dog there so I will need to be there when they …" at bounding box center [359, 242] width 347 height 11
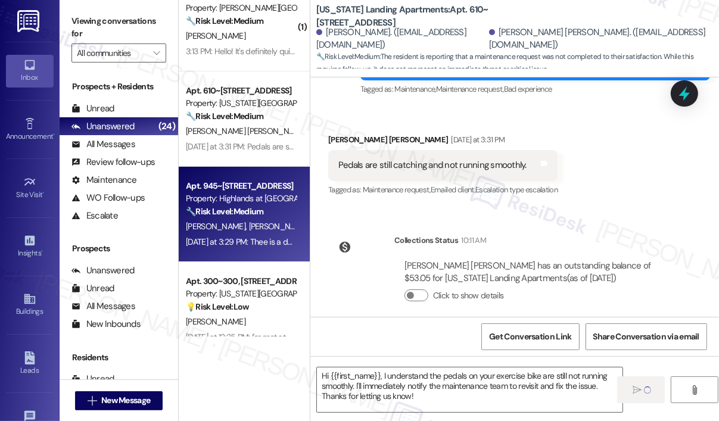
type textarea "Fetching suggested responses. Please feel free to read through the conversation…"
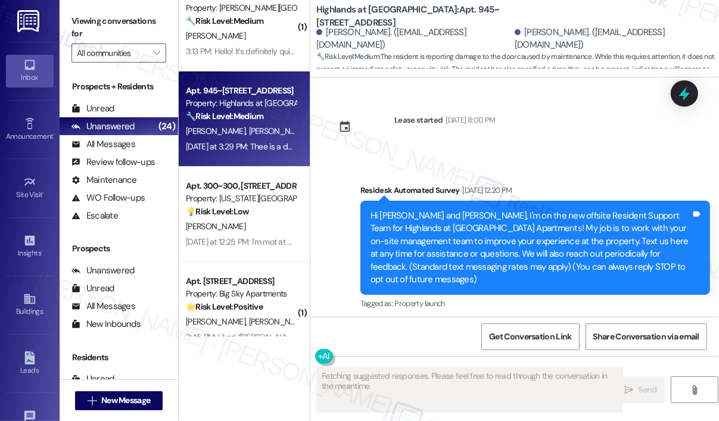
scroll to position [34595, 0]
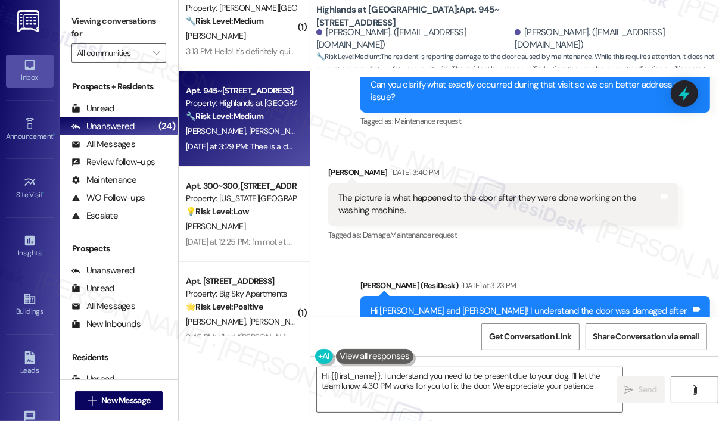
type textarea "Hi {{first_name}}, I understand you need to be present due to your dog. I'll le…"
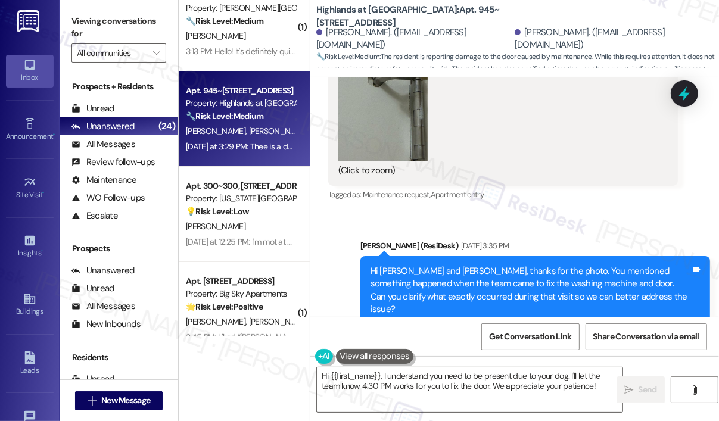
scroll to position [34357, 0]
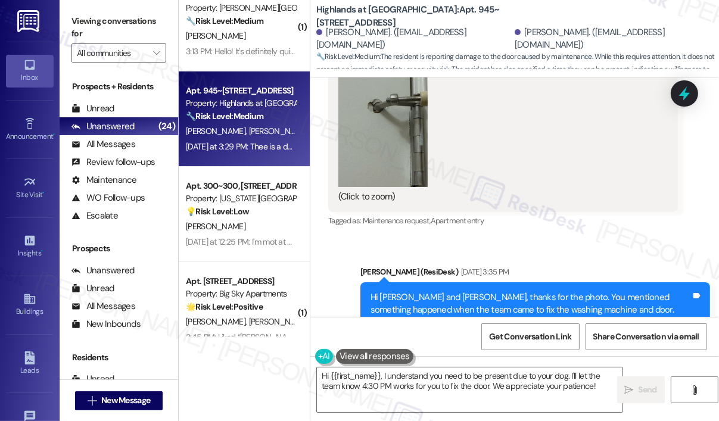
drag, startPoint x: 410, startPoint y: 259, endPoint x: 338, endPoint y: 245, distance: 73.5
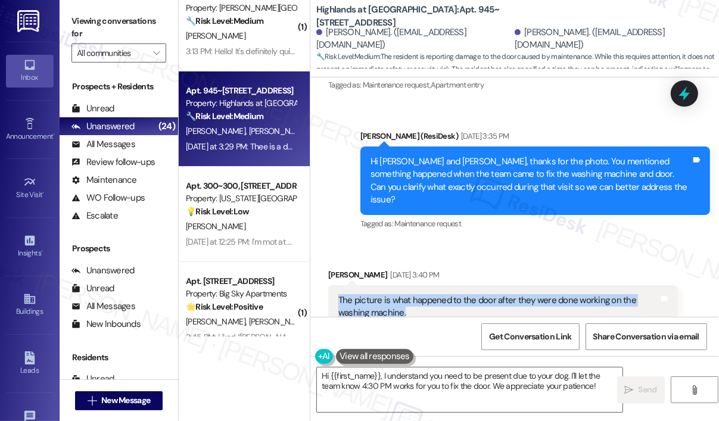
scroll to position [34595, 0]
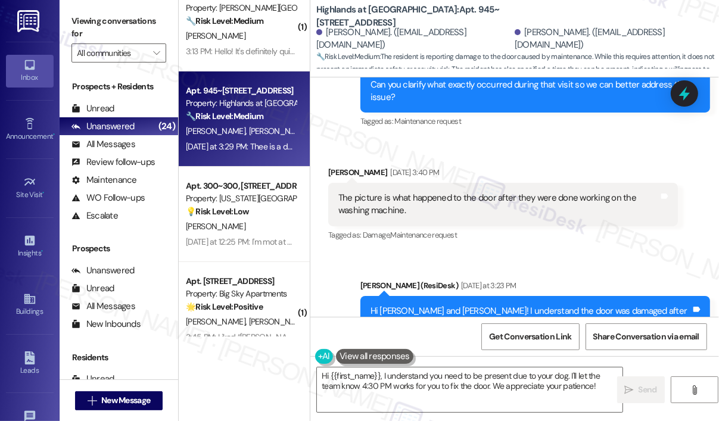
drag, startPoint x: 568, startPoint y: 275, endPoint x: 339, endPoint y: 274, distance: 228.9
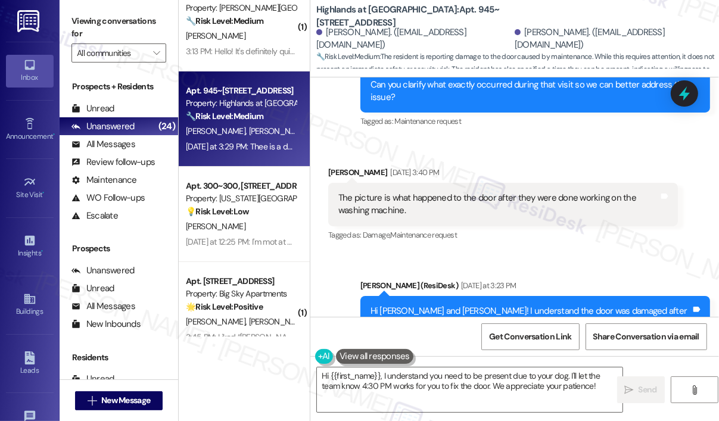
click at [526, 390] on textarea "Hi {{first_name}}, I understand you need to be present due to your dog. I'll le…" at bounding box center [470, 390] width 306 height 45
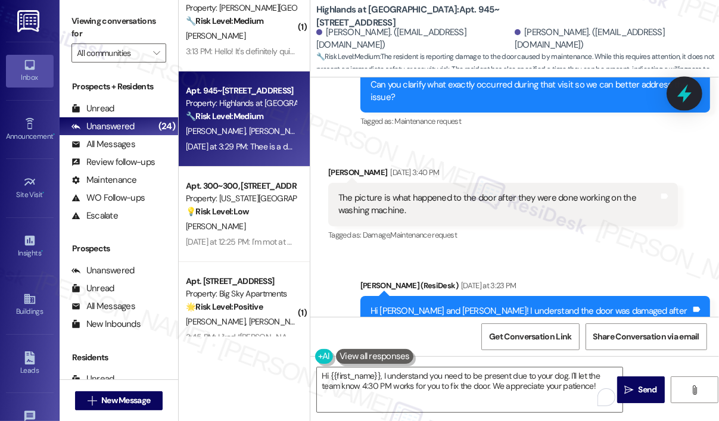
click at [682, 95] on icon at bounding box center [685, 94] width 14 height 18
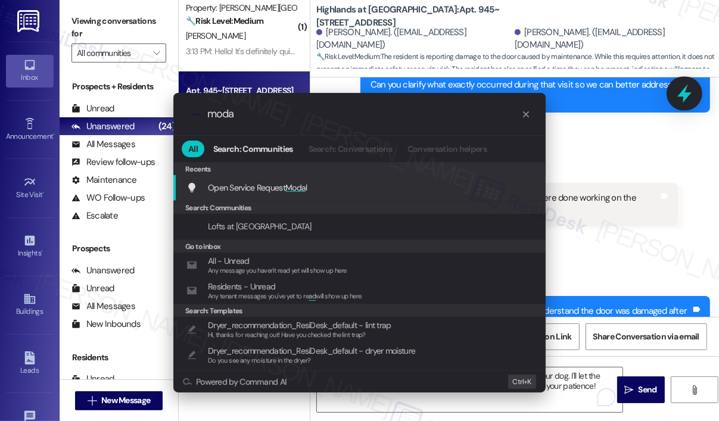
type input "modal"
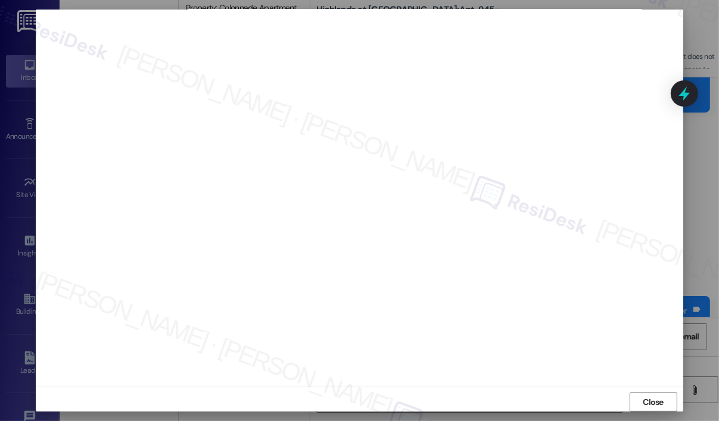
scroll to position [8, 0]
click at [646, 397] on span "Close" at bounding box center [653, 396] width 21 height 13
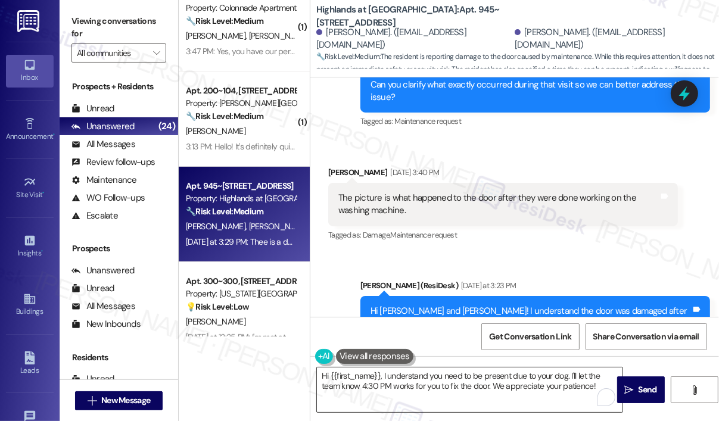
click at [553, 387] on textarea "Hi {{first_name}}, I understand you need to be present due to your dog. I'll le…" at bounding box center [470, 390] width 306 height 45
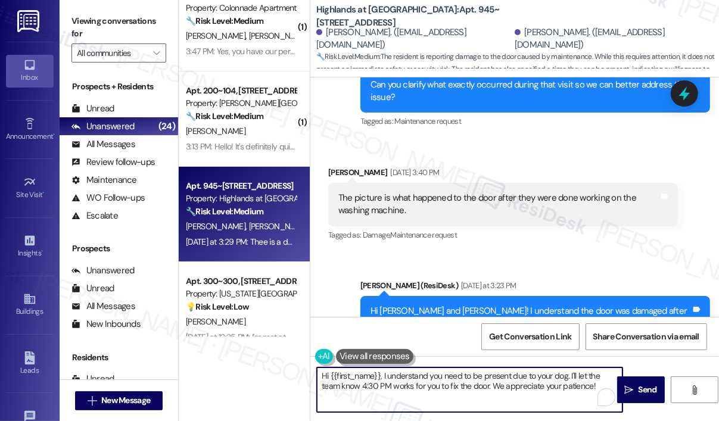
drag, startPoint x: 491, startPoint y: 386, endPoint x: 570, endPoint y: 379, distance: 79.6
click at [570, 379] on textarea "Hi {{first_name}}, I understand you need to be present due to your dog. I'll le…" at bounding box center [470, 390] width 306 height 45
type textarea "Hi {{first_name}}, I understand you need to be present due to your dog. I alrea…"
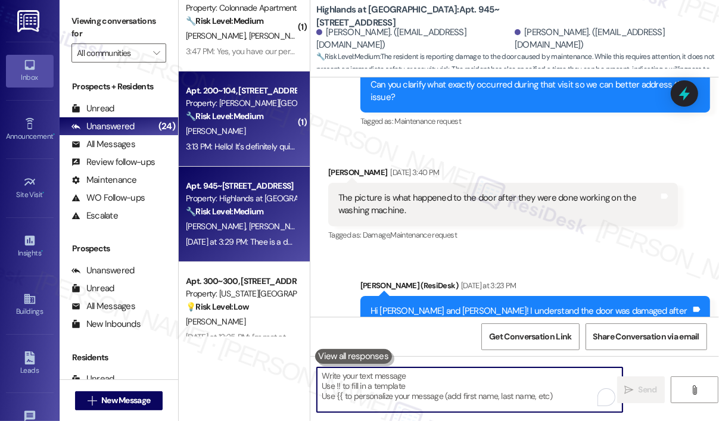
scroll to position [34595, 0]
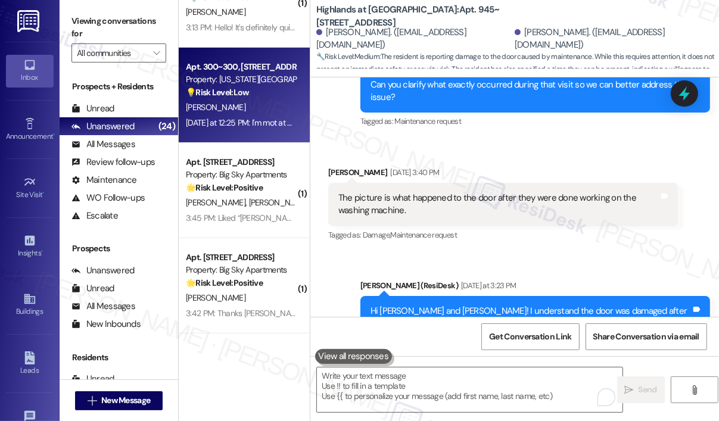
click at [250, 108] on div "[PERSON_NAME]" at bounding box center [241, 107] width 113 height 15
type textarea "Fetching suggested responses. Please feel free to read through the conversation…"
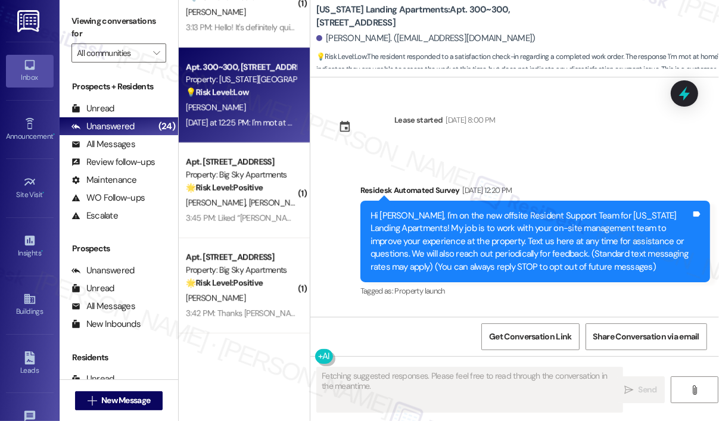
scroll to position [3870, 0]
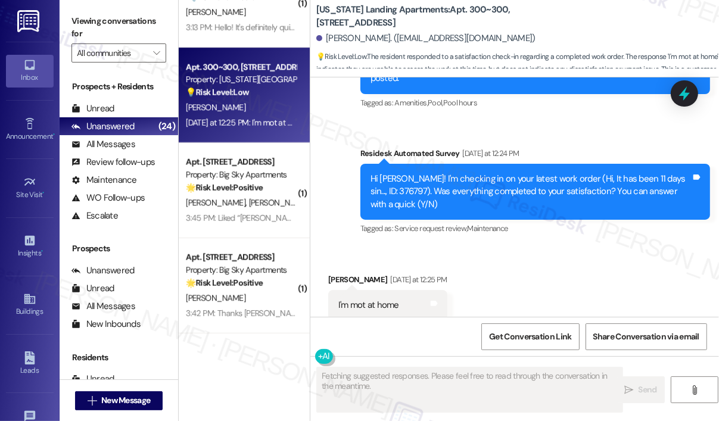
click at [551, 269] on div "Received via SMS [PERSON_NAME] [DATE] at 12:25 PM I'm mot at home Tags and notes" at bounding box center [515, 288] width 409 height 83
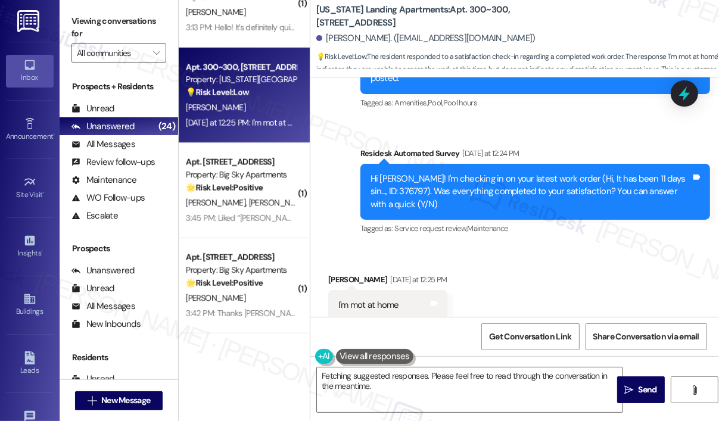
click at [542, 262] on div "Received via SMS [PERSON_NAME] [DATE] at 12:25 PM I'm mot at home Tags and notes" at bounding box center [515, 288] width 409 height 83
click at [541, 261] on div "Received via SMS [PERSON_NAME] [DATE] at 12:25 PM I'm mot at home Tags and notes" at bounding box center [515, 288] width 409 height 83
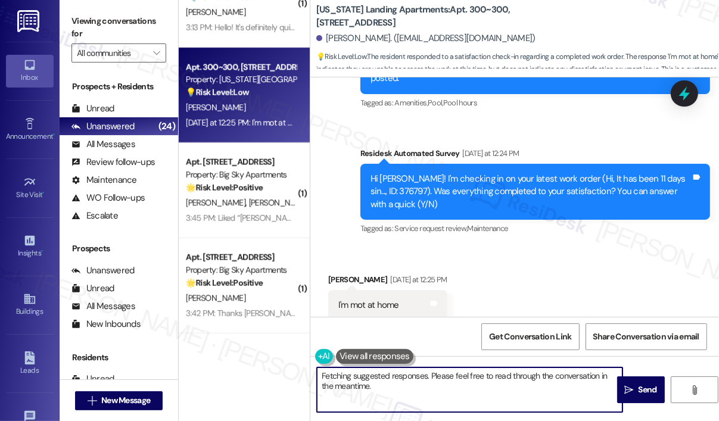
click at [475, 396] on textarea "Hi {{first_name}}, thanks for the quick reply! I understand you're currently aw…" at bounding box center [470, 390] width 306 height 45
click at [504, 398] on textarea "Hi {{first_name}}, thanks for the quick reply! I understand you're currently aw…" at bounding box center [470, 390] width 306 height 45
click at [632, 387] on icon "" at bounding box center [629, 391] width 9 height 10
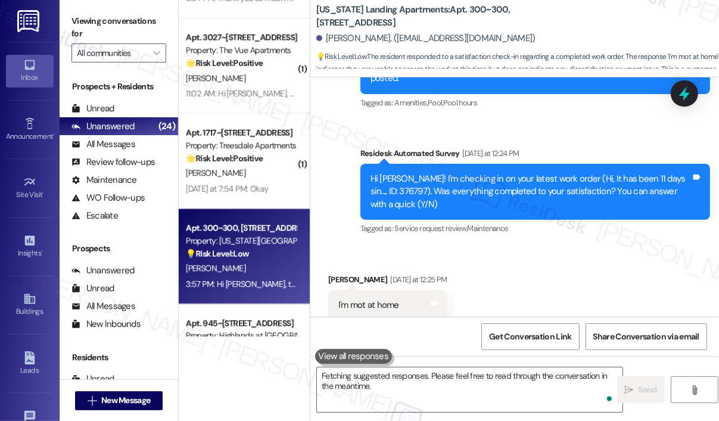
scroll to position [715, 0]
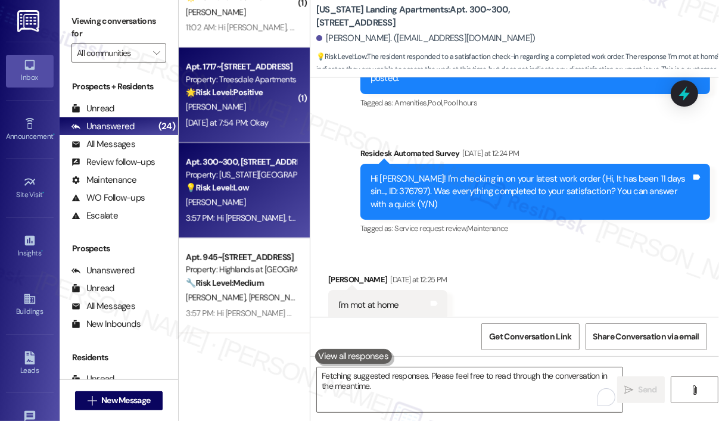
click at [243, 103] on div "[PERSON_NAME]" at bounding box center [241, 107] width 113 height 15
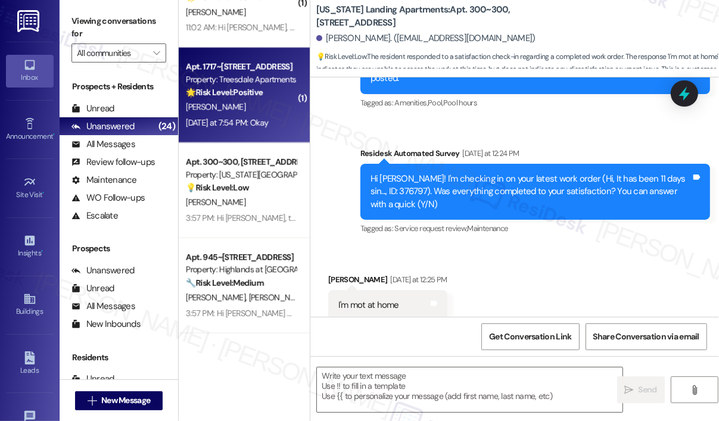
type textarea "Fetching suggested responses. Please feel free to read through the conversation…"
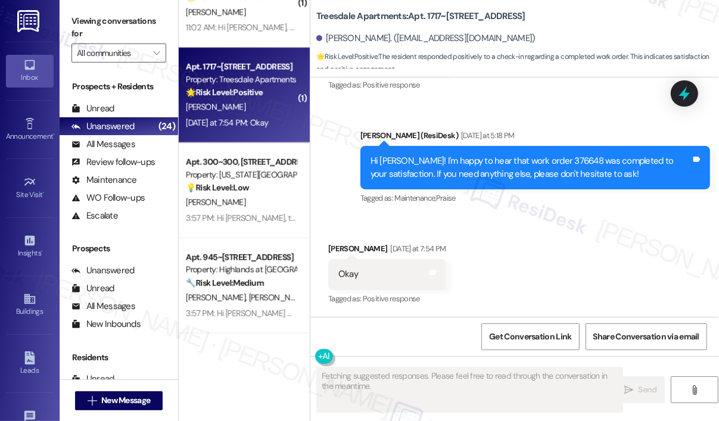
scroll to position [281, 0]
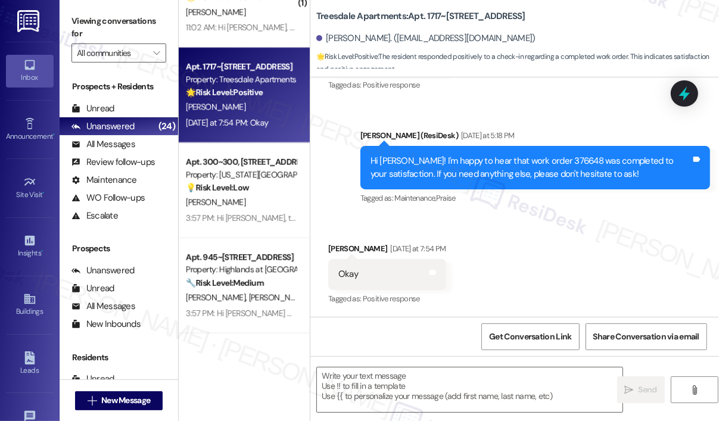
click at [516, 247] on div "Received via SMS [PERSON_NAME] [DATE] at 7:54 PM Okay Tags and notes Tagged as:…" at bounding box center [515, 266] width 409 height 101
click at [385, 376] on textarea at bounding box center [470, 390] width 306 height 45
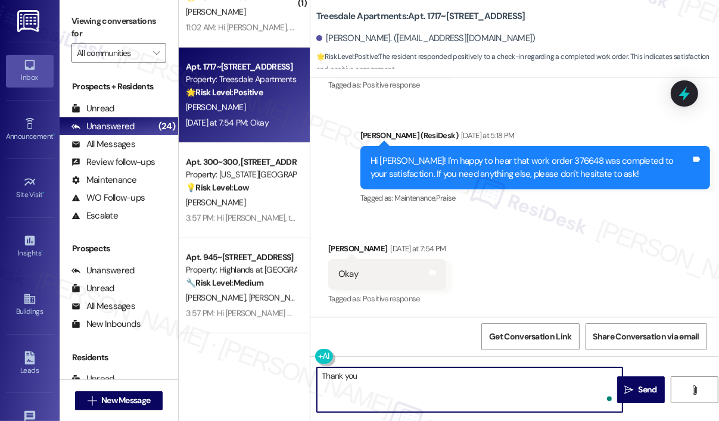
type textarea "Thank you!"
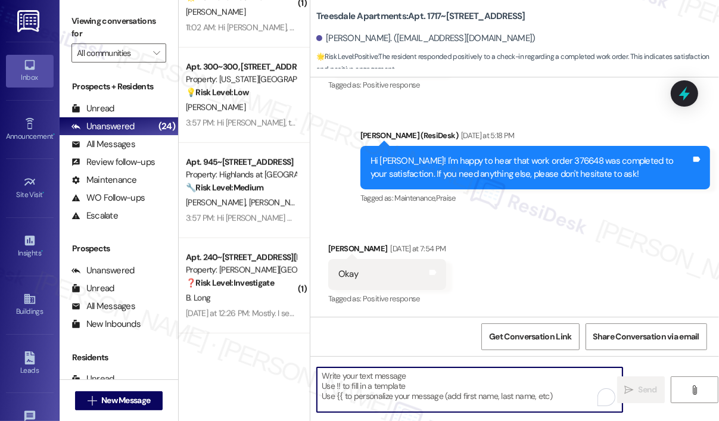
scroll to position [775, 0]
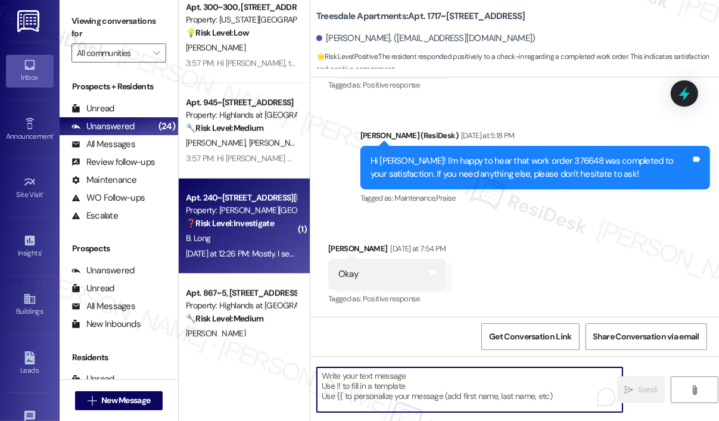
click at [269, 226] on strong "❓ Risk Level: Investigate" at bounding box center [230, 223] width 88 height 11
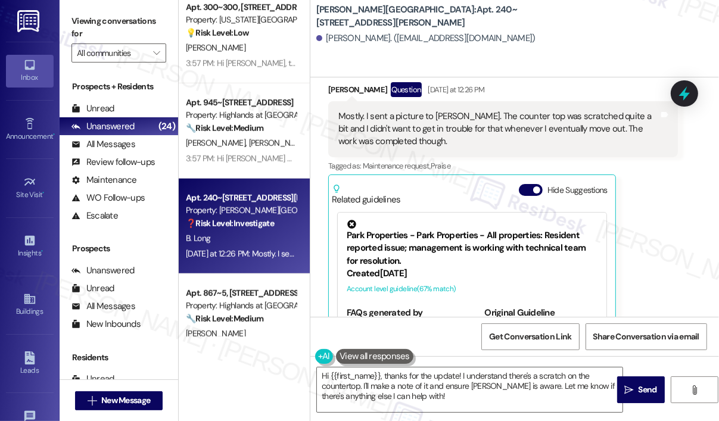
scroll to position [2774, 0]
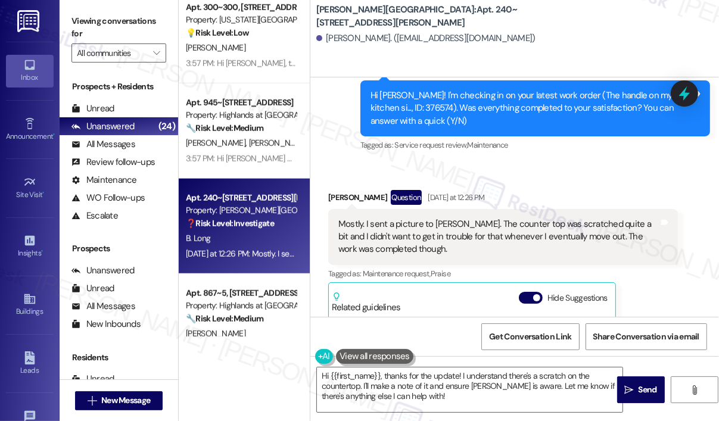
click at [616, 180] on div "Received via SMS [PERSON_NAME] Question [DATE] at 12:26 PM Mostly. I sent a pic…" at bounding box center [515, 329] width 409 height 333
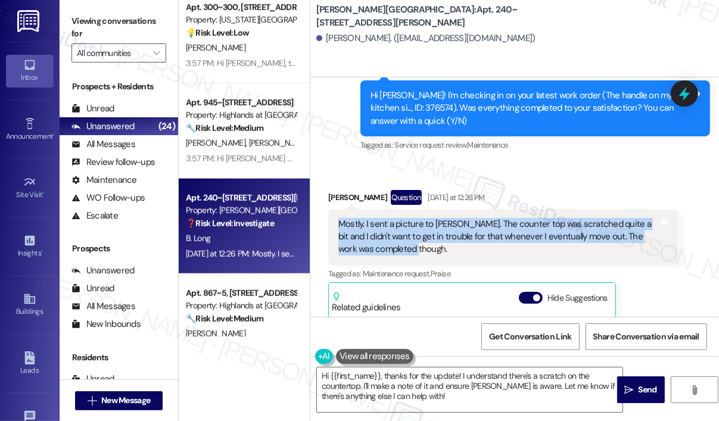
drag, startPoint x: 441, startPoint y: 249, endPoint x: 331, endPoint y: 218, distance: 114.7
click at [331, 220] on div "Mostly. I sent a picture to [PERSON_NAME]. The counter top was scratched quite …" at bounding box center [503, 237] width 350 height 56
copy div "Mostly. I sent a picture to [PERSON_NAME]. The counter top was scratched quite …"
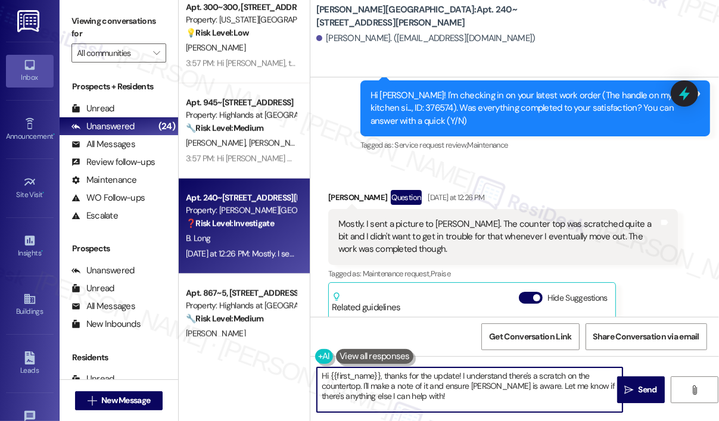
click at [458, 386] on textarea "Hi {{first_name}}, thanks for the update! I understand there's a scratch on the…" at bounding box center [470, 390] width 306 height 45
drag, startPoint x: 452, startPoint y: 396, endPoint x: 383, endPoint y: 377, distance: 71.7
click at [383, 377] on textarea "Hi {{first_name}}, thanks for the update! I understand there's a scratch on the…" at bounding box center [470, 390] width 306 height 45
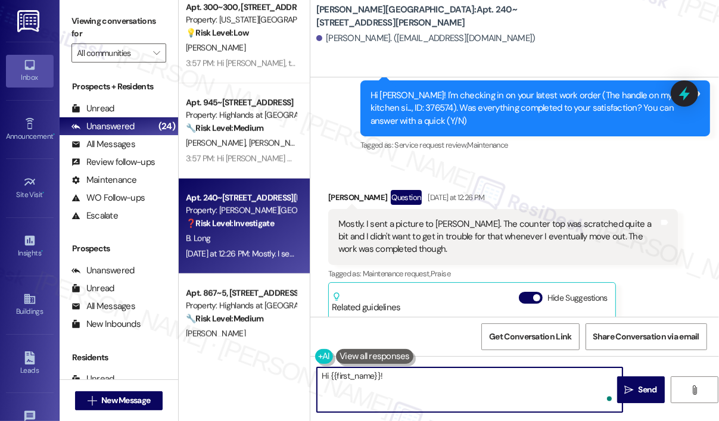
paste textarea "Thank you for reaching out. You mentioned sending a picture of the countertop s…"
type textarea "Hi {{first_name}}! Thank you for reaching out. You mentioned sending a picture …"
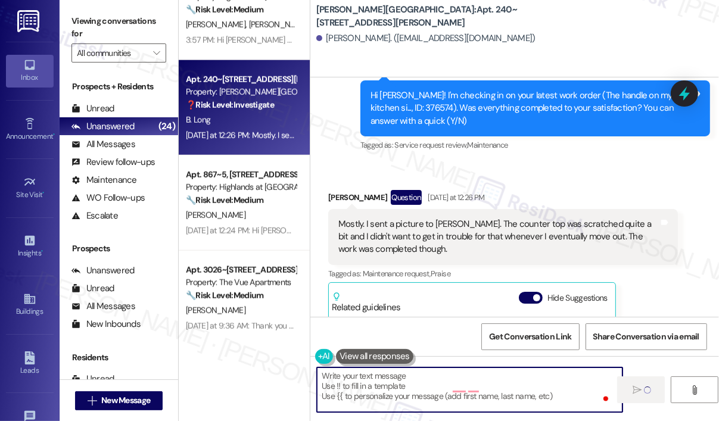
scroll to position [894, 0]
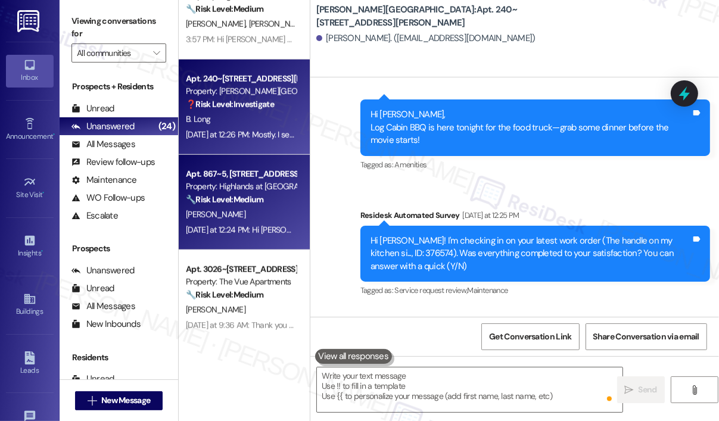
click at [246, 216] on div "[PERSON_NAME]" at bounding box center [241, 214] width 113 height 15
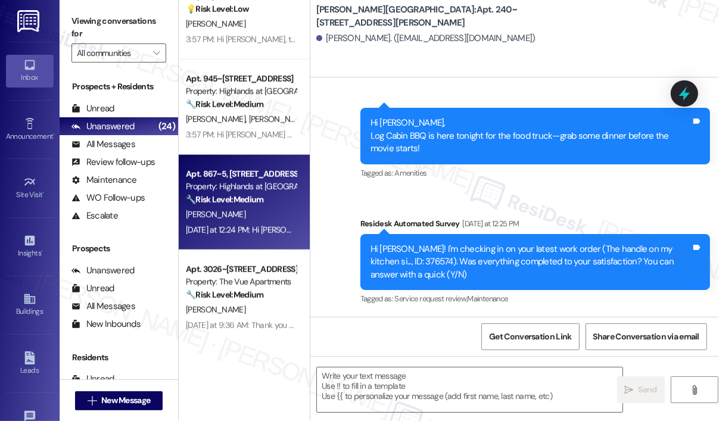
type textarea "Fetching suggested responses. Please feel free to read through the conversation…"
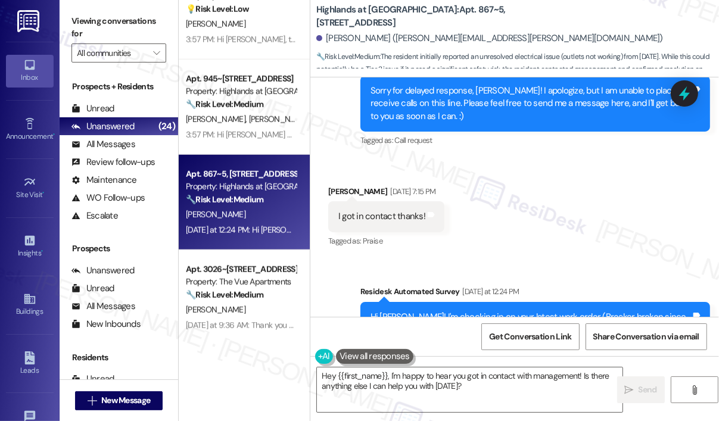
scroll to position [20453, 0]
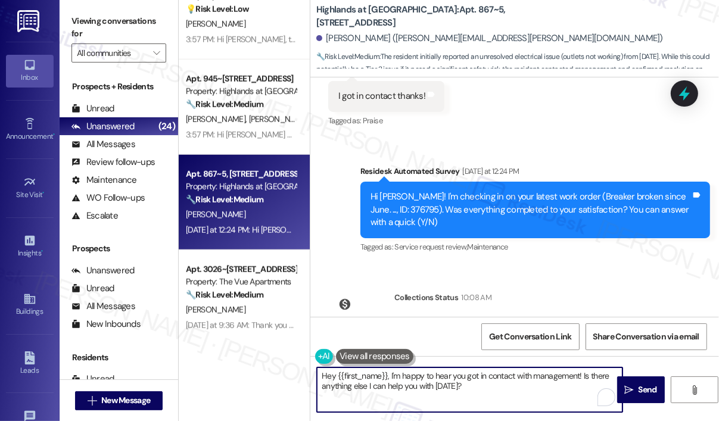
click at [520, 390] on textarea "Hey {{first_name}}, I'm happy to hear you got in contact with management! Is th…" at bounding box center [470, 390] width 306 height 45
drag, startPoint x: 516, startPoint y: 393, endPoint x: 582, endPoint y: 377, distance: 68.1
click at [582, 377] on textarea "Hey {{first_name}}, I'm happy to hear you got in contact with management! Is th…" at bounding box center [470, 390] width 306 height 45
type textarea "Hey {{first_name}}, I'm happy to hear you got in contact with management!"
click at [653, 387] on span "Send" at bounding box center [648, 390] width 18 height 13
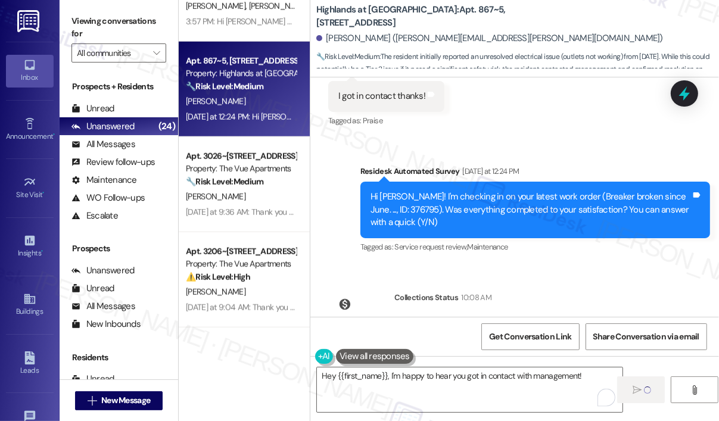
scroll to position [1013, 0]
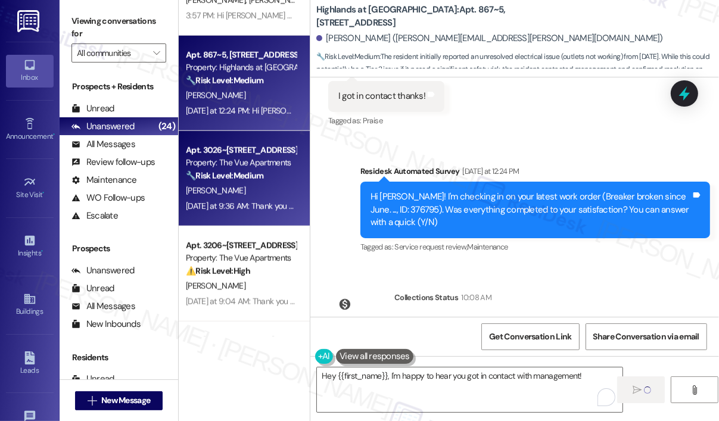
click at [246, 203] on div "[DATE] at 9:36 AM: Thank you for your message. Our offices are currently closed…" at bounding box center [552, 206] width 732 height 11
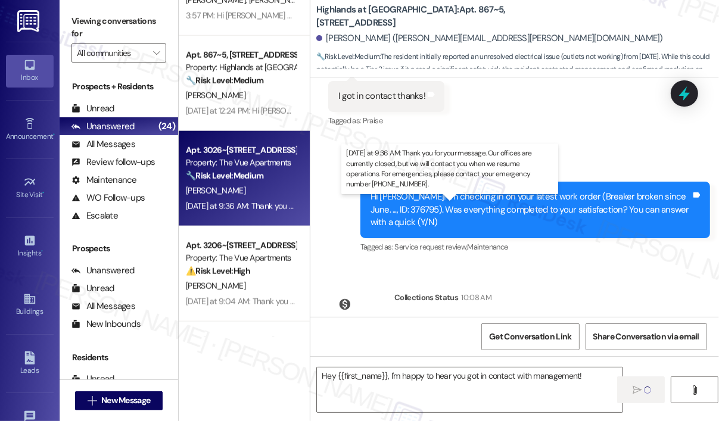
type textarea "Fetching suggested responses. Please feel free to read through the conversation…"
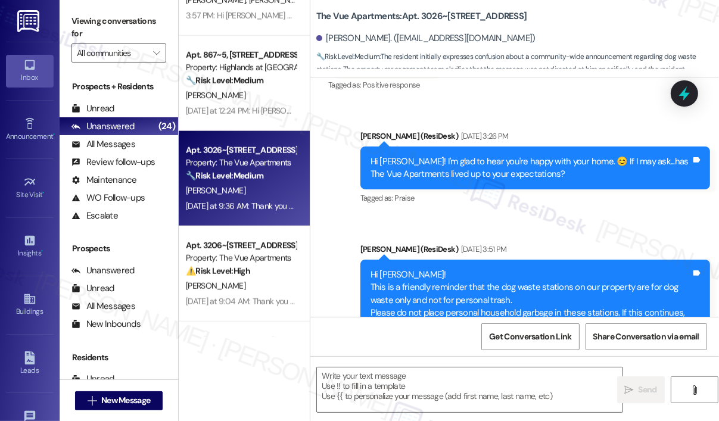
type textarea "Fetching suggested responses. Please feel free to read through the conversation…"
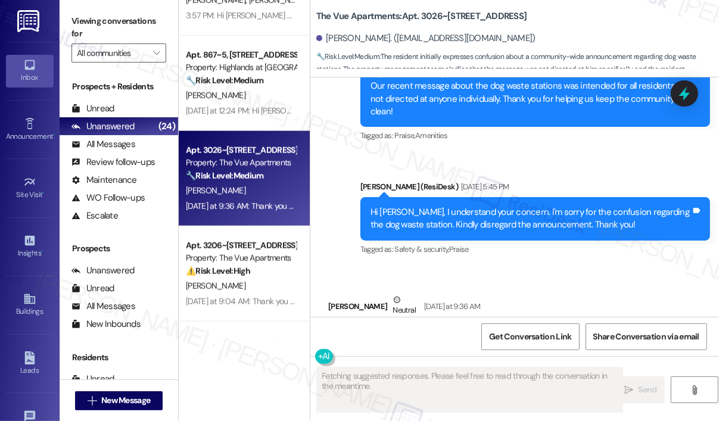
scroll to position [1223, 0]
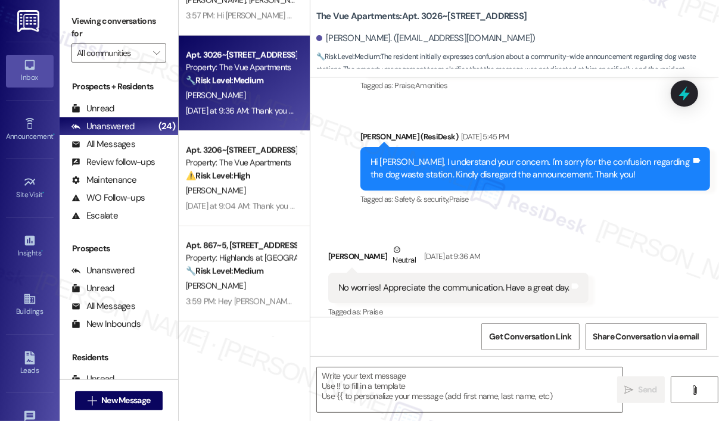
click at [597, 224] on div "Received via SMS [PERSON_NAME] Neutral [DATE] at 9:36 AM No worries! Appreciate…" at bounding box center [515, 273] width 409 height 113
click at [597, 225] on div "Received via SMS [PERSON_NAME] Neutral [DATE] at 9:36 AM No worries! Appreciate…" at bounding box center [515, 273] width 409 height 113
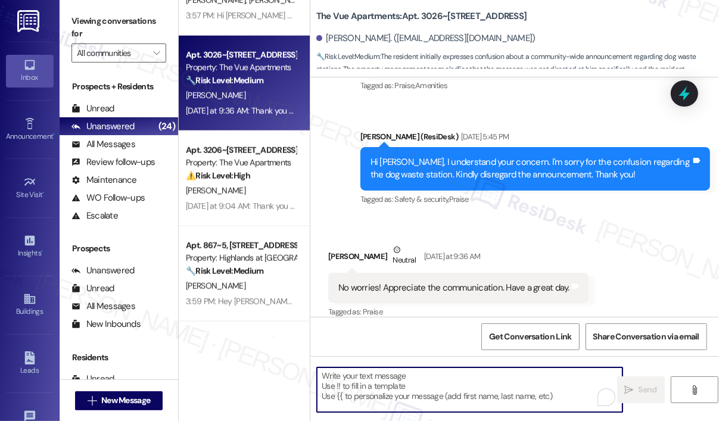
click at [405, 395] on textarea "To enrich screen reader interactions, please activate Accessibility in Grammarl…" at bounding box center [470, 390] width 306 height 45
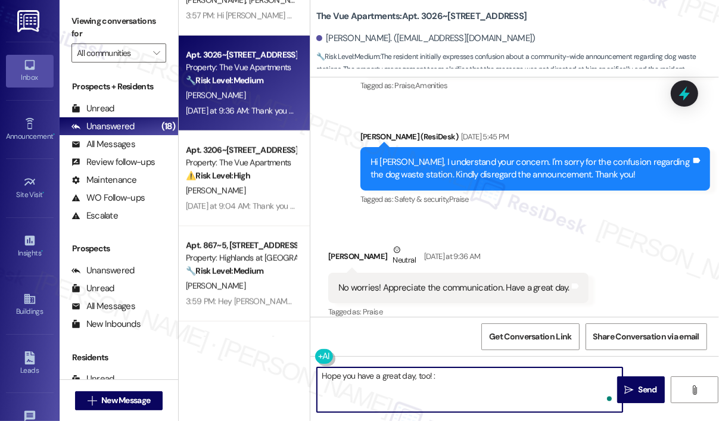
type textarea "Hope you have a great day, too! :)"
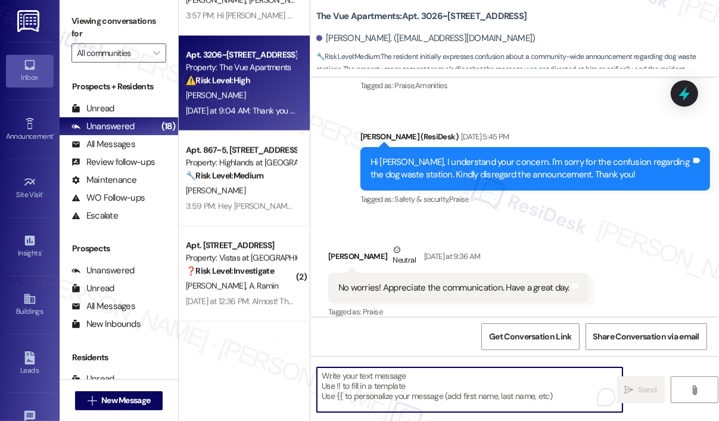
click at [263, 117] on div "[DATE] at 9:04 AM: Thank you for your message. Our offices are currently closed…" at bounding box center [241, 111] width 113 height 15
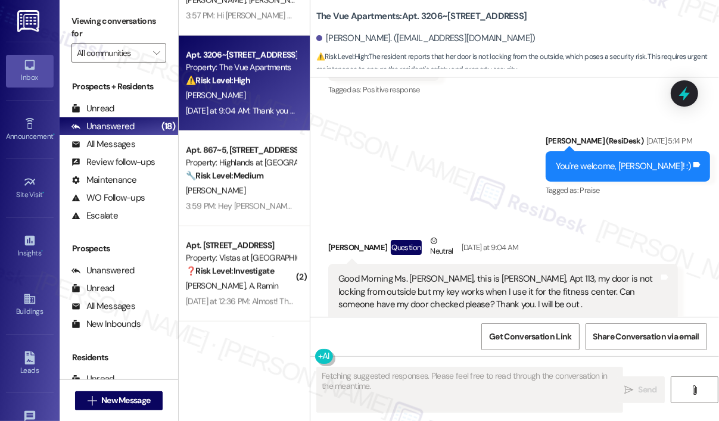
scroll to position [1274, 0]
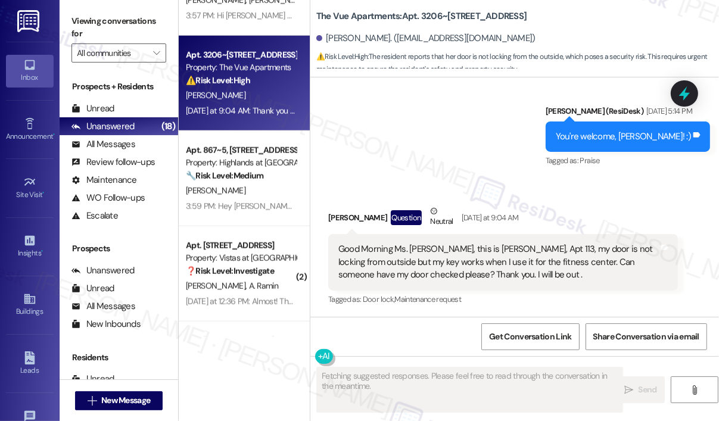
click at [396, 159] on div "Sent via SMS [PERSON_NAME] (ResiDesk) [DATE] 5:14 PM You're welcome, [PERSON_NA…" at bounding box center [515, 128] width 409 height 101
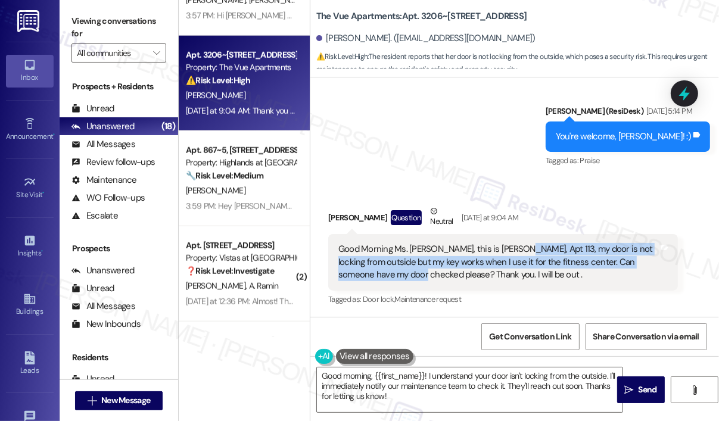
drag, startPoint x: 403, startPoint y: 278, endPoint x: 505, endPoint y: 250, distance: 106.3
click at [505, 250] on div "Good Morning Ms. [PERSON_NAME], this is [PERSON_NAME], Apt 113, my door is not …" at bounding box center [499, 262] width 321 height 38
copy div "my door is not locking from outside but my key works when I use it for the fitn…"
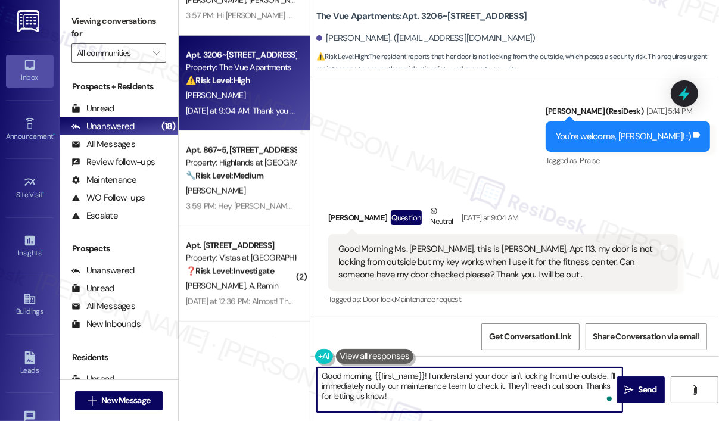
drag, startPoint x: 433, startPoint y: 394, endPoint x: 318, endPoint y: 376, distance: 115.9
click at [318, 376] on textarea "Good morning, {{first_name}}! I understand your door isn't locking from the out…" at bounding box center [470, 390] width 306 height 45
paste textarea "Thank you for reaching out. You mentioned your door isn’t locking from the outs…"
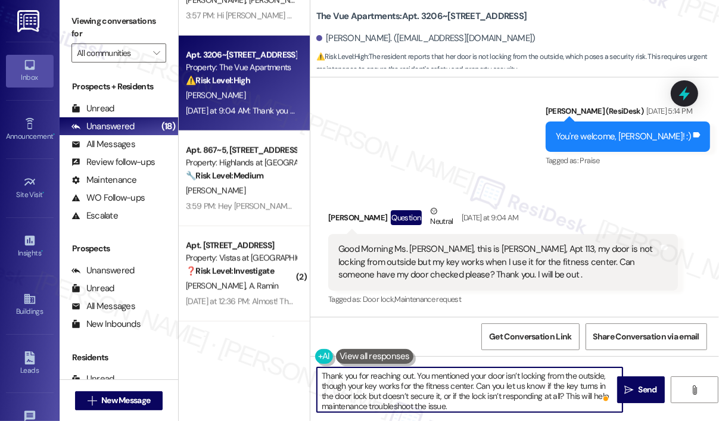
click at [498, 405] on textarea "Thank you for reaching out. You mentioned your door isn’t locking from the outs…" at bounding box center [470, 390] width 306 height 45
click at [414, 377] on textarea "Thank you for reaching out. You mentioned your door isn’t locking from the outs…" at bounding box center [470, 390] width 306 height 45
type textarea "Thank you for reaching out, [PERSON_NAME]. You mentioned your door isn’t lockin…"
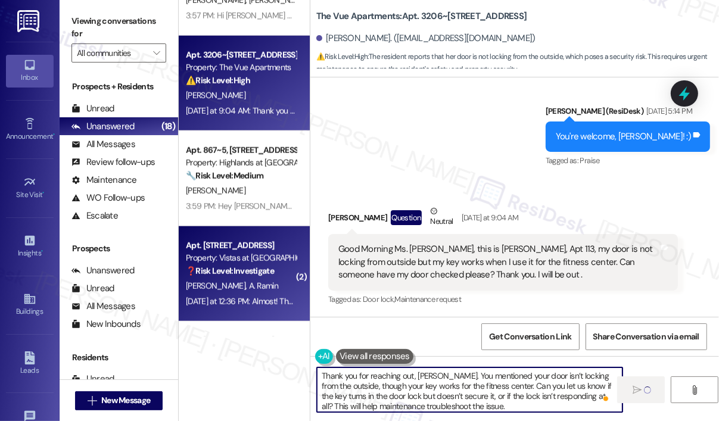
scroll to position [1073, 0]
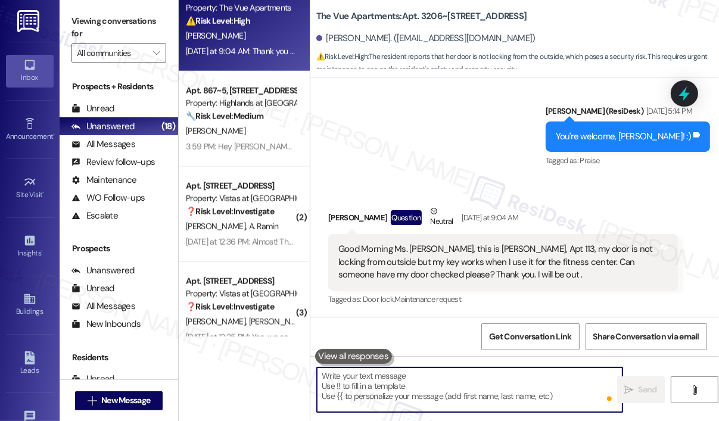
click at [274, 228] on div "D. [PERSON_NAME]" at bounding box center [241, 226] width 113 height 15
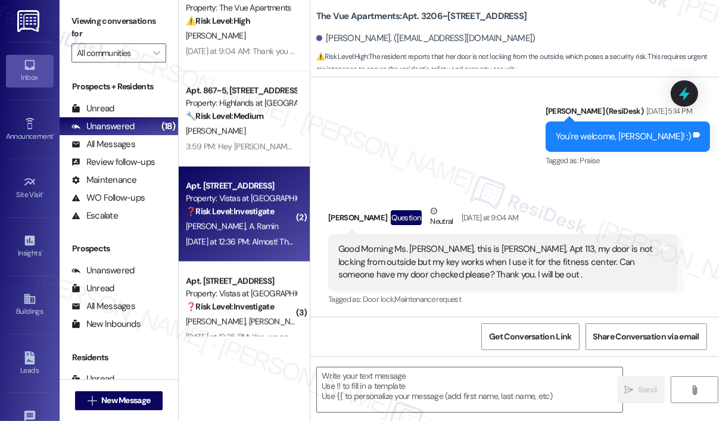
type textarea "Fetching suggested responses. Please feel free to read through the conversation…"
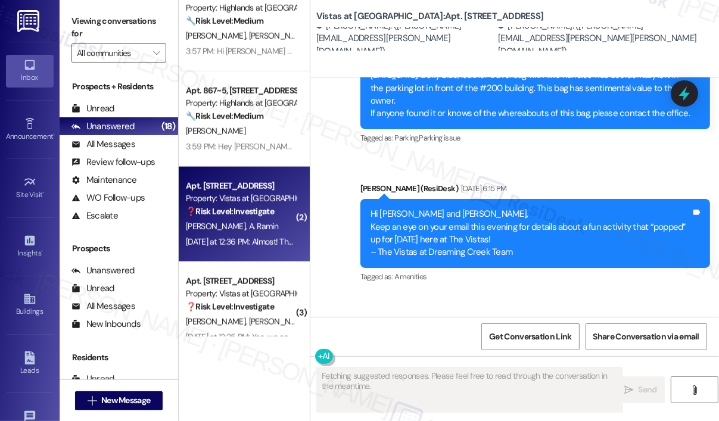
scroll to position [5854, 0]
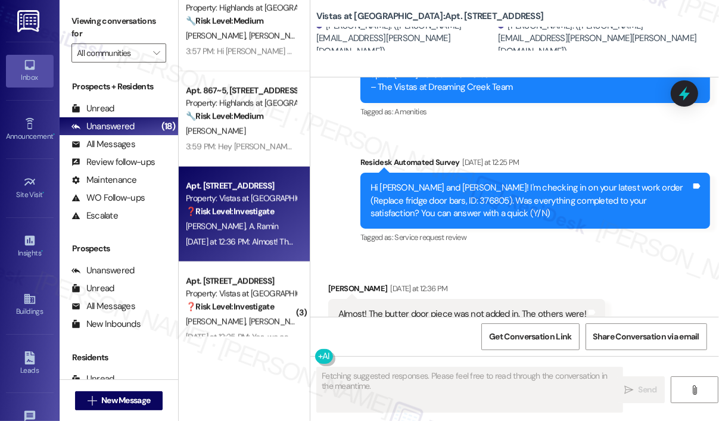
click at [632, 256] on div "Received via SMS [PERSON_NAME] [DATE] at 12:36 PM Almost! The butter door piece…" at bounding box center [515, 306] width 409 height 101
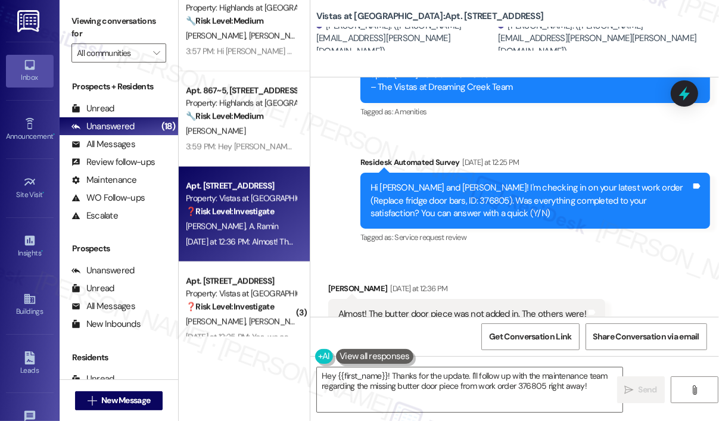
click at [446, 308] on div "Almost! The butter door piece was not added in. The others were!" at bounding box center [463, 314] width 248 height 13
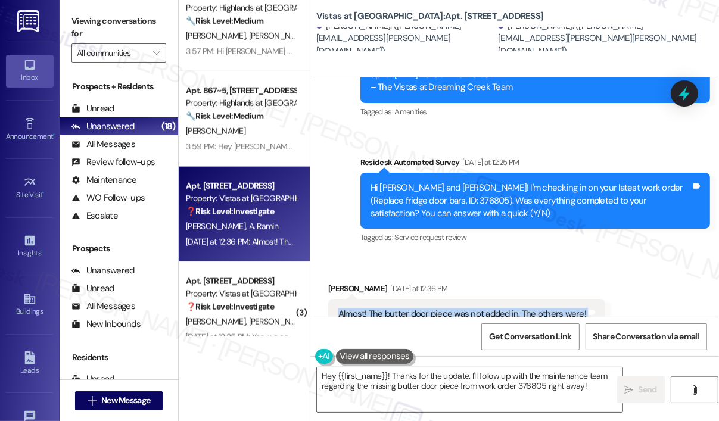
click at [446, 308] on div "Almost! The butter door piece was not added in. The others were!" at bounding box center [463, 314] width 248 height 13
copy div "Almost! The butter door piece was not added in. The others were! Tags and notes"
click at [418, 385] on textarea "Hey {{first_name}}! Thanks for the update. I'll follow up with the maintenance …" at bounding box center [470, 390] width 306 height 45
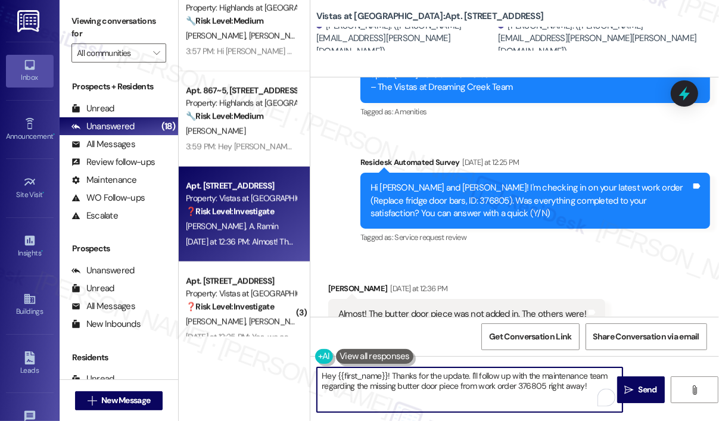
drag, startPoint x: 391, startPoint y: 376, endPoint x: 599, endPoint y: 389, distance: 208.4
click at [599, 389] on div "Hey {{first_name}}! Thanks for the update. I'll follow up with the maintenance …" at bounding box center [470, 390] width 307 height 46
paste textarea "you for reaching out. You mentioned the butter door piece wasn’t added in while…"
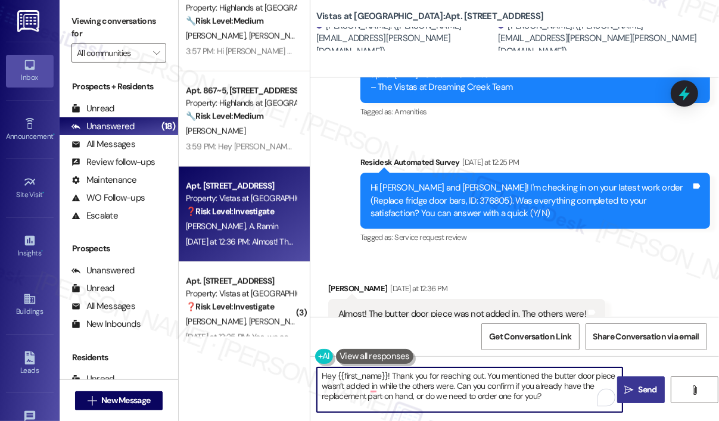
type textarea "Hey {{first_name}}! Thank you for reaching out. You mentioned the butter door p…"
click at [644, 389] on span "Send" at bounding box center [648, 390] width 18 height 13
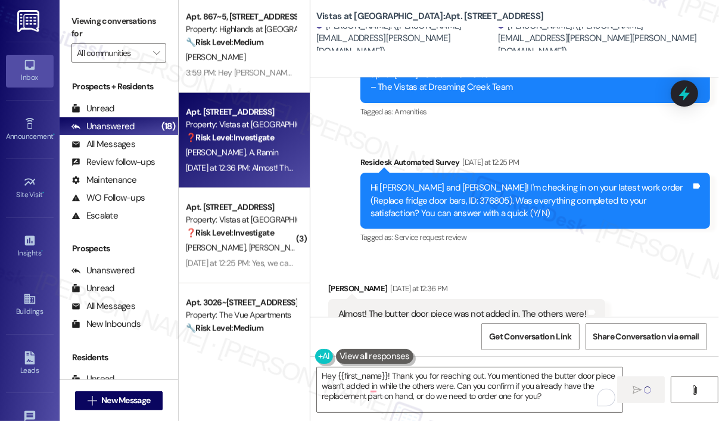
scroll to position [1192, 0]
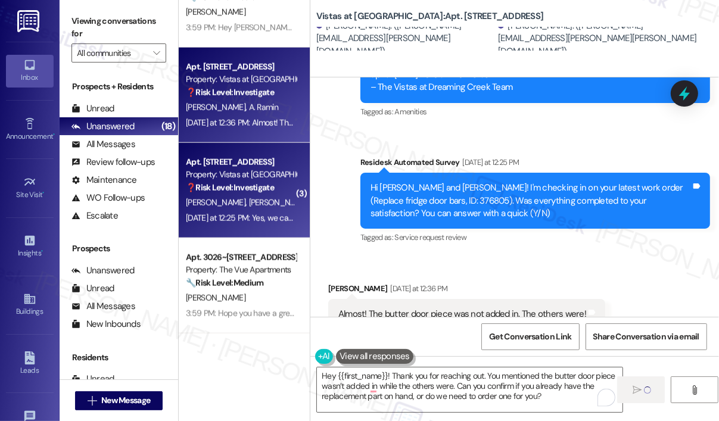
click at [246, 218] on div "[DATE] at 12:25 PM: Yes, we came home and everything was working just fine! Tha…" at bounding box center [378, 218] width 384 height 11
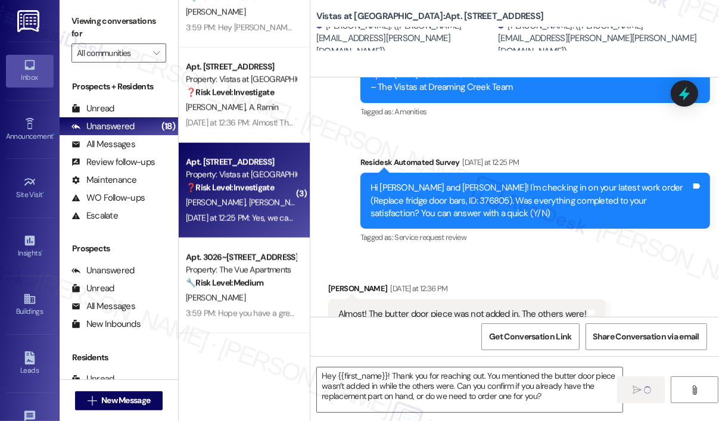
type textarea "Fetching suggested responses. Please feel free to read through the conversation…"
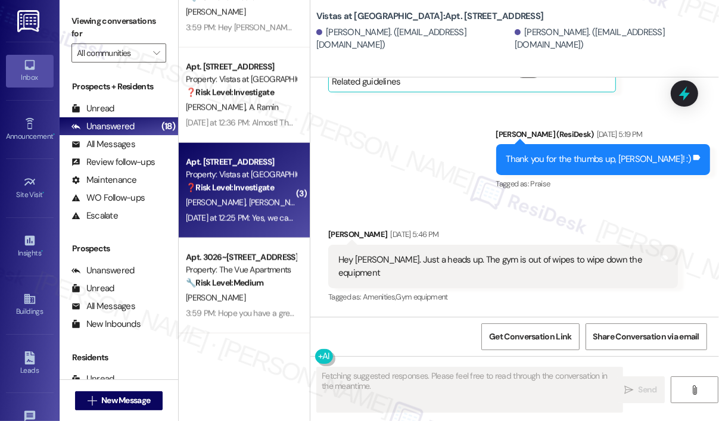
scroll to position [5335, 0]
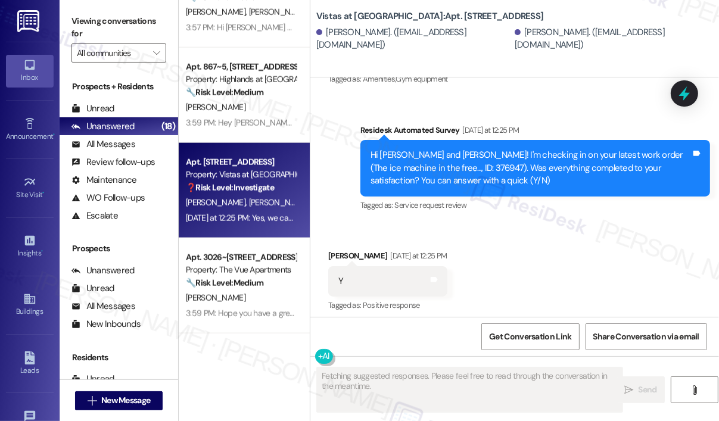
click at [558, 223] on div "Received via SMS [PERSON_NAME] [DATE] at 12:25 PM Y Tags and notes Tagged as: P…" at bounding box center [515, 321] width 409 height 197
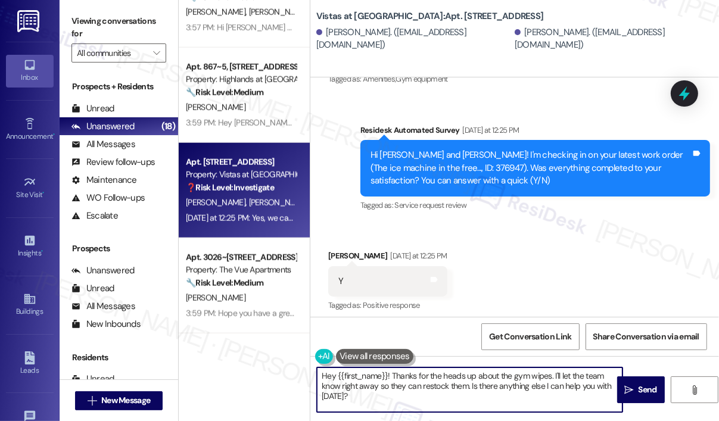
click at [482, 398] on textarea "Hey {{first_name}}! Thanks for the heads up about the gym wipes. I'll let the t…" at bounding box center [470, 390] width 306 height 45
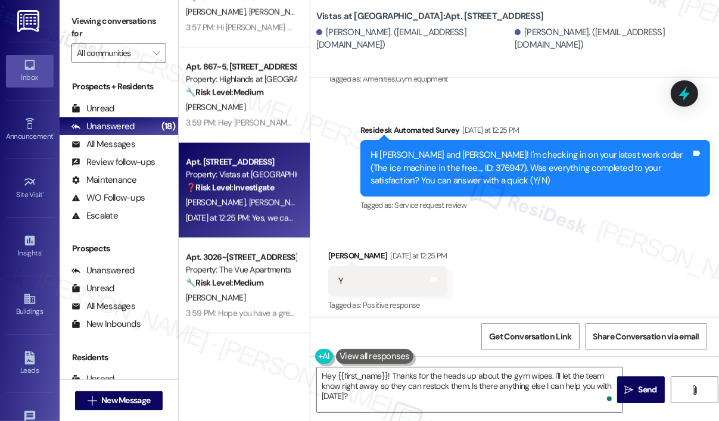
scroll to position [5335, 0]
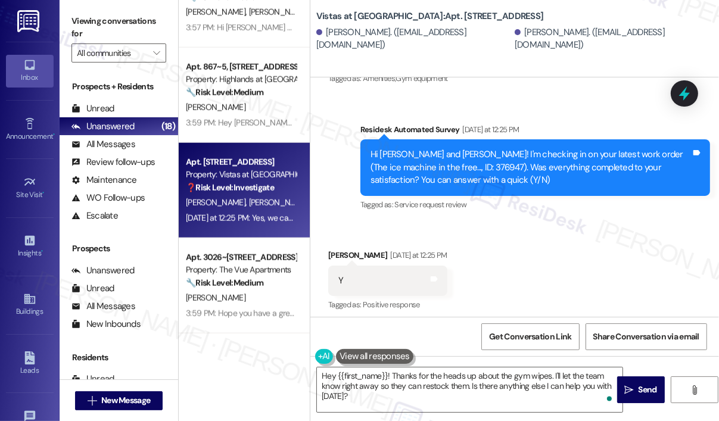
click at [365, 225] on div "Received via SMS [PERSON_NAME] [DATE] at 12:25 PM Y Tags and notes Tagged as: P…" at bounding box center [515, 320] width 409 height 197
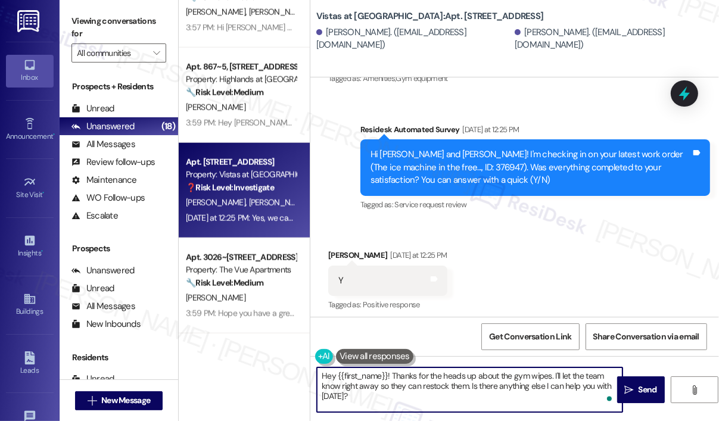
drag, startPoint x: 382, startPoint y: 401, endPoint x: 314, endPoint y: 374, distance: 73.3
click at [314, 374] on div "Hey {{first_name}}! Thanks for the heads up about the gym wipes. I'll let the t…" at bounding box center [464, 390] width 307 height 46
paste textarea "I'm sorry to hear that you are not satisfied with the maintenance repair done o…"
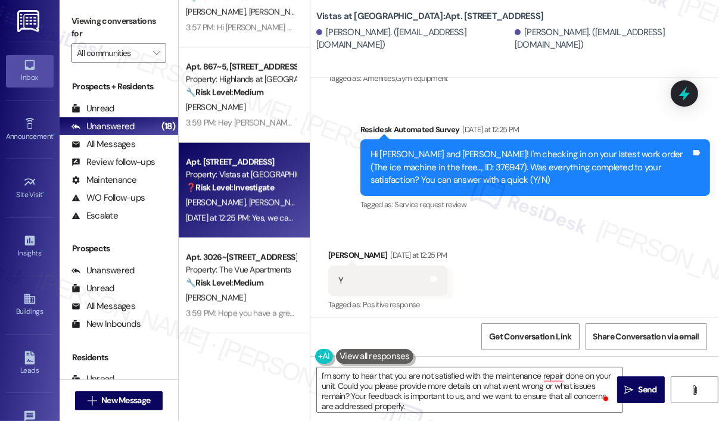
click at [380, 322] on div "Get Conversation Link Share Conversation via email" at bounding box center [515, 336] width 409 height 39
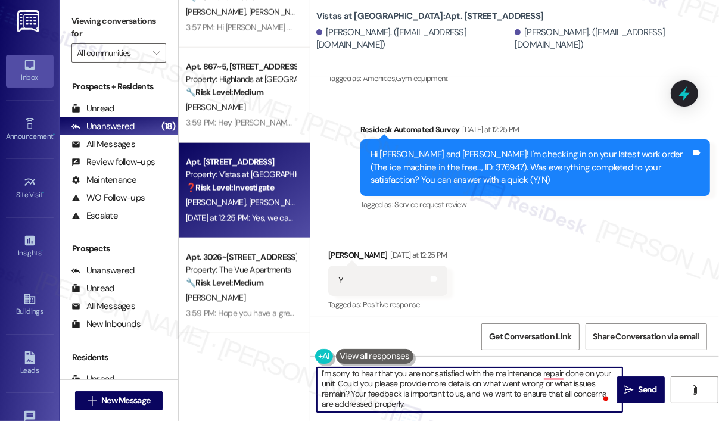
scroll to position [0, 0]
drag, startPoint x: 429, startPoint y: 408, endPoint x: 299, endPoint y: 374, distance: 135.0
click at [299, 374] on div "Apt. [STREET_ADDRESS] Property: Vistas at [GEOGRAPHIC_DATA] ❓ Risk Level: Inves…" at bounding box center [449, 210] width 541 height 421
paste textarea "That’s wonderful to hear! We’re so glad that you’re satisfied with the recent w…"
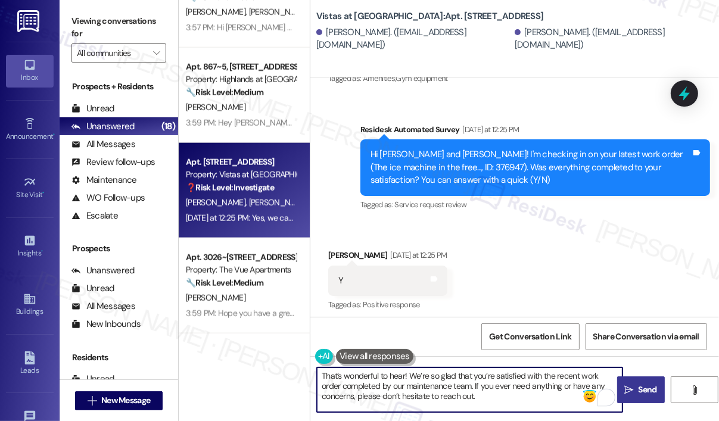
type textarea "That’s wonderful to hear! We’re so glad that you’re satisfied with the recent w…"
click at [635, 383] on button " Send" at bounding box center [642, 390] width 48 height 27
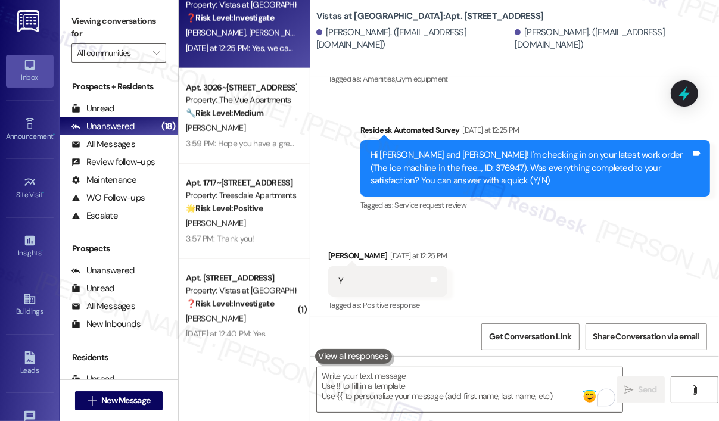
scroll to position [1380, 0]
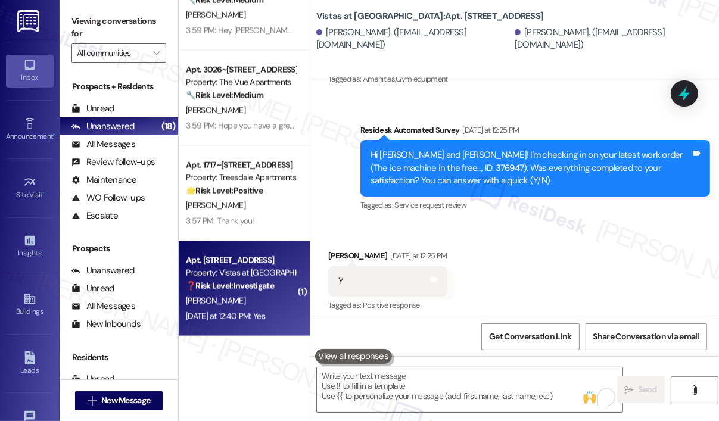
click at [267, 306] on div "[PERSON_NAME]" at bounding box center [241, 301] width 113 height 15
type textarea "Fetching suggested responses. Please feel free to read through the conversation…"
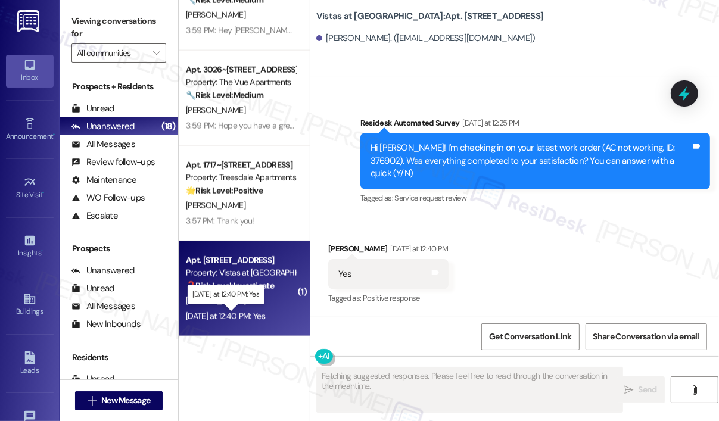
scroll to position [2441, 0]
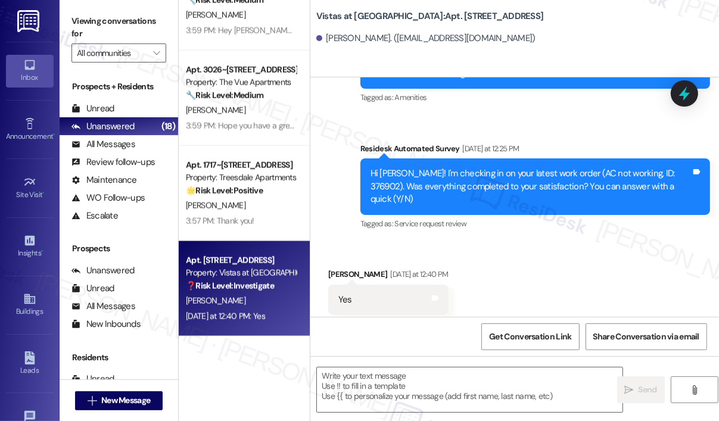
click at [616, 256] on div "Received via SMS [PERSON_NAME] [DATE] at 12:40 PM Yes Tags and notes Tagged as:…" at bounding box center [515, 291] width 409 height 101
click at [411, 392] on textarea at bounding box center [470, 390] width 306 height 45
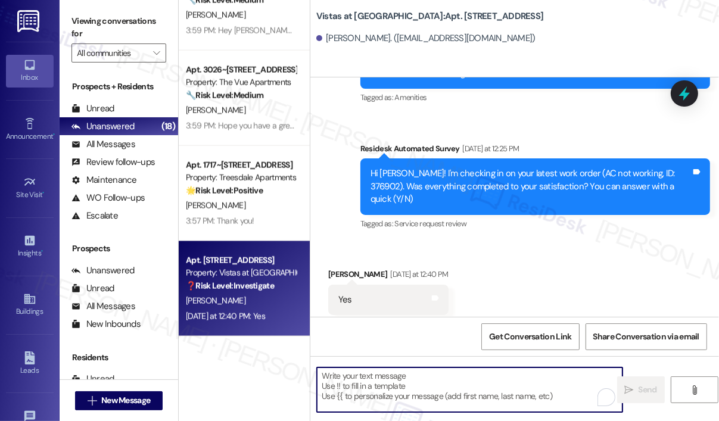
paste textarea "That’s wonderful to hear! We’re so glad that you’re satisfied with the recent w…"
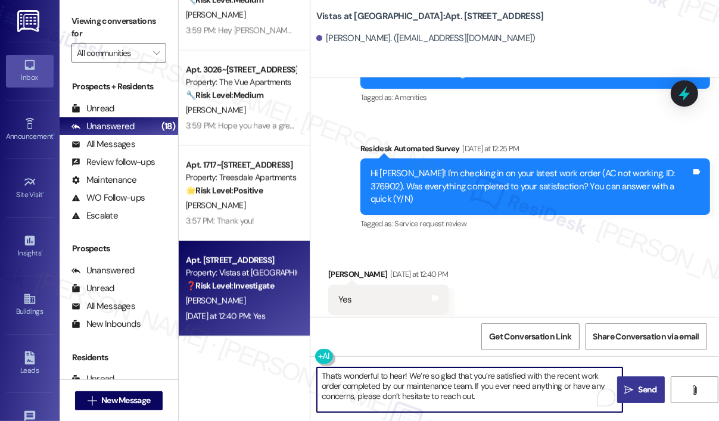
type textarea "That’s wonderful to hear! We’re so glad that you’re satisfied with the recent w…"
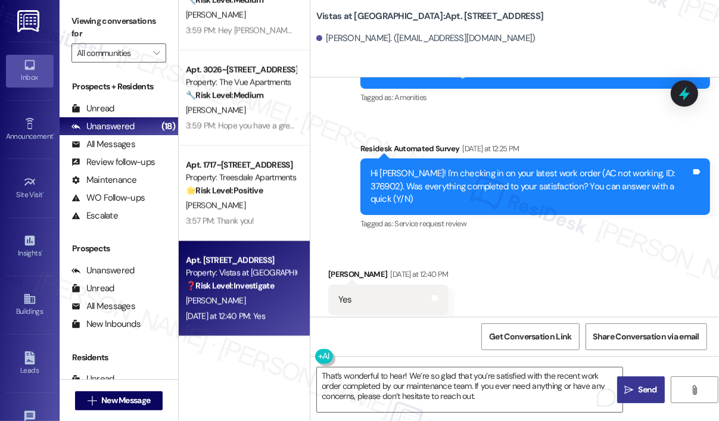
click at [641, 386] on span "Send" at bounding box center [648, 390] width 18 height 13
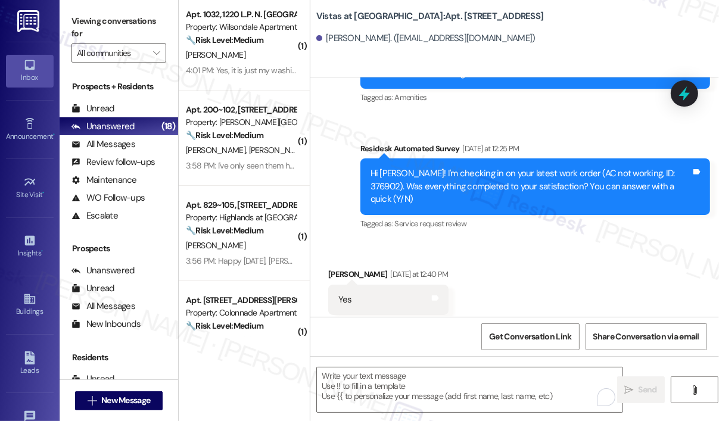
scroll to position [0, 0]
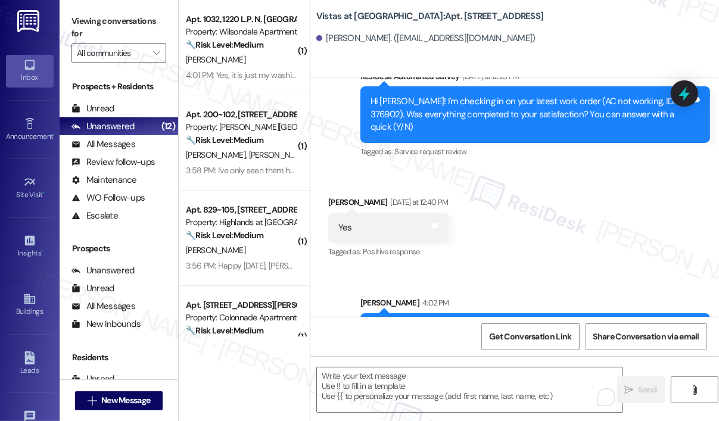
scroll to position [2549, 0]
